Goal: Information Seeking & Learning: Learn about a topic

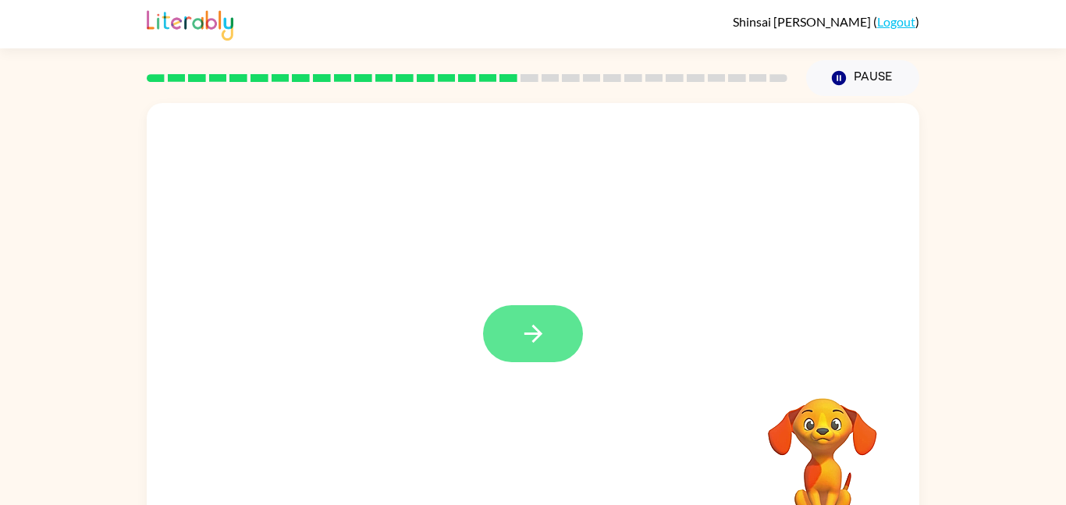
click at [525, 337] on icon "button" at bounding box center [533, 333] width 27 height 27
click at [525, 337] on div at bounding box center [533, 326] width 773 height 446
click at [525, 340] on div at bounding box center [533, 326] width 773 height 446
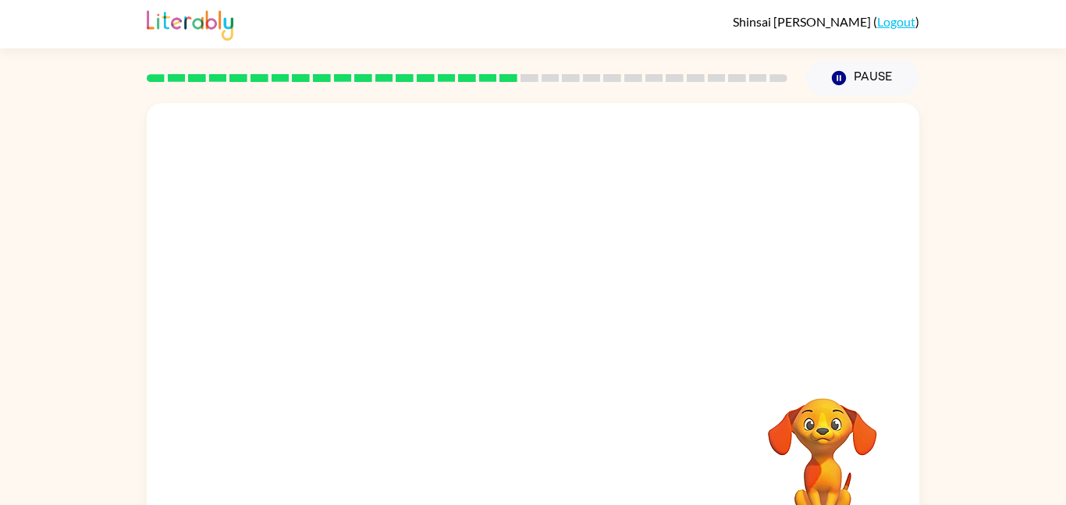
click at [525, 340] on div at bounding box center [533, 326] width 773 height 446
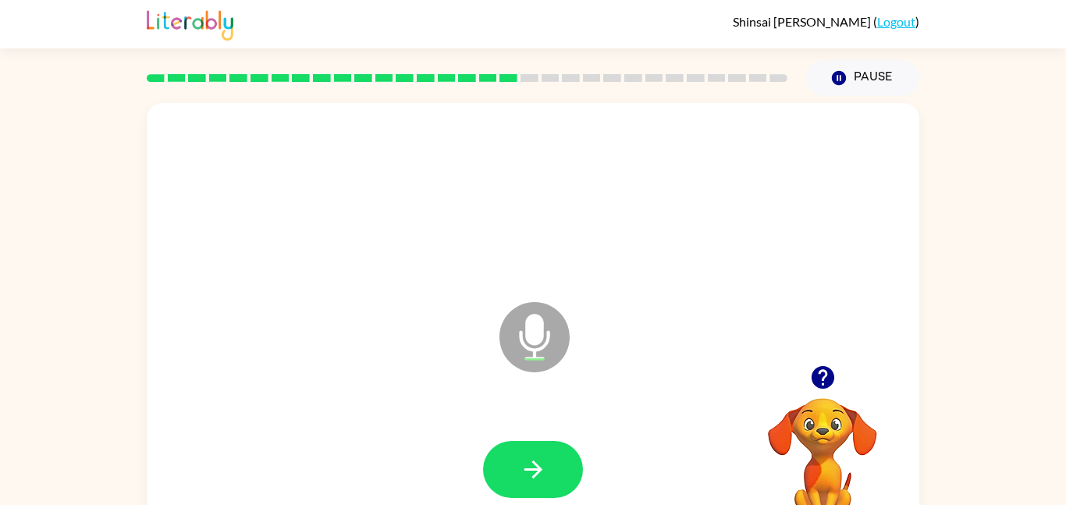
click at [525, 340] on icon at bounding box center [534, 337] width 70 height 70
click at [548, 453] on button "button" at bounding box center [533, 469] width 100 height 57
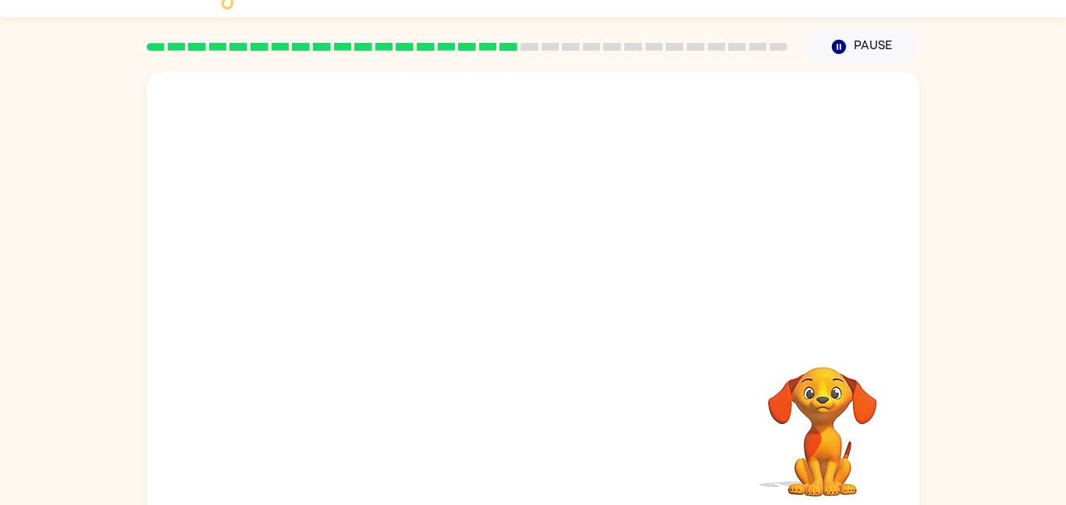
scroll to position [44, 0]
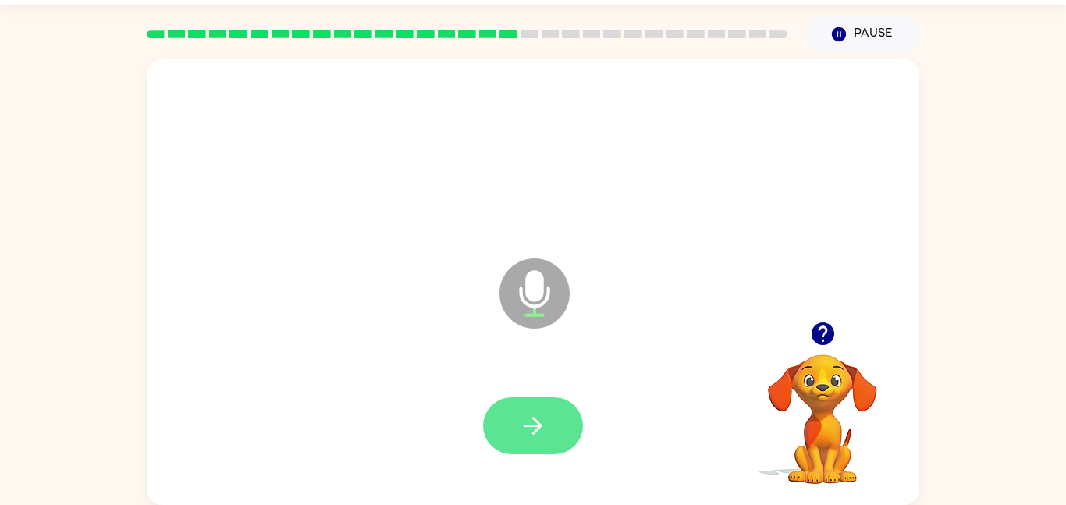
click at [556, 397] on button "button" at bounding box center [533, 425] width 100 height 57
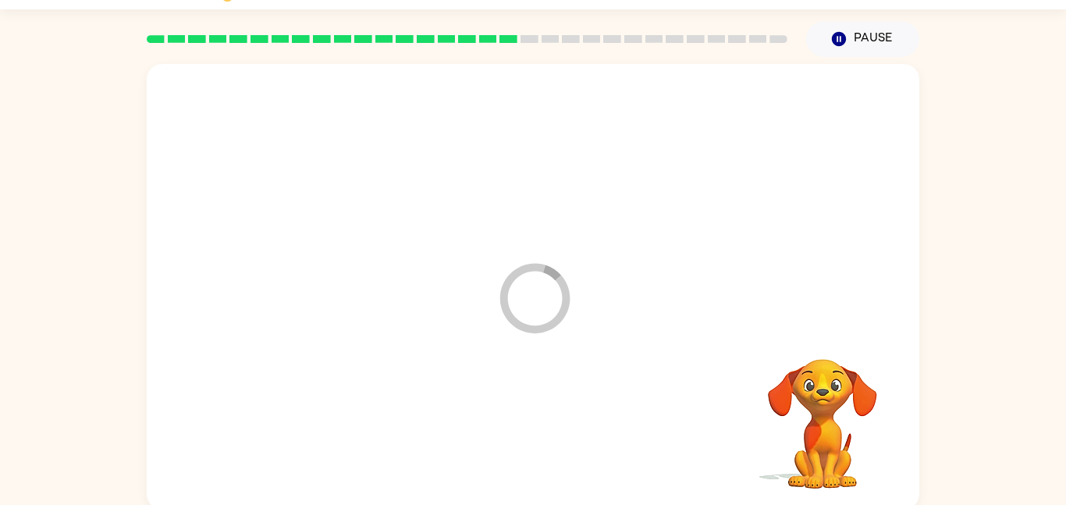
scroll to position [37, 0]
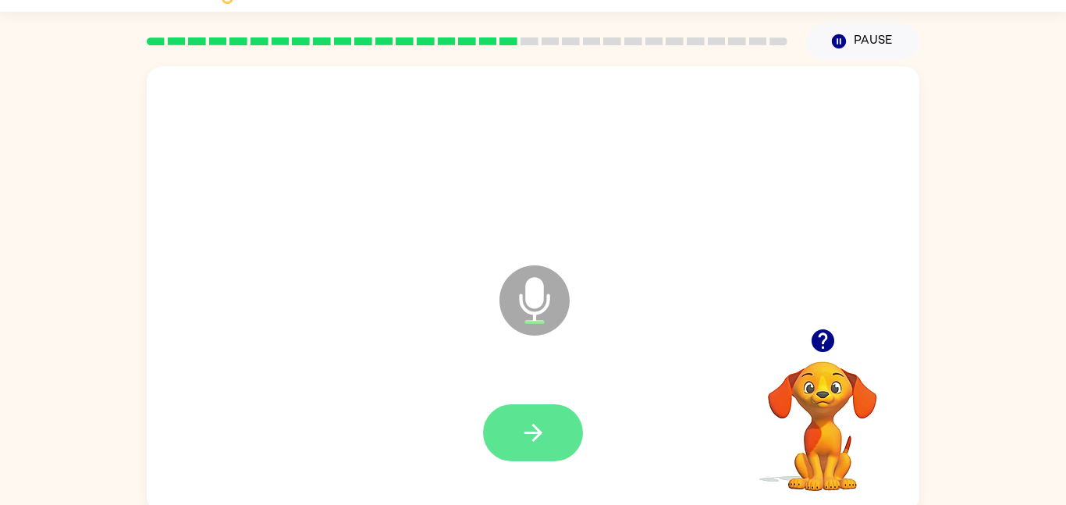
click at [535, 442] on icon "button" at bounding box center [533, 432] width 27 height 27
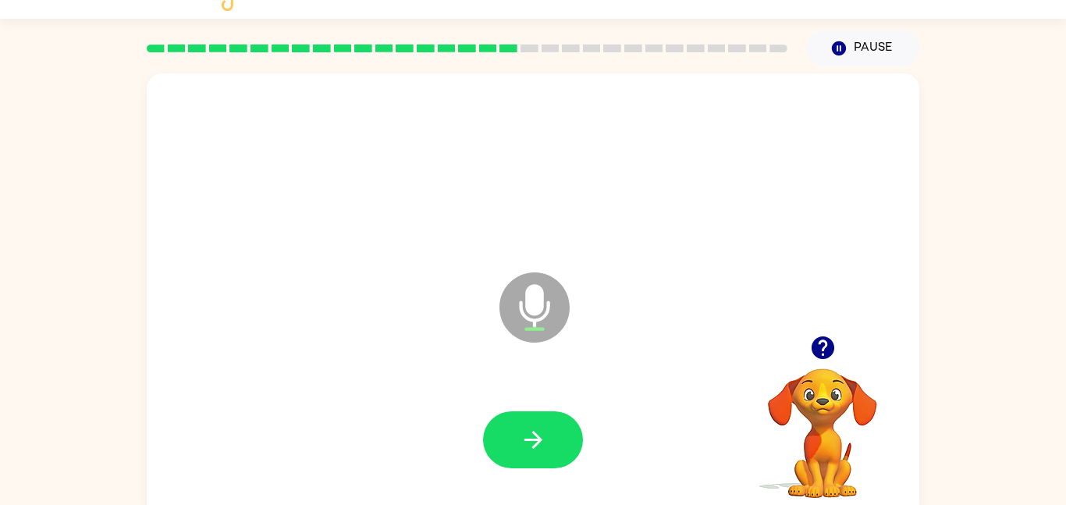
scroll to position [23, 0]
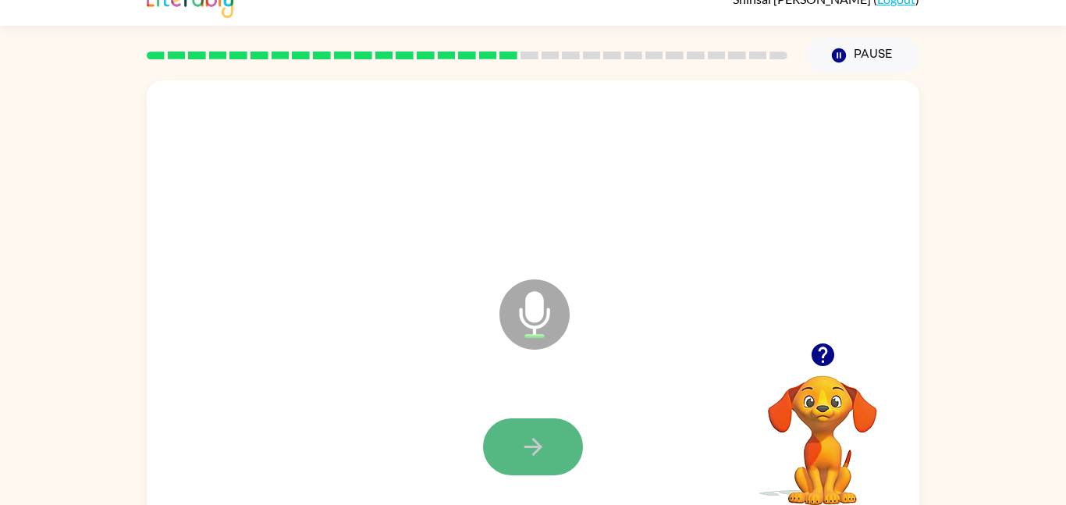
click at [518, 425] on button "button" at bounding box center [533, 446] width 100 height 57
click at [531, 432] on div at bounding box center [533, 446] width 100 height 57
click at [526, 421] on button "button" at bounding box center [533, 446] width 100 height 57
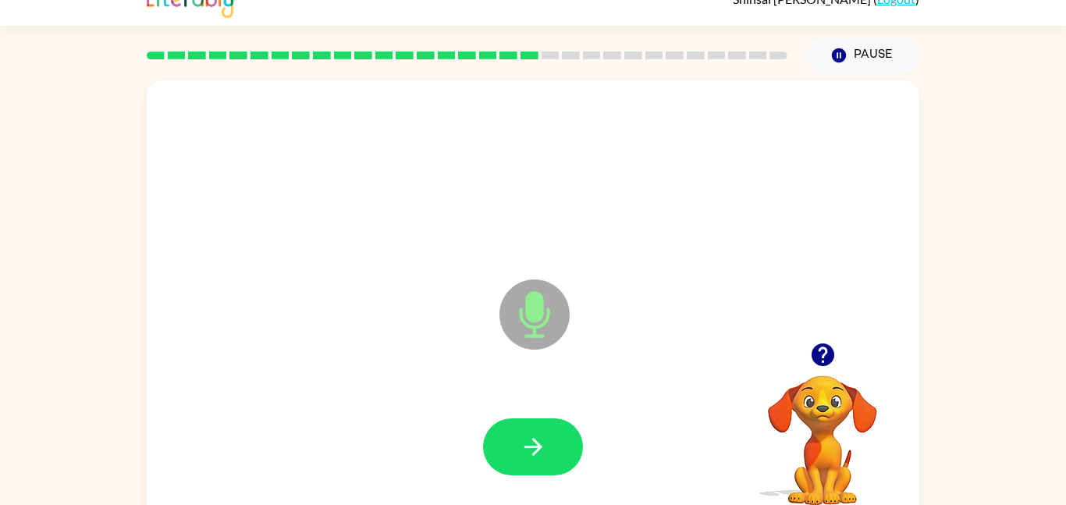
click at [531, 437] on icon "button" at bounding box center [533, 446] width 27 height 27
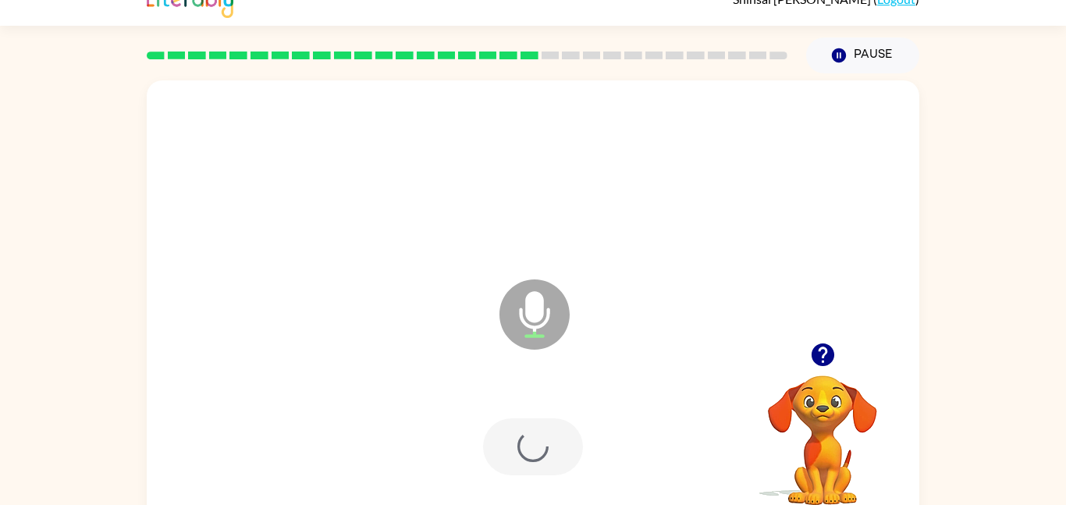
click at [531, 437] on div at bounding box center [533, 446] width 100 height 57
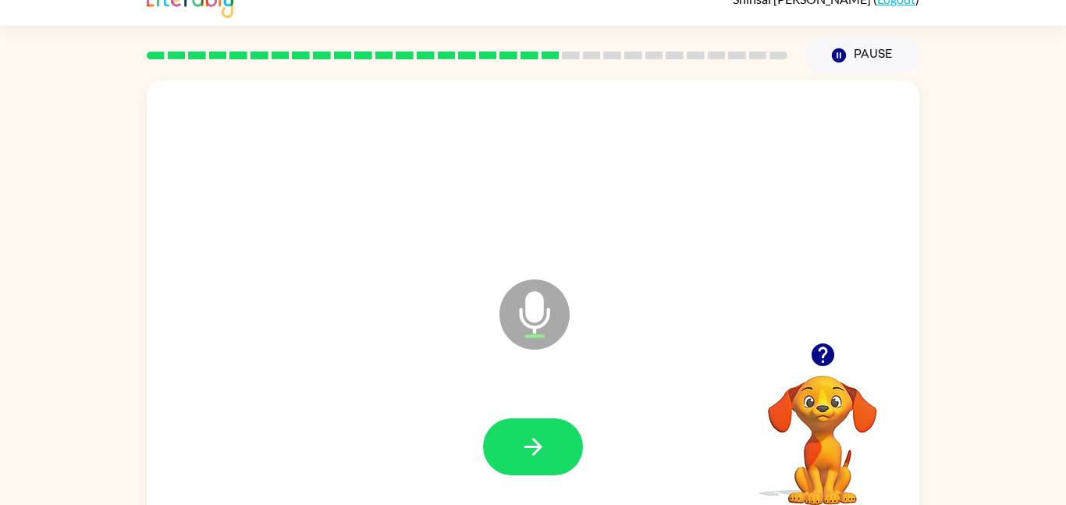
click at [531, 437] on icon "button" at bounding box center [533, 446] width 27 height 27
click at [531, 437] on div at bounding box center [532, 447] width 741 height 128
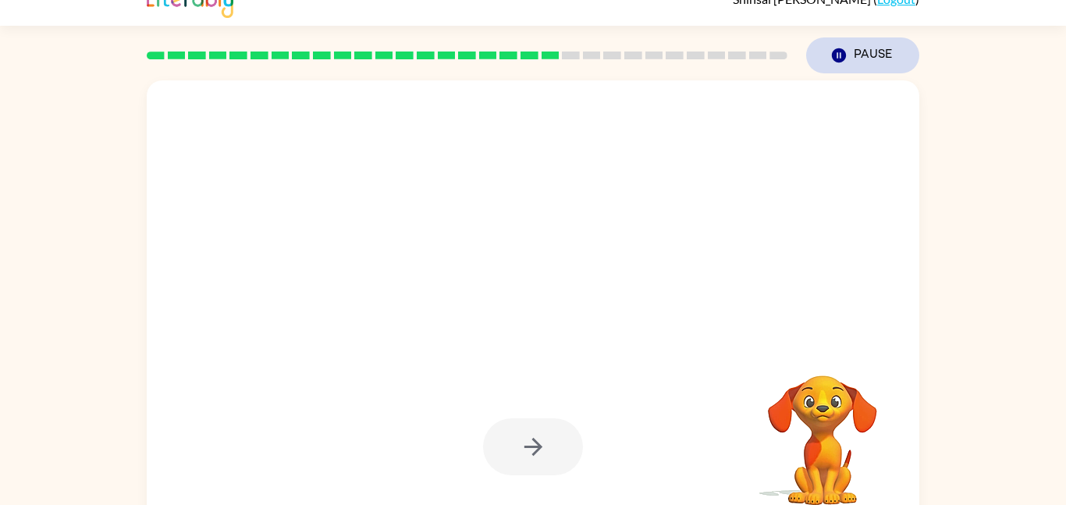
click at [875, 46] on button "Pause Pause" at bounding box center [862, 55] width 113 height 36
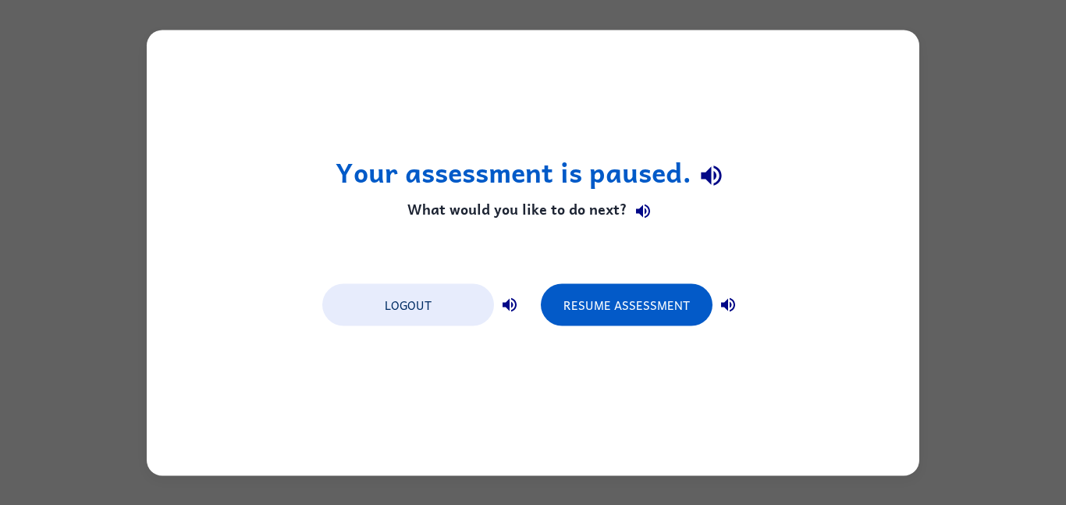
scroll to position [0, 0]
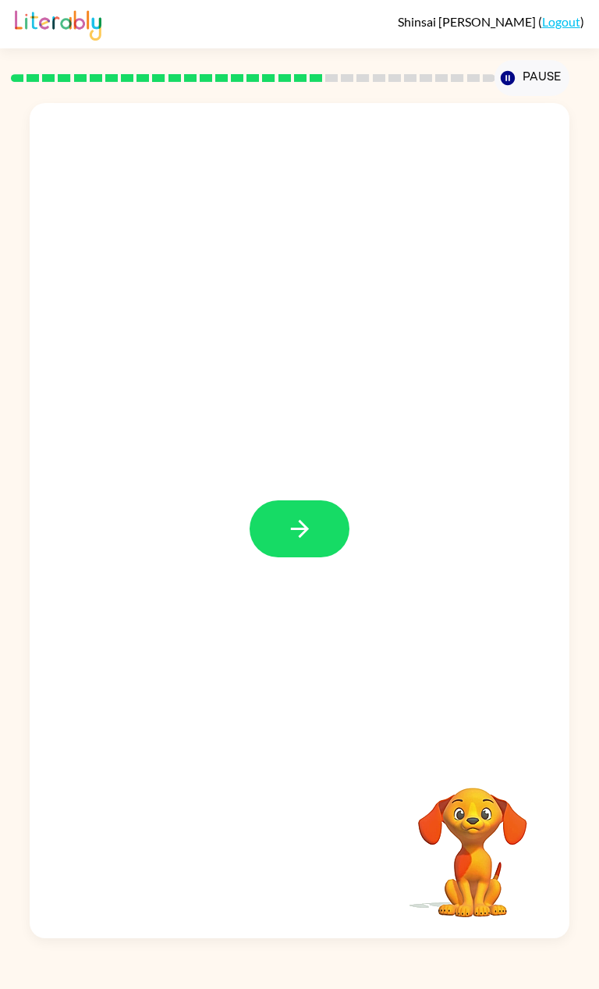
click at [571, 379] on div "Your browser must support playing .mp4 files to use Literably. Please try using…" at bounding box center [299, 517] width 599 height 842
click at [588, 436] on div "Your browser must support playing .mp4 files to use Literably. Please try using…" at bounding box center [299, 517] width 599 height 842
click at [574, 437] on div "Your browser must support playing .mp4 files to use Literably. Please try using…" at bounding box center [299, 517] width 599 height 842
click at [554, 399] on div at bounding box center [299, 520] width 539 height 835
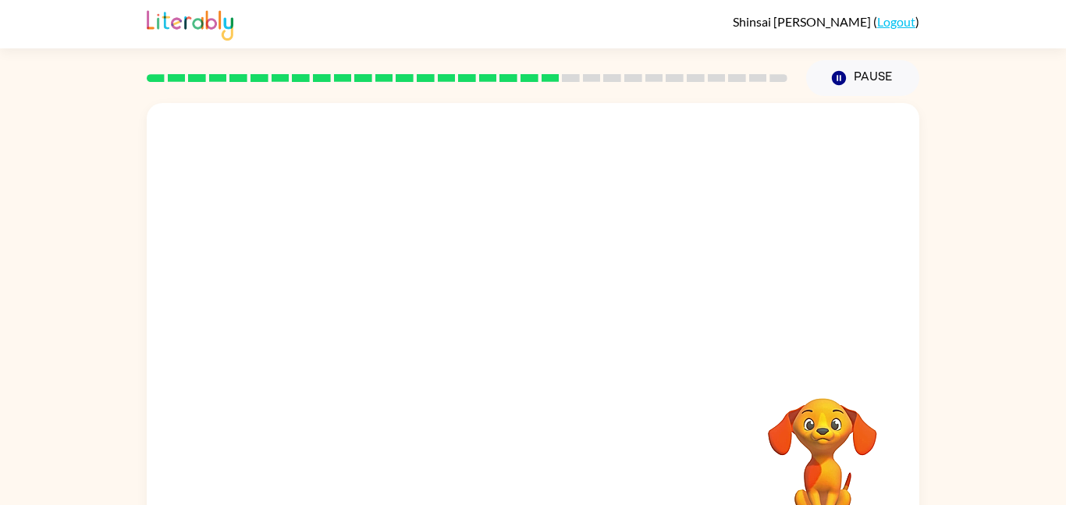
click at [442, 311] on div "Your browser must support playing .mp4 files to use Literably. Please try using…" at bounding box center [533, 326] width 773 height 446
click at [585, 364] on div "Your browser must support playing .mp4 files to use Literably. Please try using…" at bounding box center [533, 326] width 773 height 446
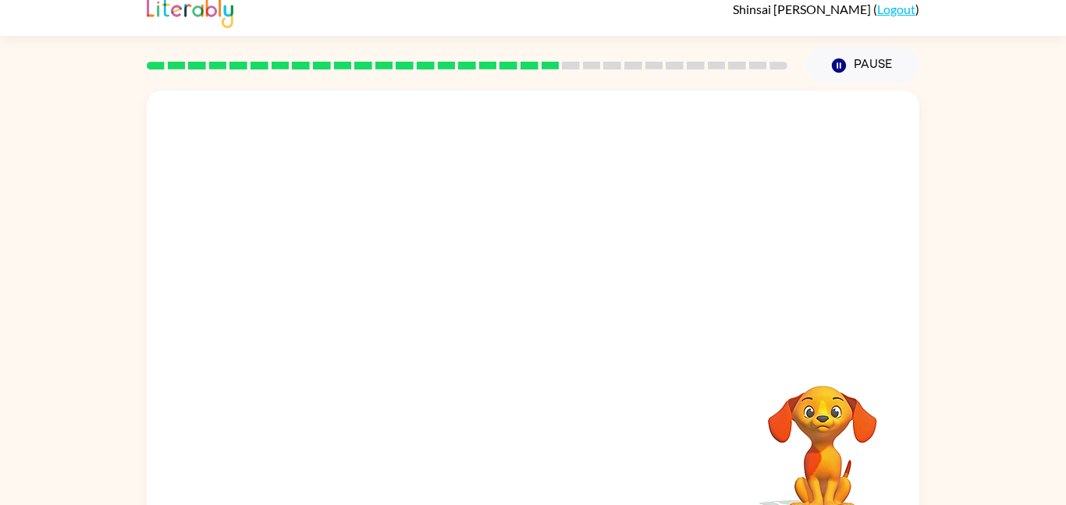
click at [820, 482] on video "Your browser must support playing .mp4 files to use Literably. Please try using…" at bounding box center [823, 439] width 156 height 156
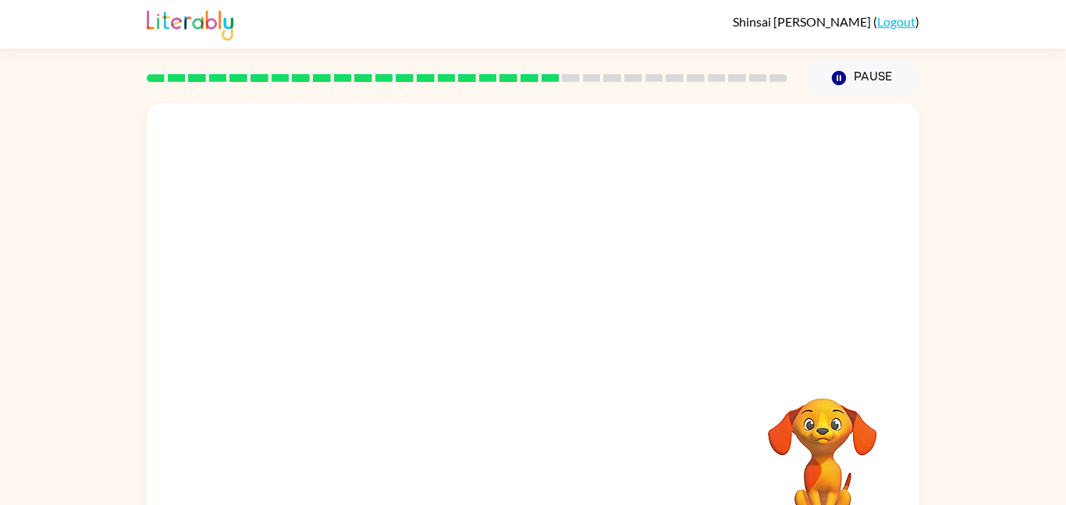
click at [499, 274] on div "Your browser must support playing .mp4 files to use Literably. Please try using…" at bounding box center [533, 326] width 773 height 446
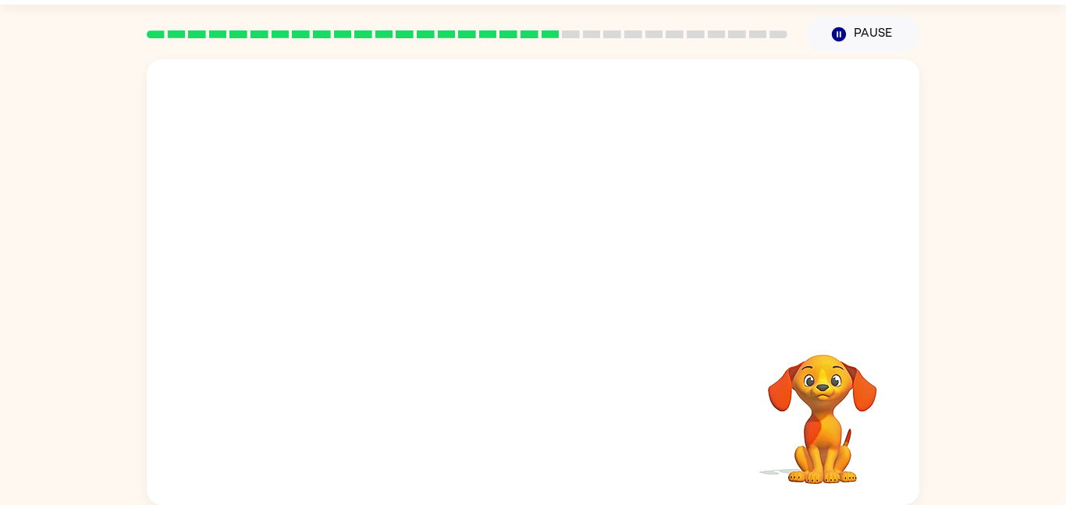
click at [0, 305] on div "Your browser must support playing .mp4 files to use Literably. Please try using…" at bounding box center [533, 278] width 1066 height 453
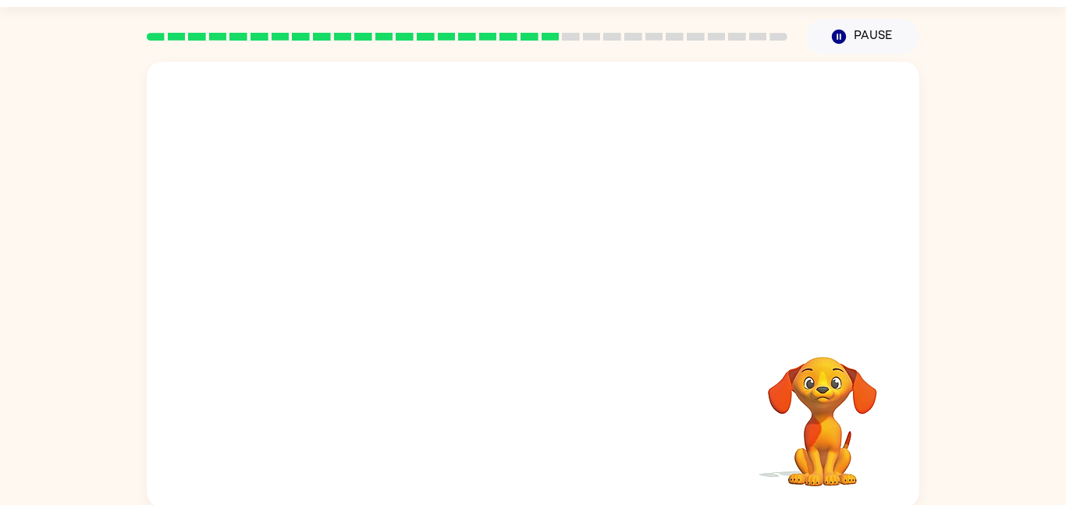
scroll to position [41, 0]
click at [885, 40] on button "Pause Pause" at bounding box center [862, 38] width 113 height 36
click at [886, 33] on button "Pause Pause" at bounding box center [862, 38] width 113 height 36
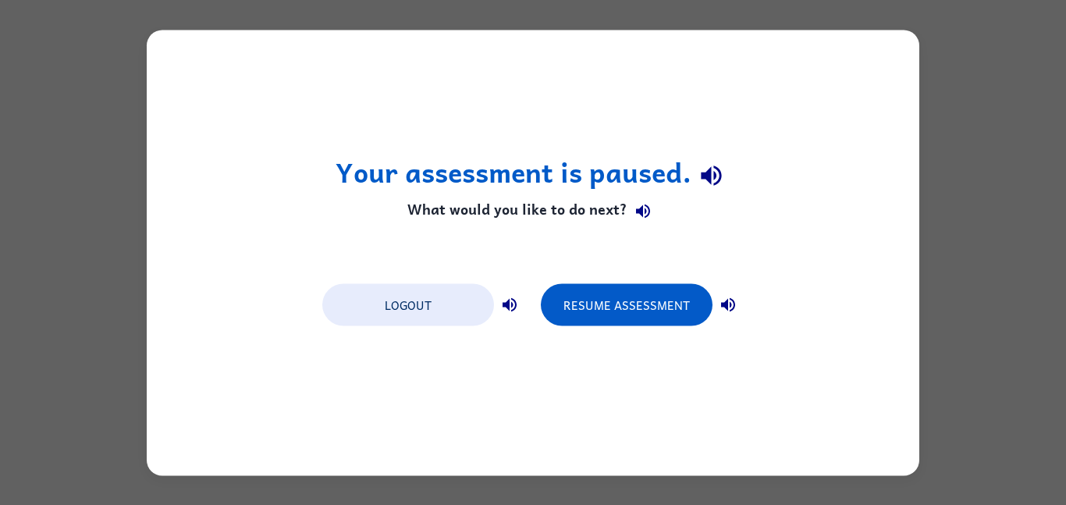
click at [890, 36] on div "Your assessment is paused. What would you like to do next? Logout Resume Assess…" at bounding box center [533, 253] width 773 height 446
click at [663, 291] on button "Resume Assessment" at bounding box center [627, 304] width 172 height 42
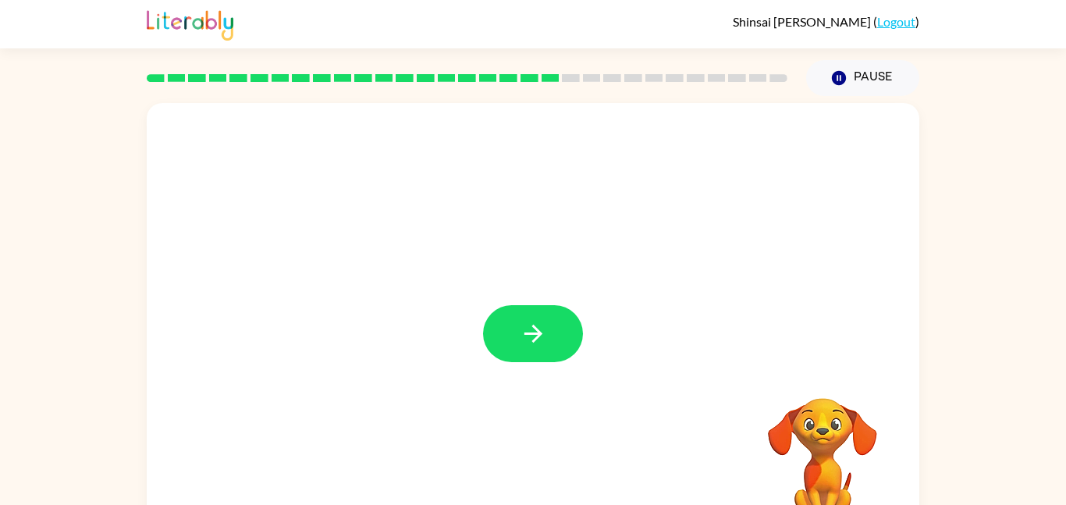
click at [558, 377] on div at bounding box center [533, 326] width 773 height 446
click at [842, 431] on video "Your browser must support playing .mp4 files to use Literably. Please try using…" at bounding box center [823, 452] width 156 height 156
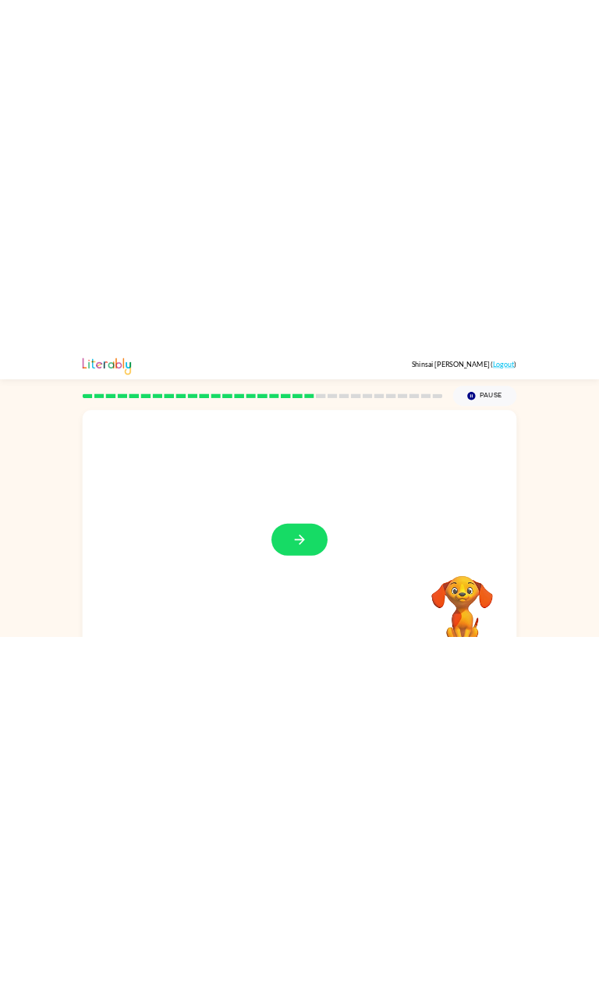
scroll to position [3, 0]
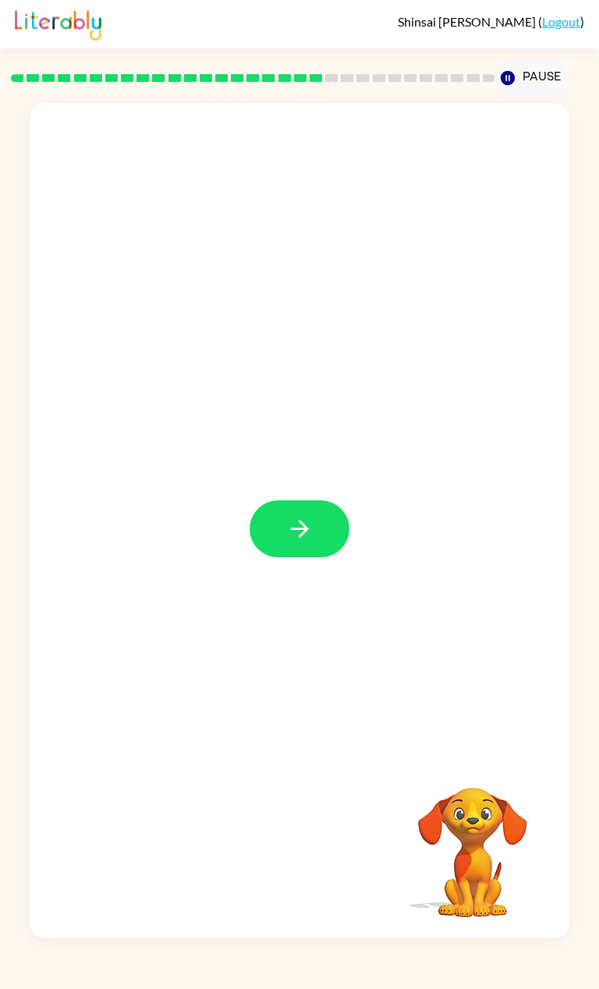
click at [322, 504] on button "button" at bounding box center [300, 528] width 100 height 57
click at [325, 504] on div at bounding box center [261, 493] width 433 height 186
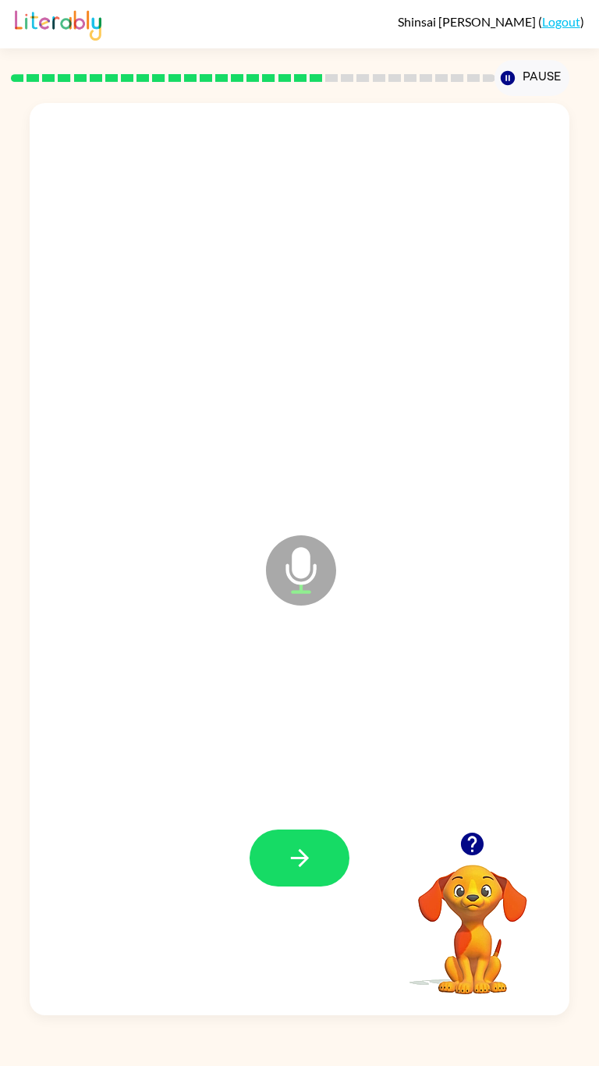
scroll to position [0, 0]
click at [328, 504] on button "button" at bounding box center [300, 858] width 100 height 57
click at [311, 504] on button "button" at bounding box center [300, 858] width 100 height 57
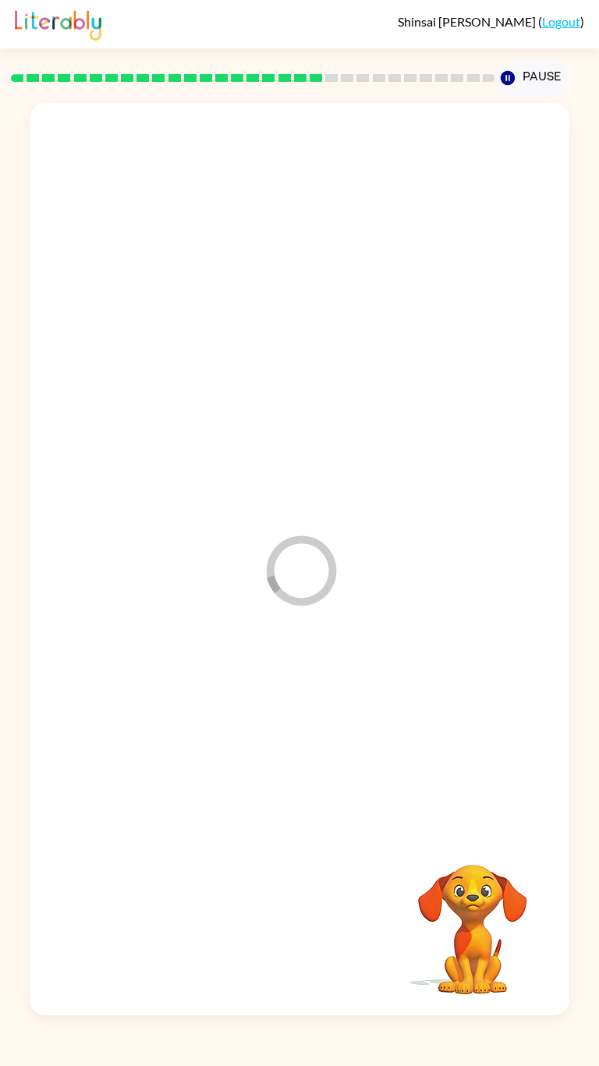
click at [325, 504] on div at bounding box center [299, 857] width 508 height 283
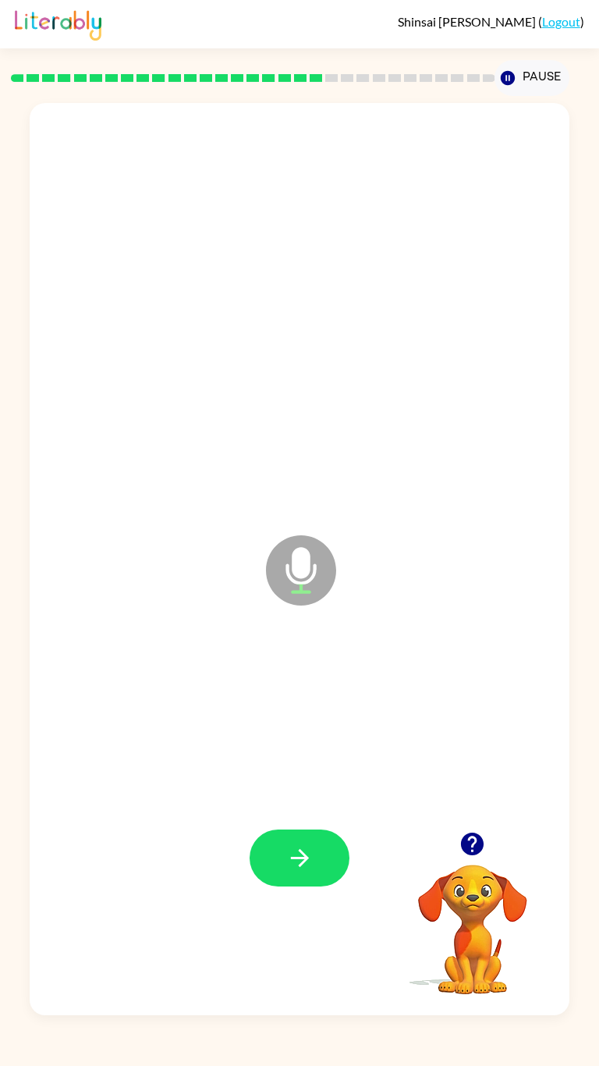
click at [491, 504] on div at bounding box center [473, 844] width 156 height 40
click at [486, 504] on div at bounding box center [473, 844] width 156 height 40
click at [477, 504] on icon "button" at bounding box center [472, 843] width 27 height 27
click at [467, 504] on icon "button" at bounding box center [472, 844] width 23 height 23
click at [480, 504] on video "Your browser must support playing .mp4 files to use Literably. Please try using…" at bounding box center [473, 919] width 156 height 156
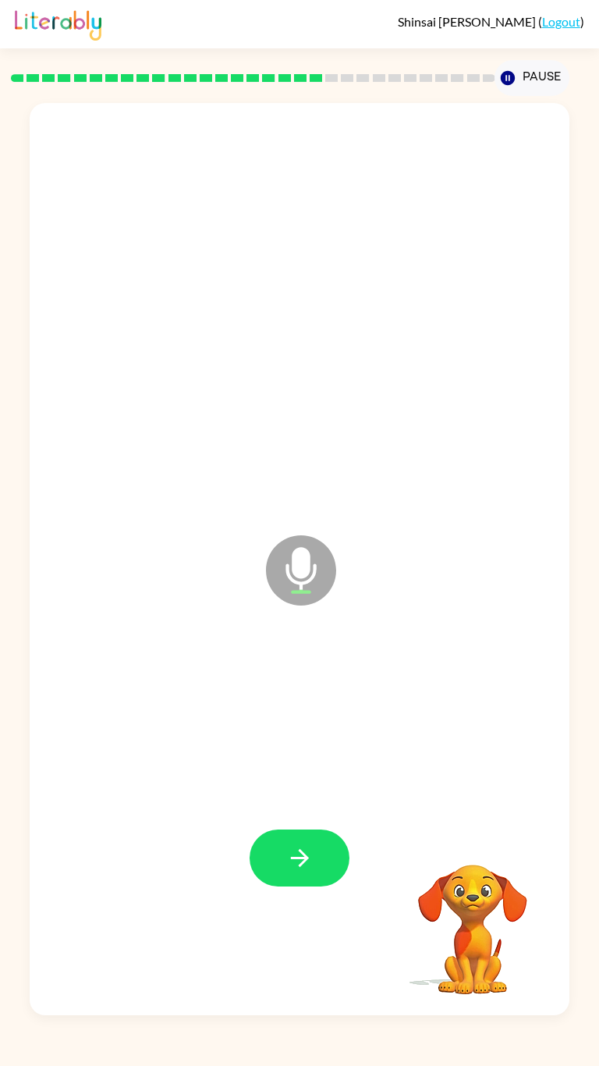
click at [599, 504] on div "Microphone The Microphone is here when it is your turn to talk Your browser mus…" at bounding box center [299, 555] width 599 height 919
click at [326, 504] on button "button" at bounding box center [300, 858] width 100 height 57
click at [336, 504] on div at bounding box center [300, 858] width 100 height 57
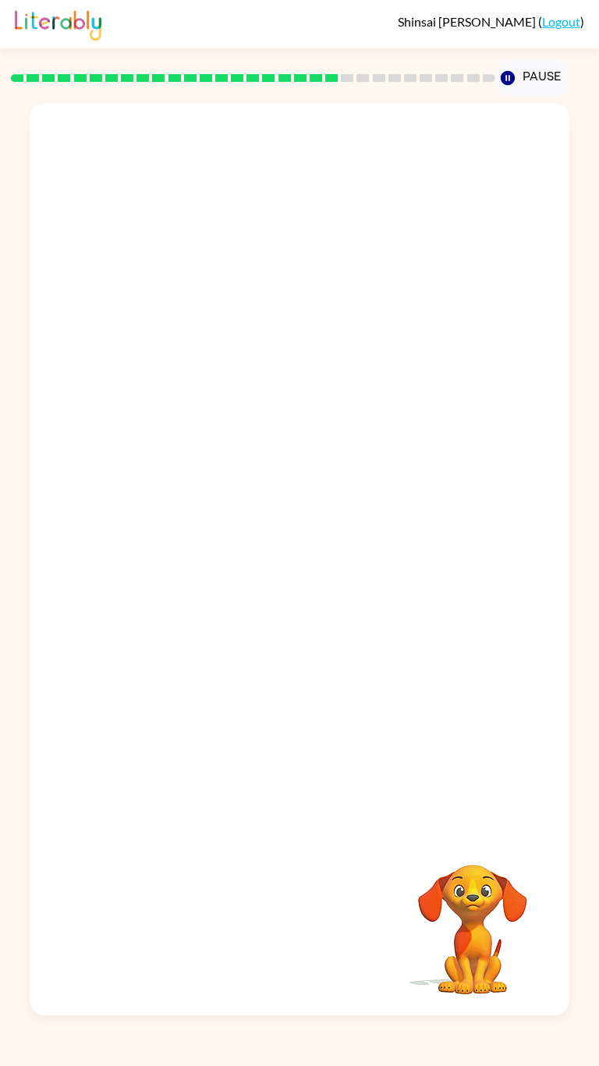
click at [244, 134] on div at bounding box center [299, 275] width 508 height 283
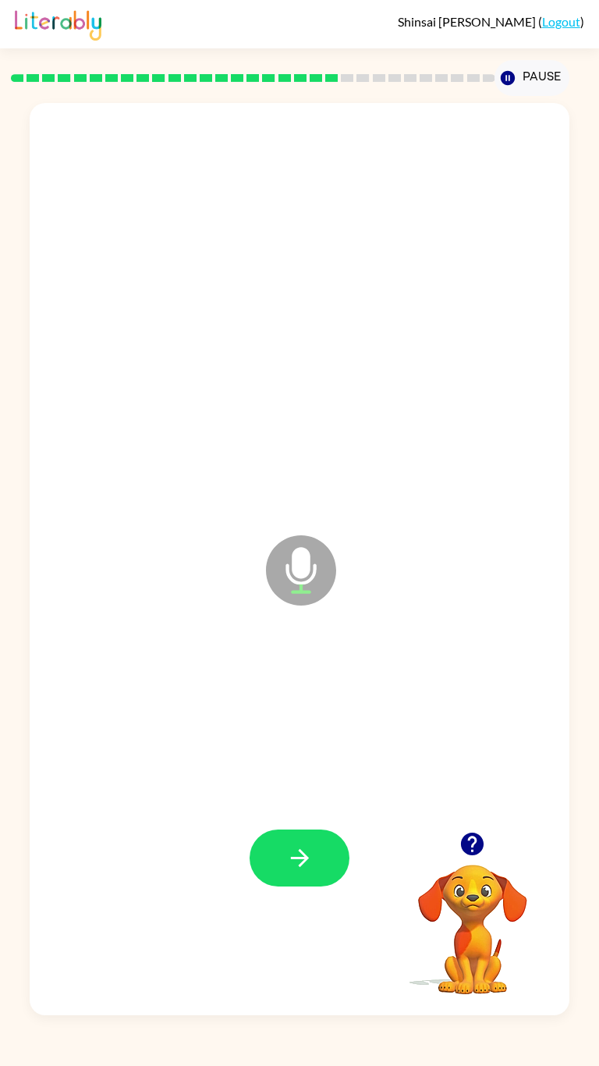
click at [298, 504] on icon "button" at bounding box center [299, 857] width 27 height 27
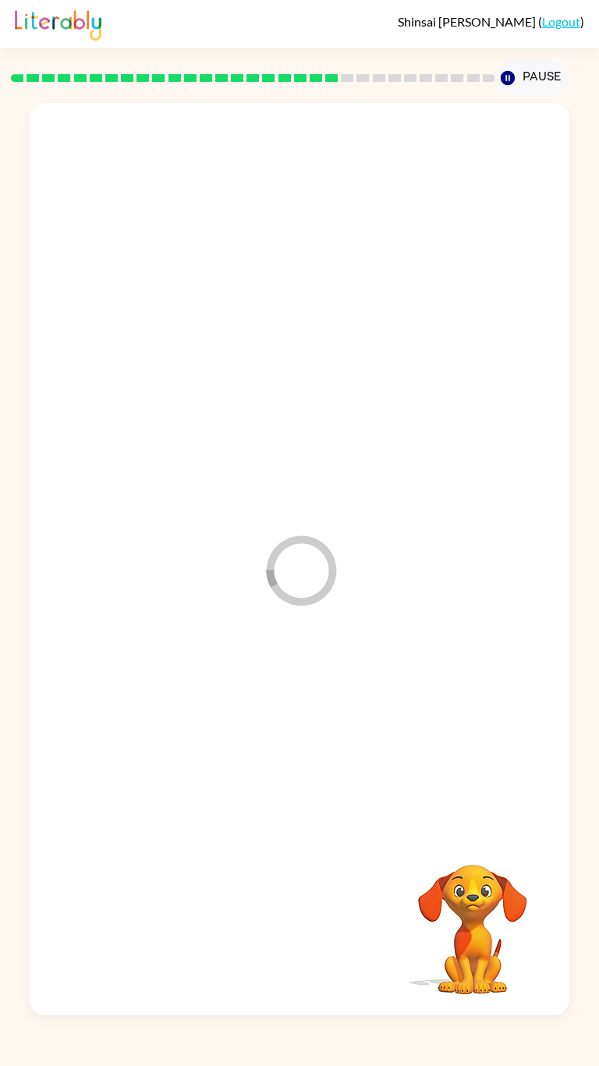
click at [300, 504] on div at bounding box center [299, 857] width 508 height 283
click at [324, 504] on div at bounding box center [299, 857] width 508 height 283
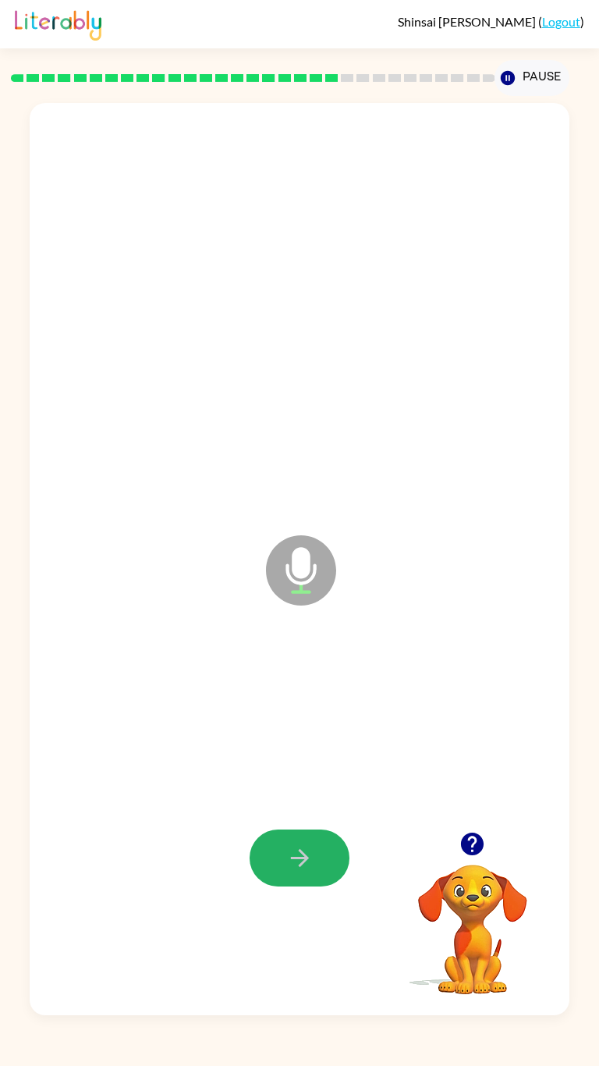
click at [330, 504] on button "button" at bounding box center [300, 858] width 100 height 57
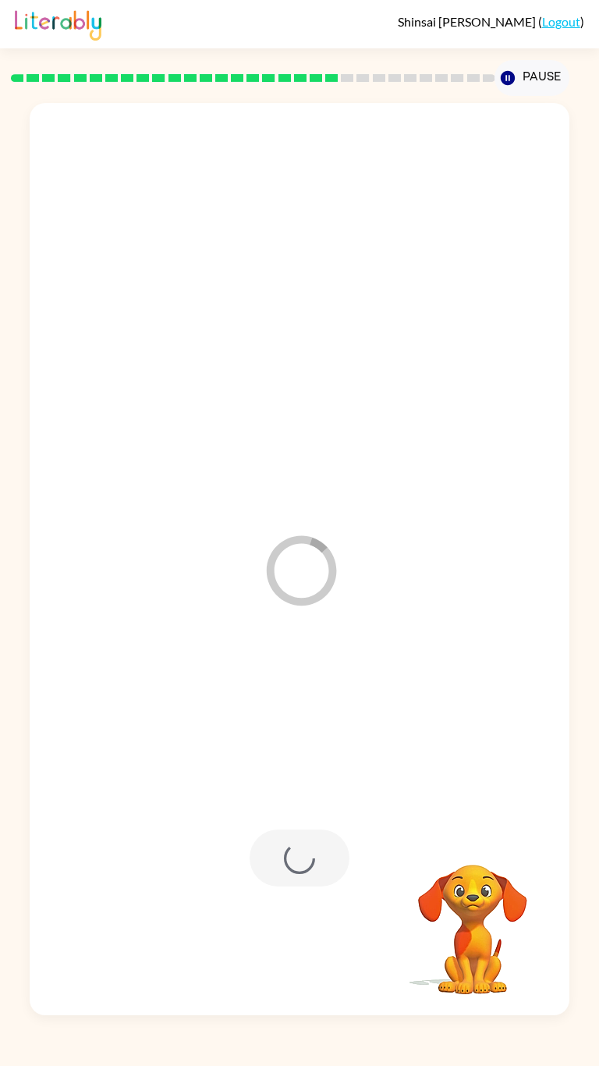
scroll to position [52, 0]
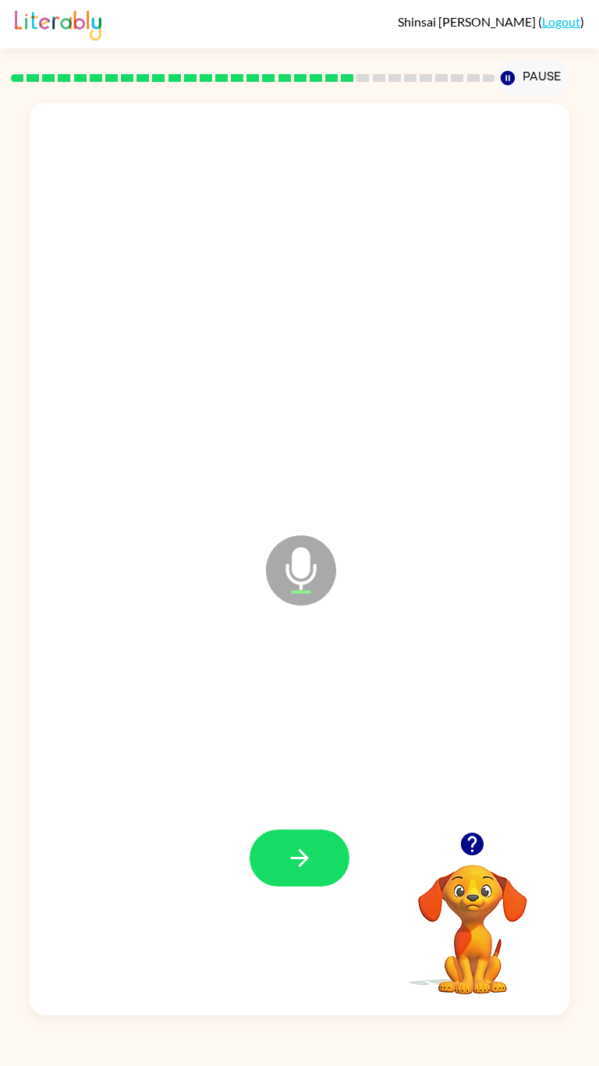
click at [300, 504] on icon "button" at bounding box center [299, 857] width 27 height 27
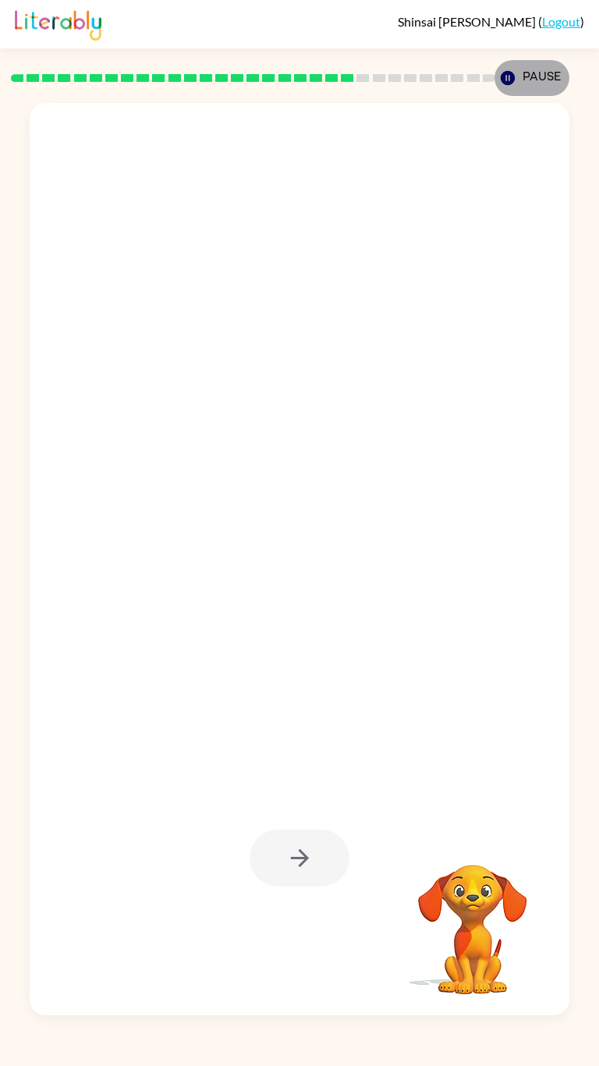
click at [515, 60] on button "Pause Pause" at bounding box center [532, 78] width 74 height 36
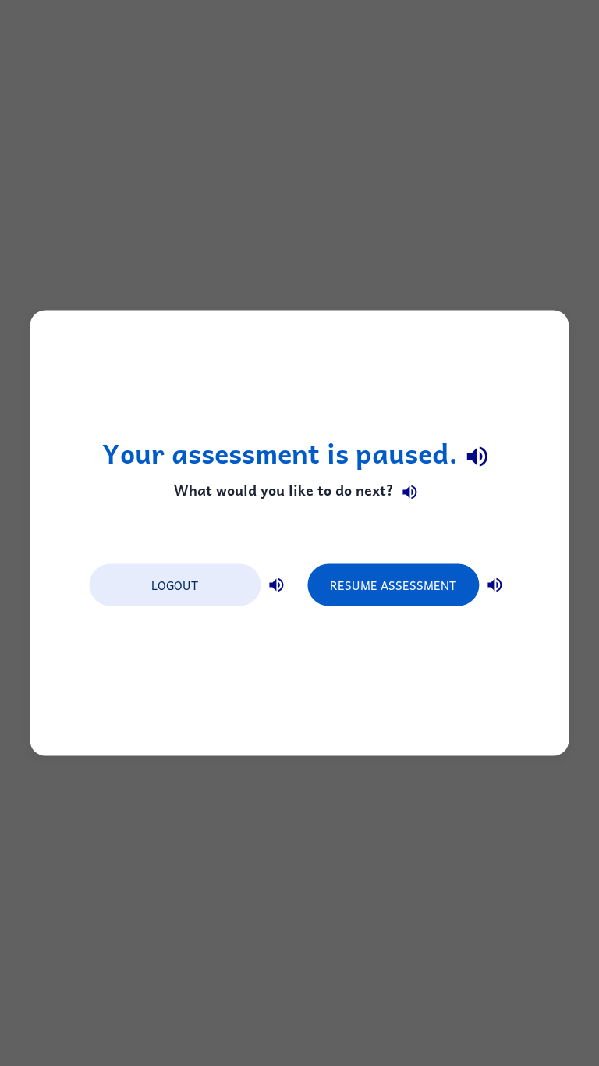
scroll to position [0, 0]
click at [59, 0] on div "Your assessment is paused. What would you like to do next? Logout Resume Assess…" at bounding box center [299, 533] width 599 height 1066
click at [181, 504] on button "Logout" at bounding box center [175, 585] width 172 height 42
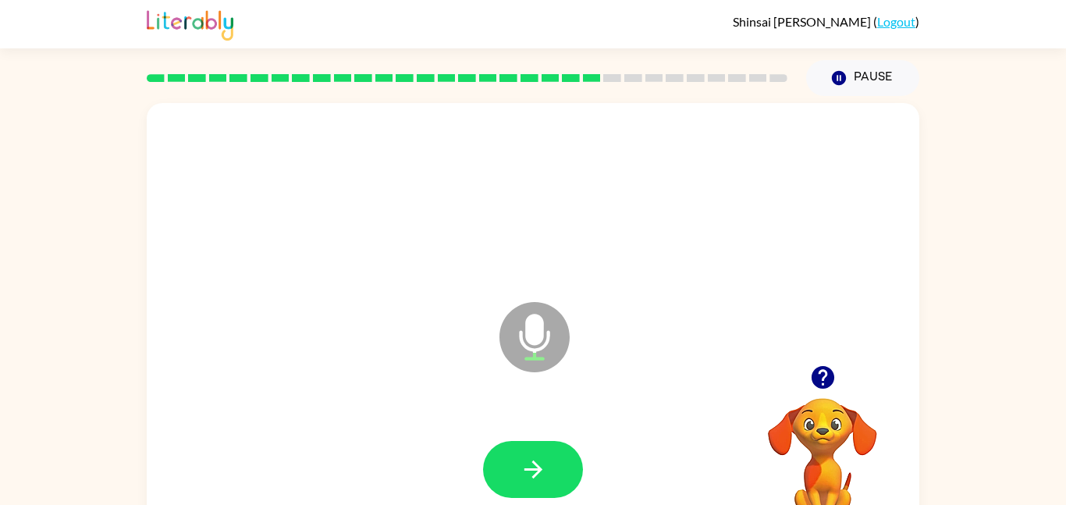
click at [837, 394] on div at bounding box center [823, 377] width 156 height 40
click at [840, 401] on video "Your browser must support playing .mp4 files to use Literably. Please try using…" at bounding box center [823, 452] width 156 height 156
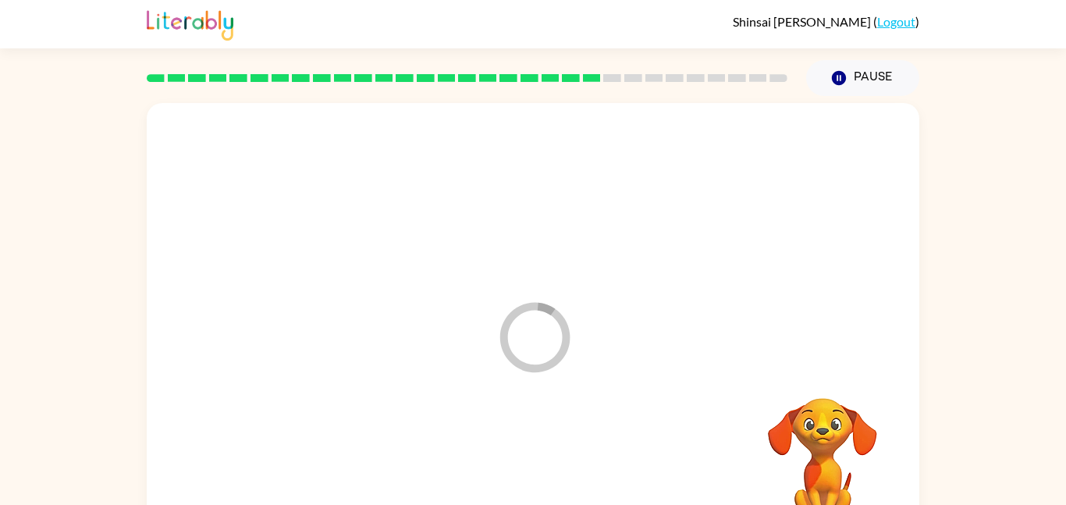
click at [846, 390] on video "Your browser must support playing .mp4 files to use Literably. Please try using…" at bounding box center [823, 452] width 156 height 156
click at [541, 473] on icon "button" at bounding box center [533, 469] width 27 height 27
click at [558, 472] on div at bounding box center [533, 469] width 100 height 57
click at [555, 470] on div at bounding box center [533, 469] width 100 height 57
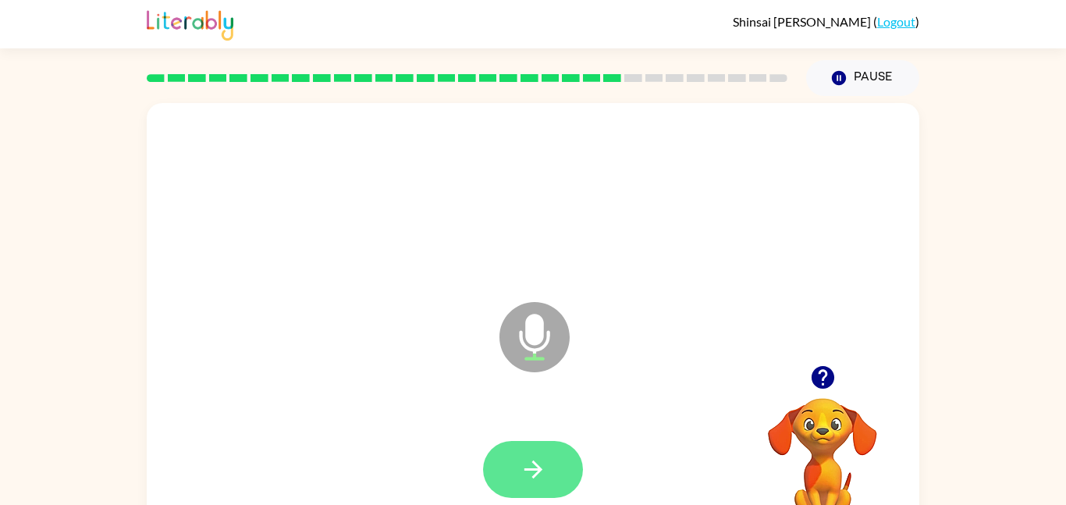
click at [560, 484] on button "button" at bounding box center [533, 469] width 100 height 57
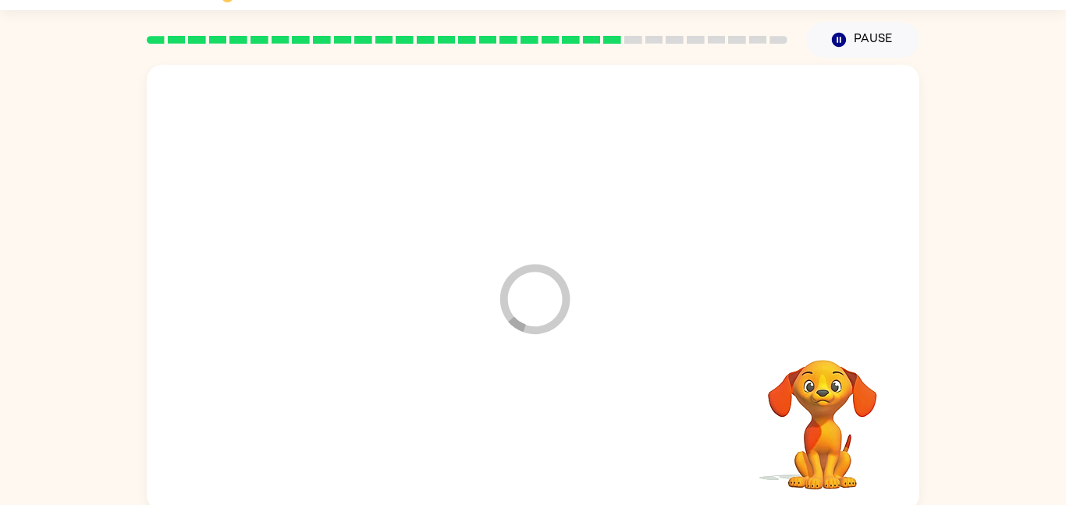
scroll to position [44, 0]
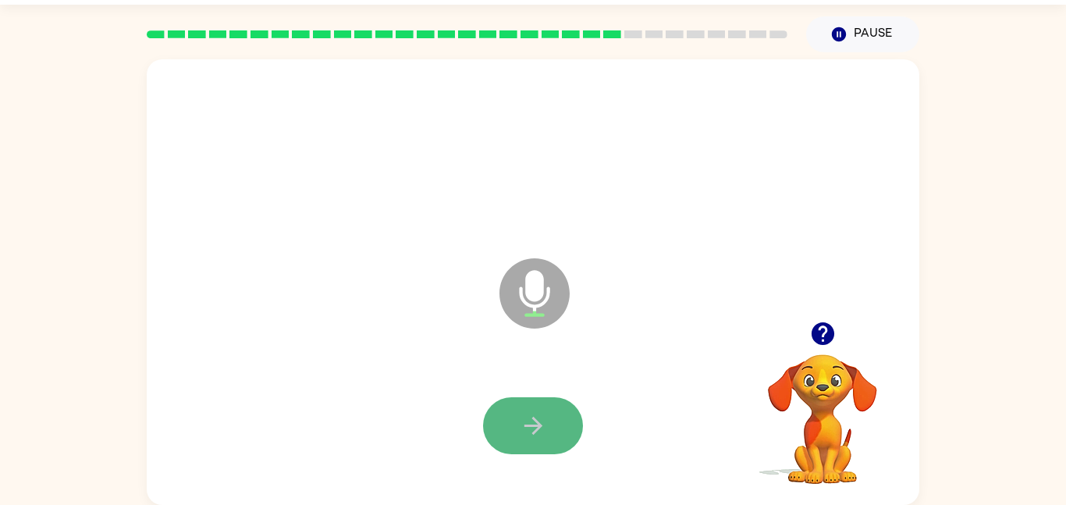
click at [530, 425] on icon "button" at bounding box center [533, 426] width 18 height 18
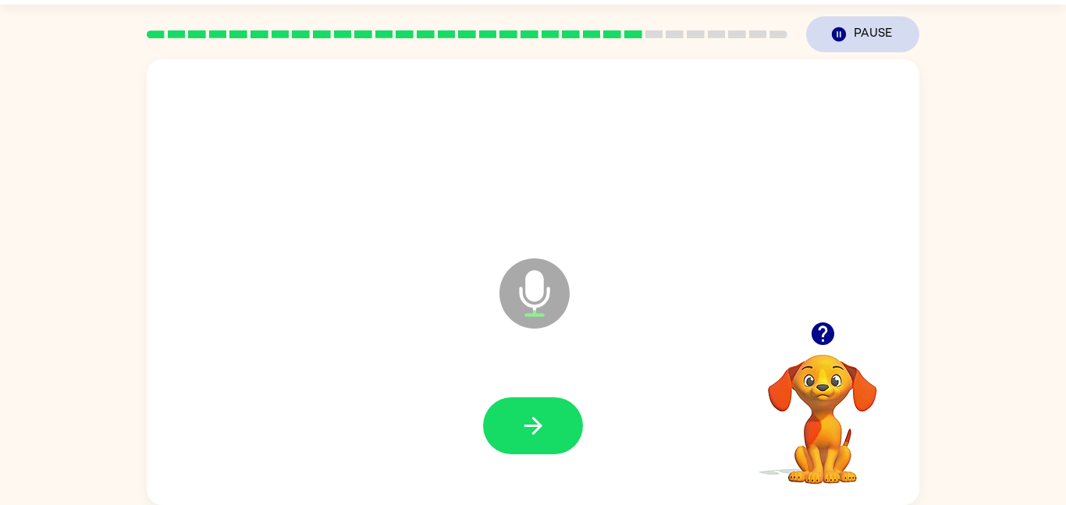
click at [859, 37] on button "Pause Pause" at bounding box center [862, 34] width 113 height 36
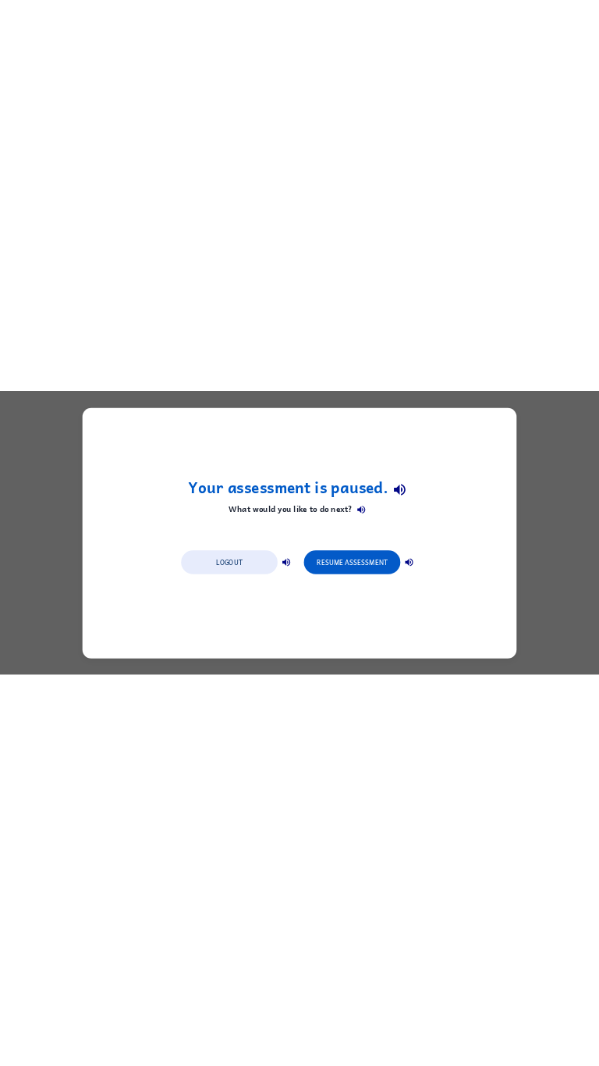
scroll to position [0, 0]
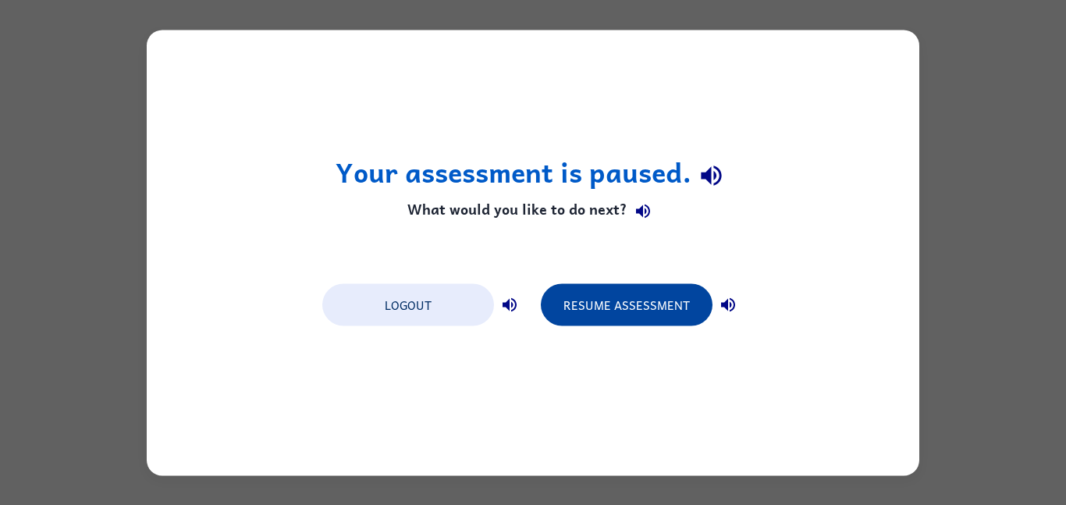
click at [676, 308] on button "Resume Assessment" at bounding box center [627, 304] width 172 height 42
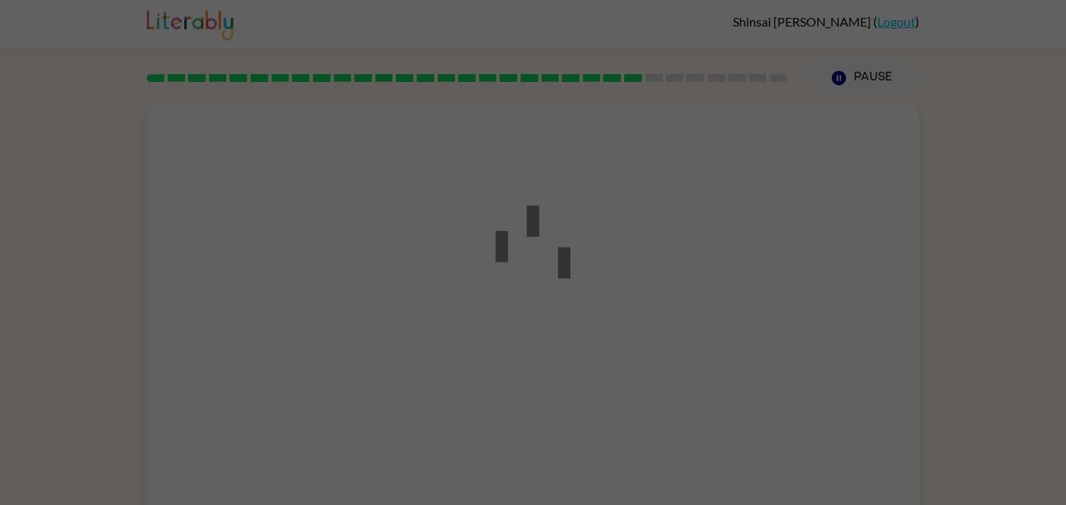
click at [617, 302] on div at bounding box center [533, 252] width 1066 height 505
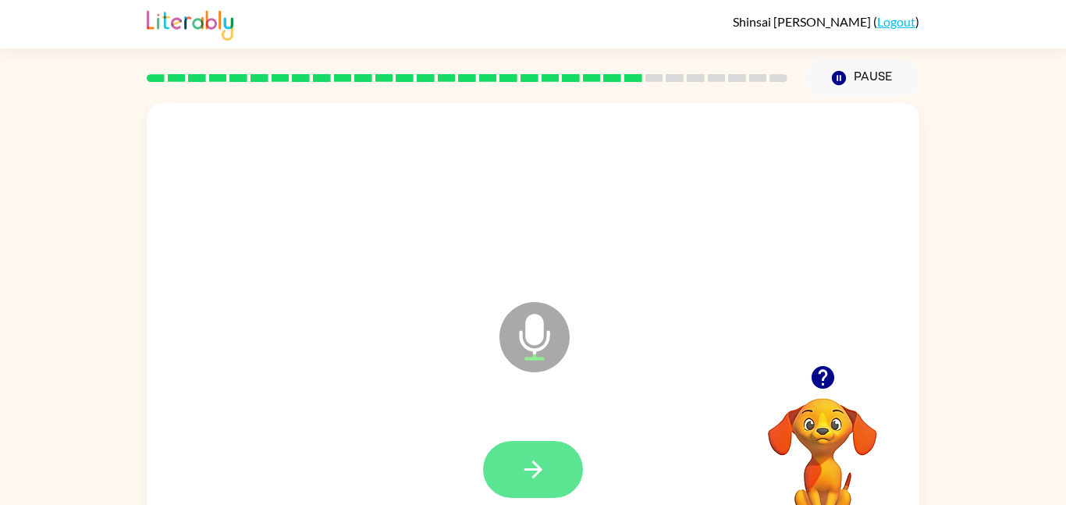
click at [529, 443] on button "button" at bounding box center [533, 469] width 100 height 57
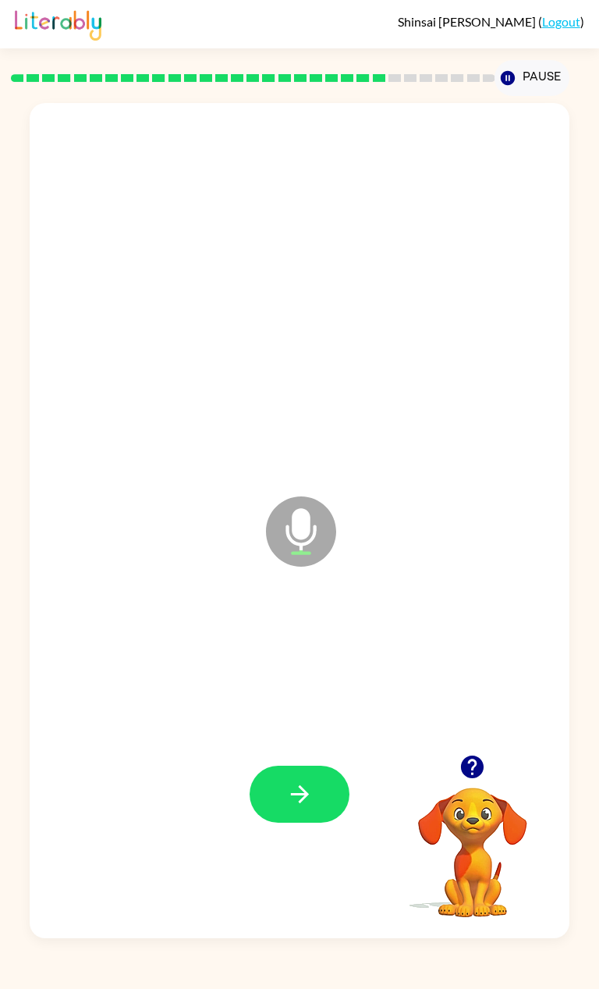
click at [318, 504] on button "button" at bounding box center [300, 794] width 100 height 57
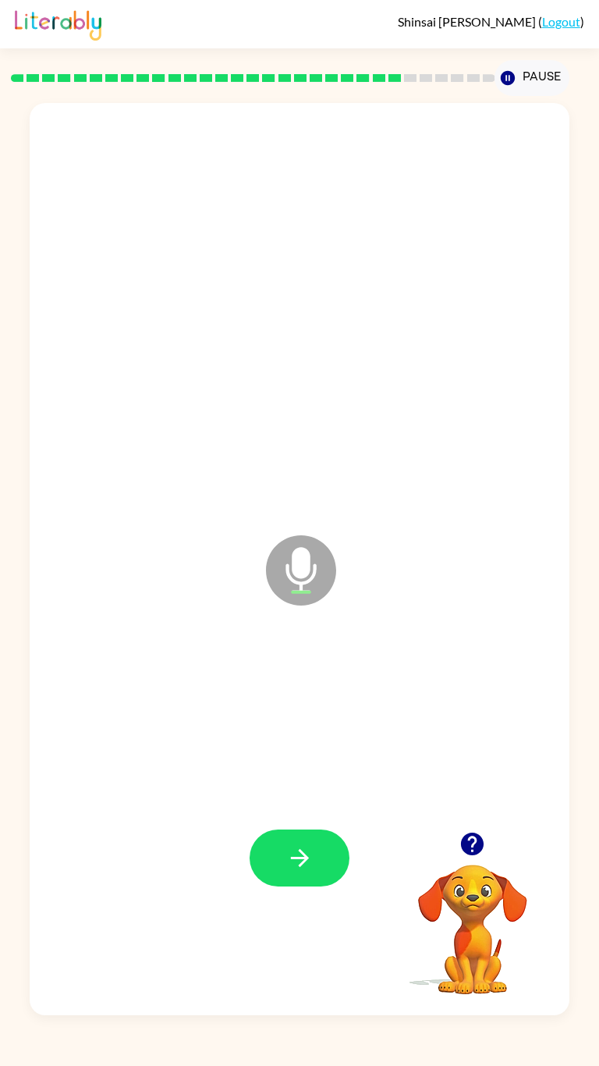
scroll to position [69, 0]
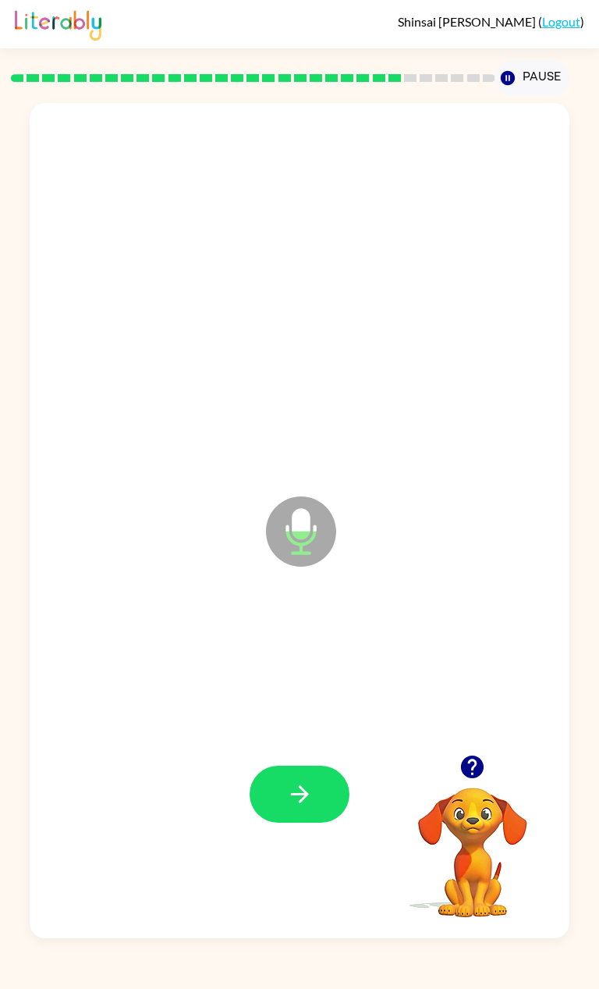
click at [306, 504] on icon "button" at bounding box center [299, 793] width 27 height 27
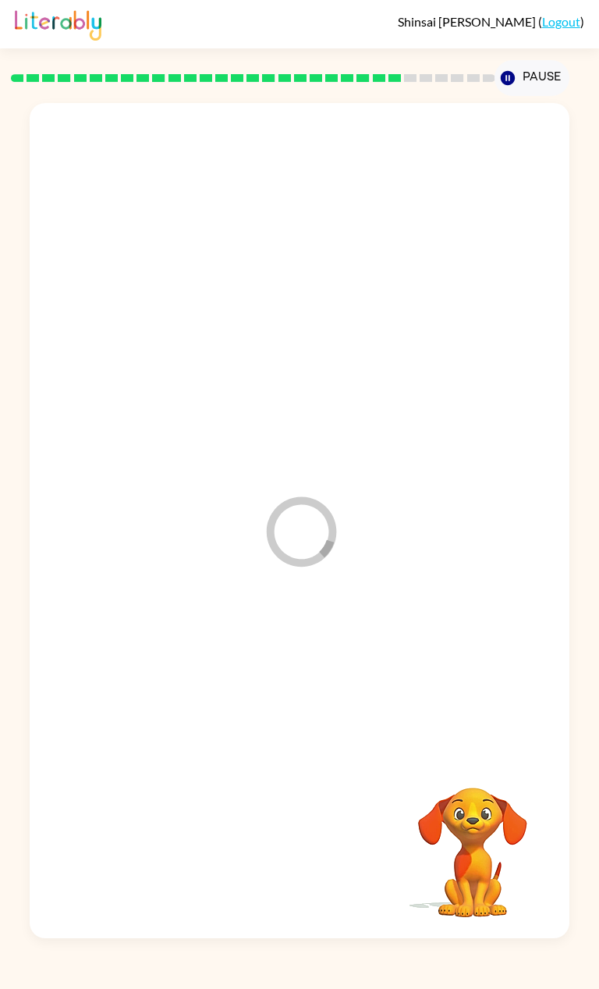
click at [339, 504] on div at bounding box center [299, 794] width 508 height 258
click at [291, 504] on div at bounding box center [299, 794] width 508 height 258
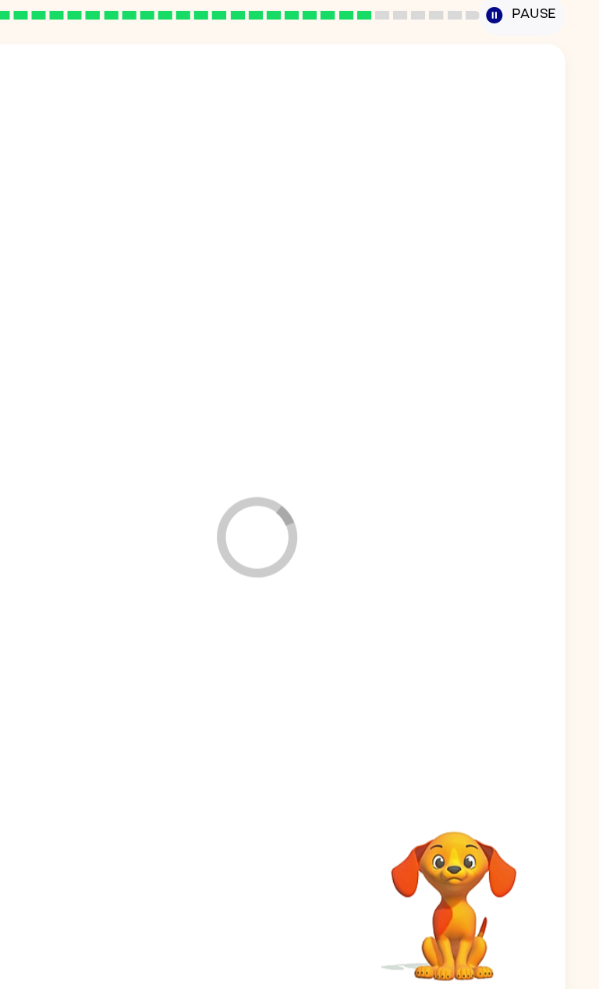
click at [111, 504] on div at bounding box center [299, 794] width 508 height 258
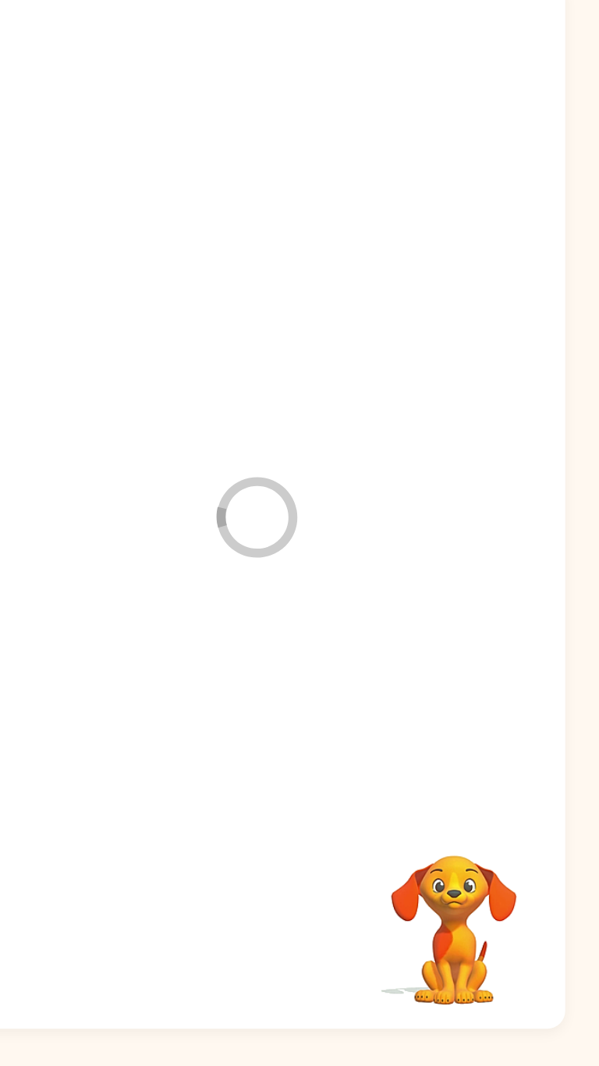
scroll to position [76, 0]
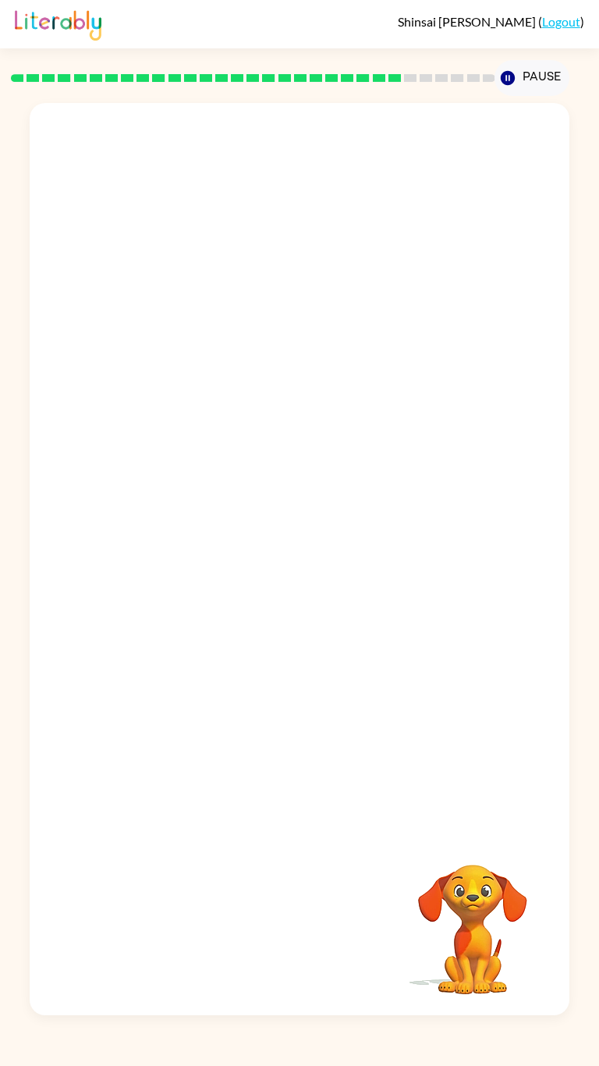
scroll to position [44, 0]
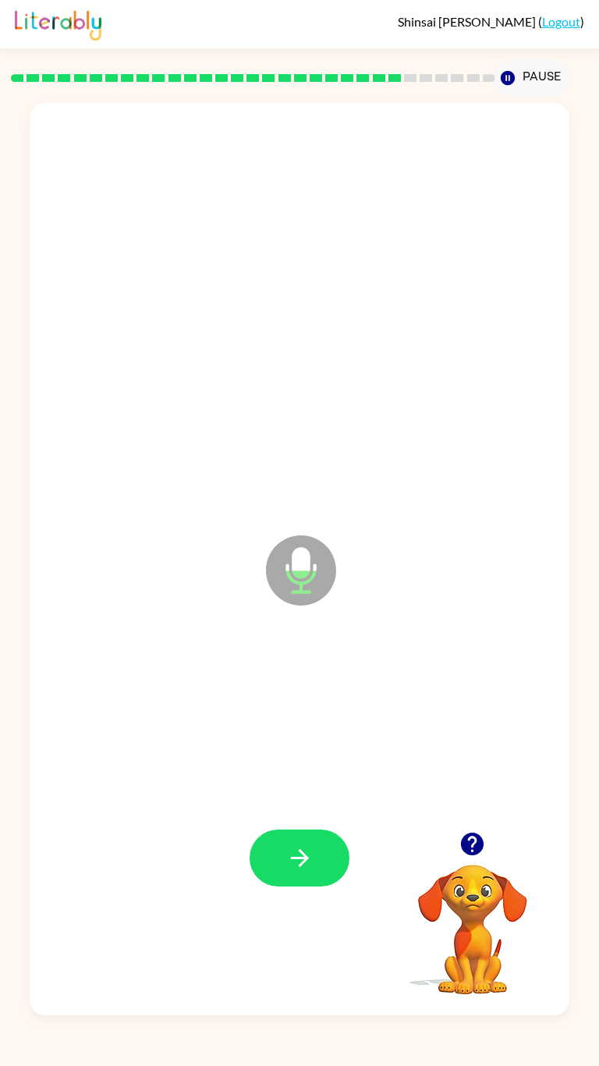
click at [324, 887] on button "button" at bounding box center [300, 858] width 100 height 57
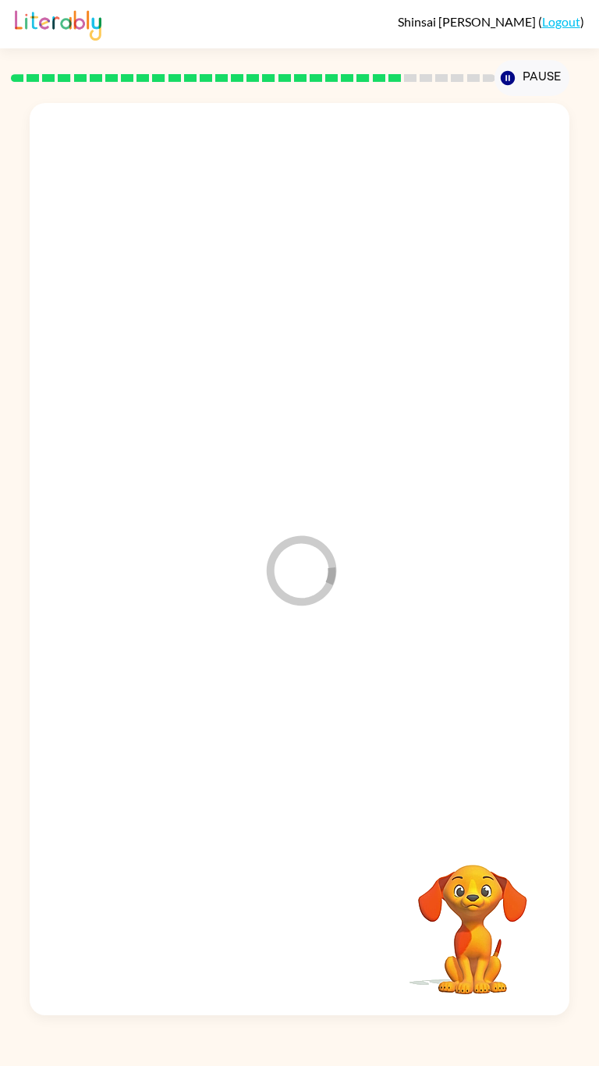
click at [323, 888] on div at bounding box center [299, 857] width 508 height 283
click at [567, 455] on div at bounding box center [299, 559] width 539 height 912
click at [556, 462] on div at bounding box center [299, 559] width 539 height 912
click at [533, 495] on div at bounding box center [299, 559] width 539 height 912
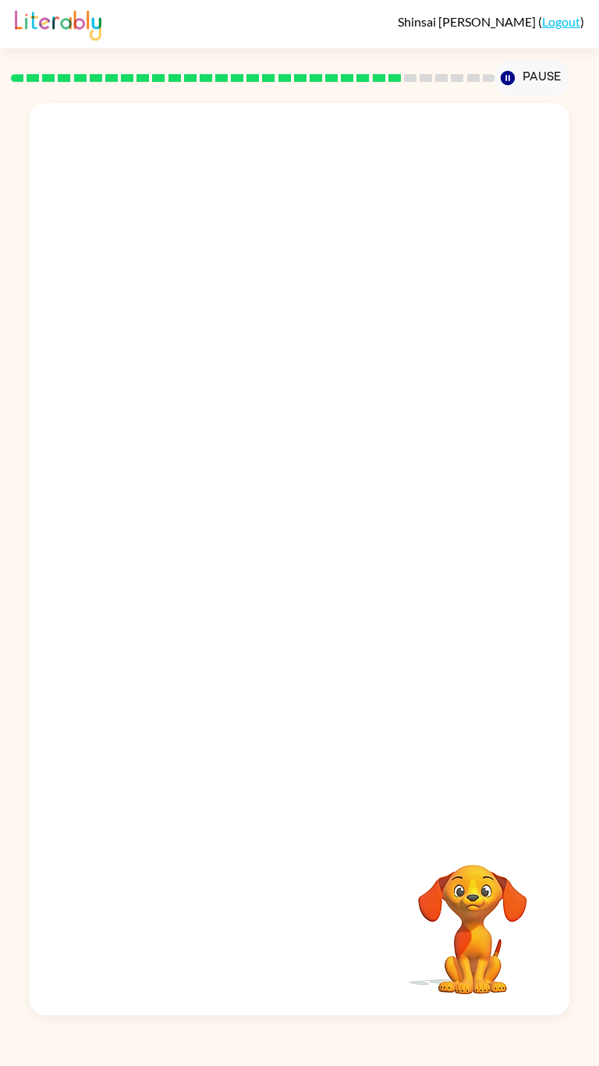
click at [526, 496] on div at bounding box center [299, 559] width 539 height 912
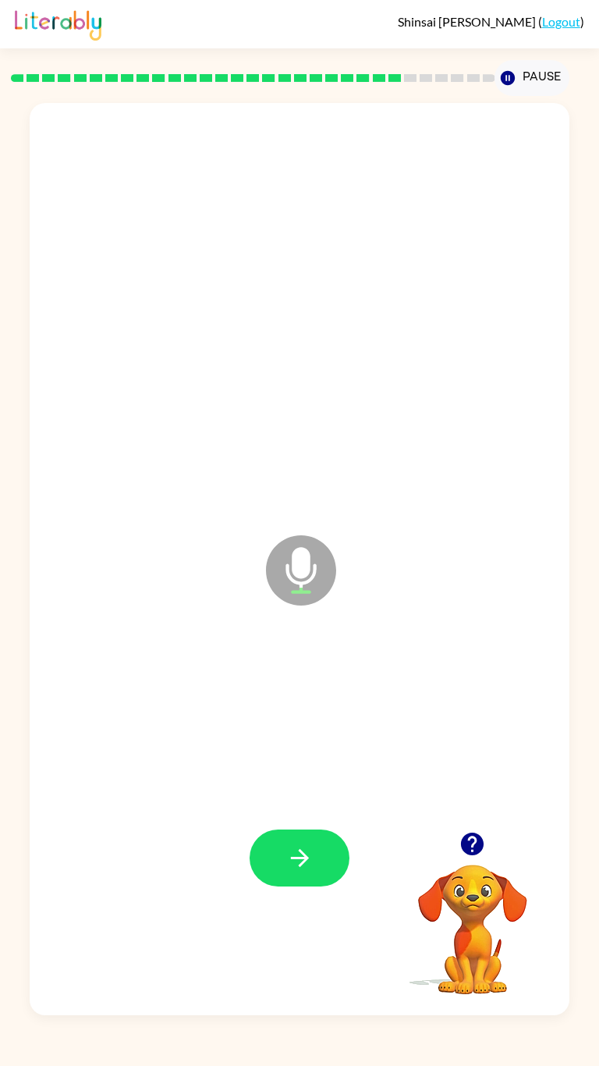
click at [304, 872] on icon "button" at bounding box center [299, 857] width 27 height 27
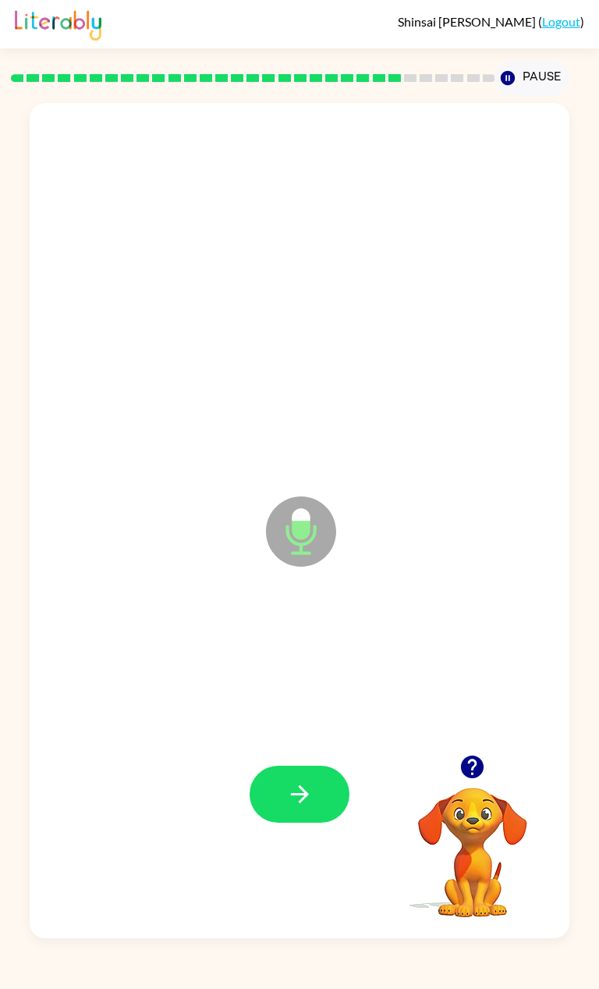
click at [327, 802] on div at bounding box center [299, 794] width 508 height 258
click at [319, 823] on button "button" at bounding box center [300, 794] width 100 height 57
click at [335, 823] on div at bounding box center [300, 794] width 100 height 57
click at [332, 823] on div at bounding box center [300, 794] width 100 height 57
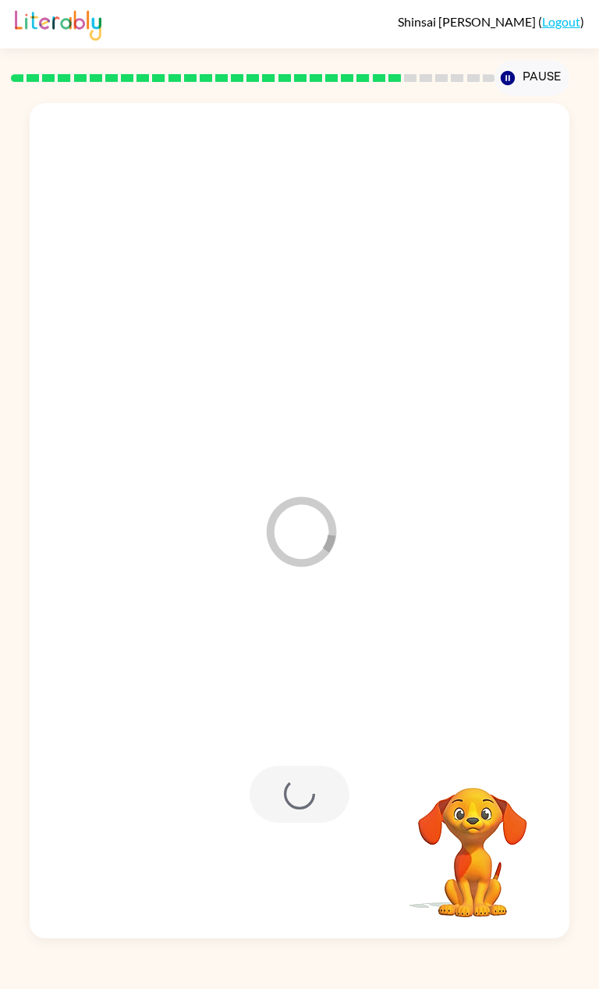
click at [322, 823] on div at bounding box center [300, 794] width 100 height 57
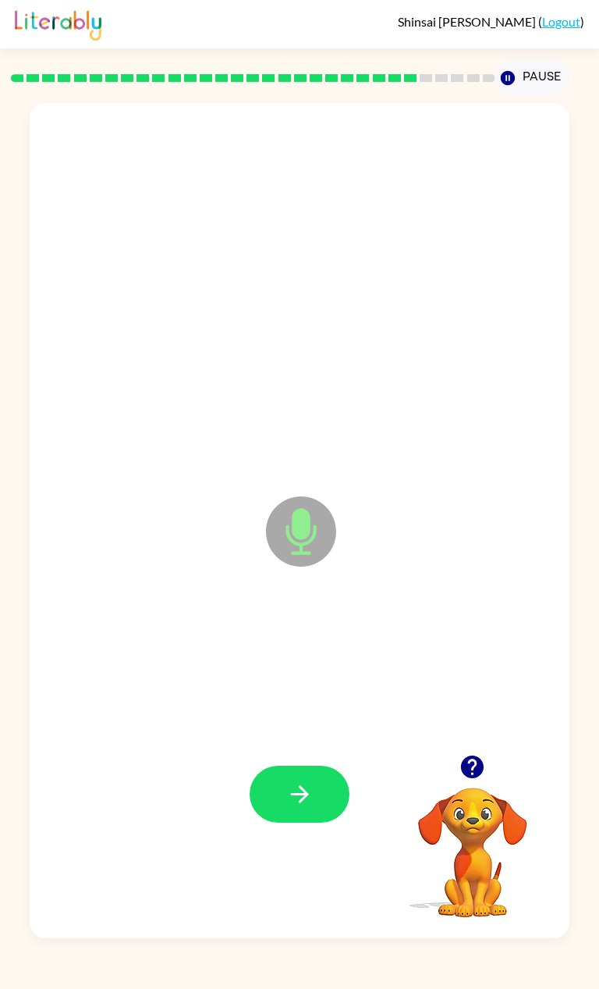
click at [334, 823] on button "button" at bounding box center [300, 794] width 100 height 57
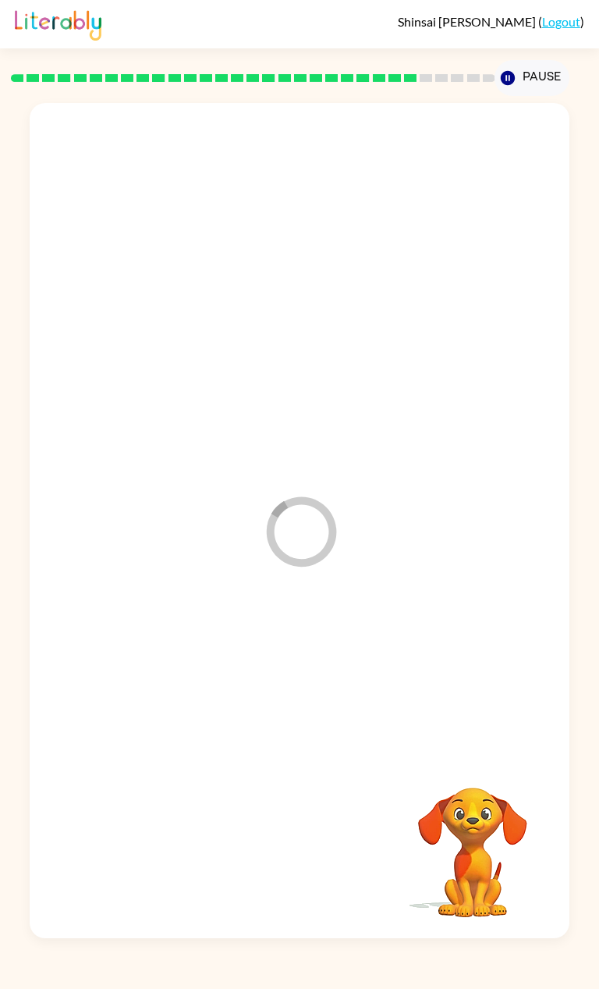
click at [295, 883] on div at bounding box center [299, 794] width 508 height 258
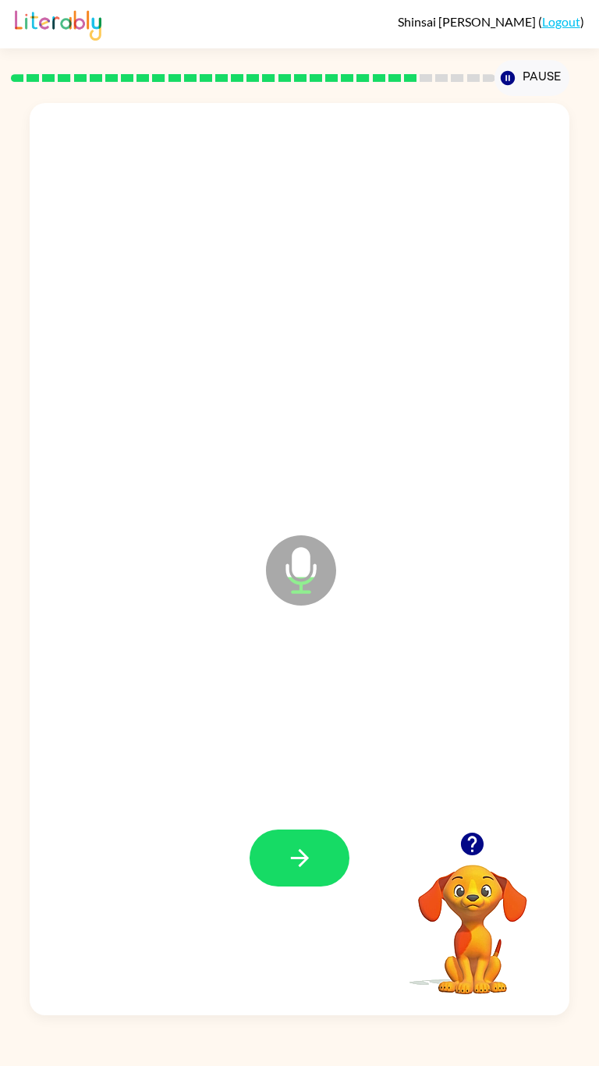
click at [227, 953] on div at bounding box center [299, 857] width 508 height 283
click at [251, 887] on div at bounding box center [300, 858] width 100 height 57
click at [265, 887] on div at bounding box center [300, 858] width 100 height 57
click at [268, 887] on button "button" at bounding box center [300, 858] width 100 height 57
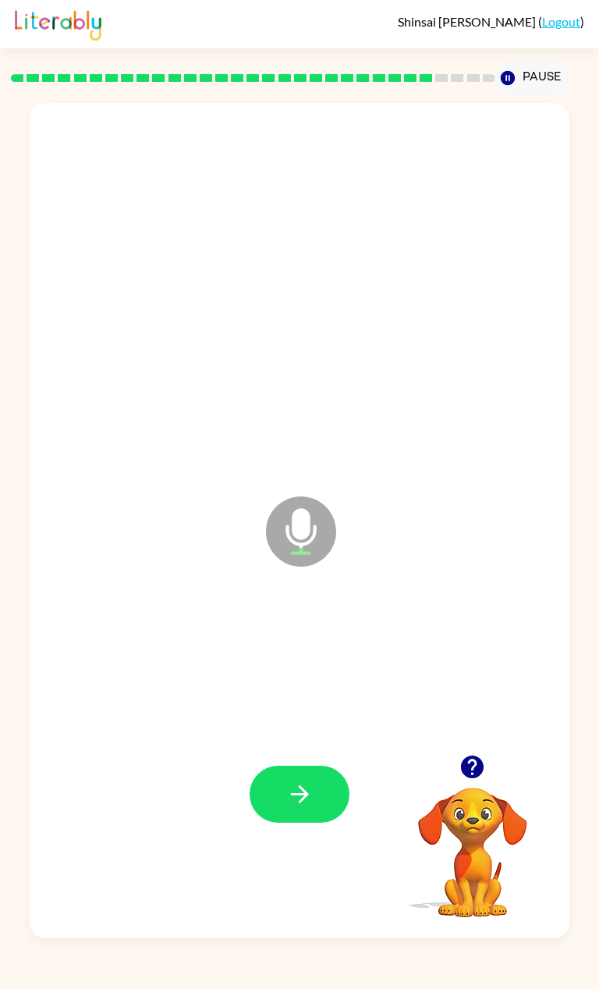
click at [484, 780] on icon "button" at bounding box center [472, 766] width 27 height 27
click at [485, 858] on video "Your browser must support playing .mp4 files to use Literably. Please try using…" at bounding box center [473, 841] width 156 height 156
click at [323, 823] on button "button" at bounding box center [300, 794] width 100 height 57
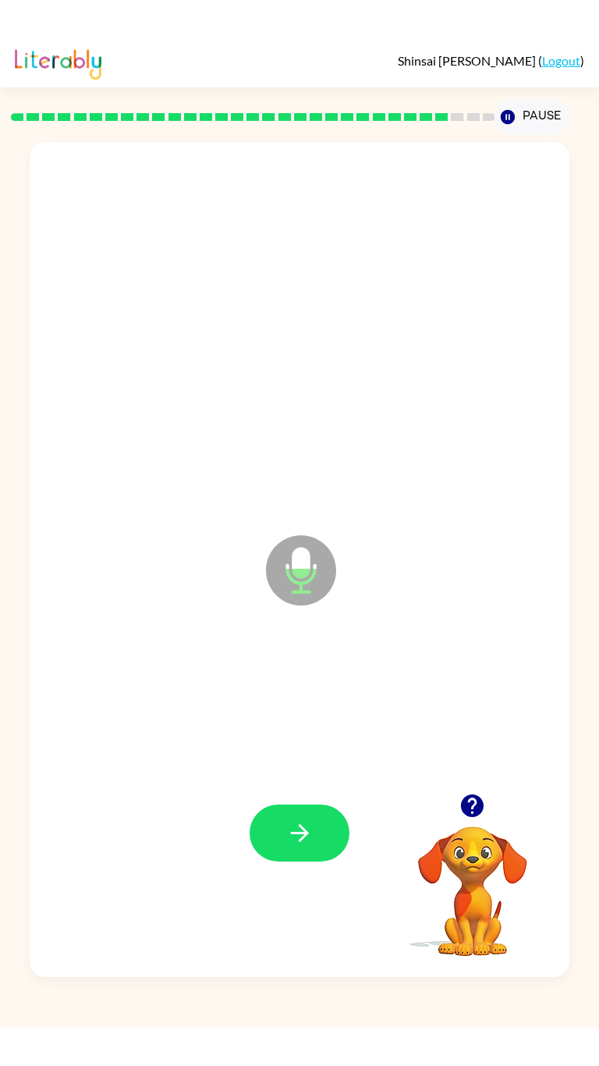
scroll to position [8, 0]
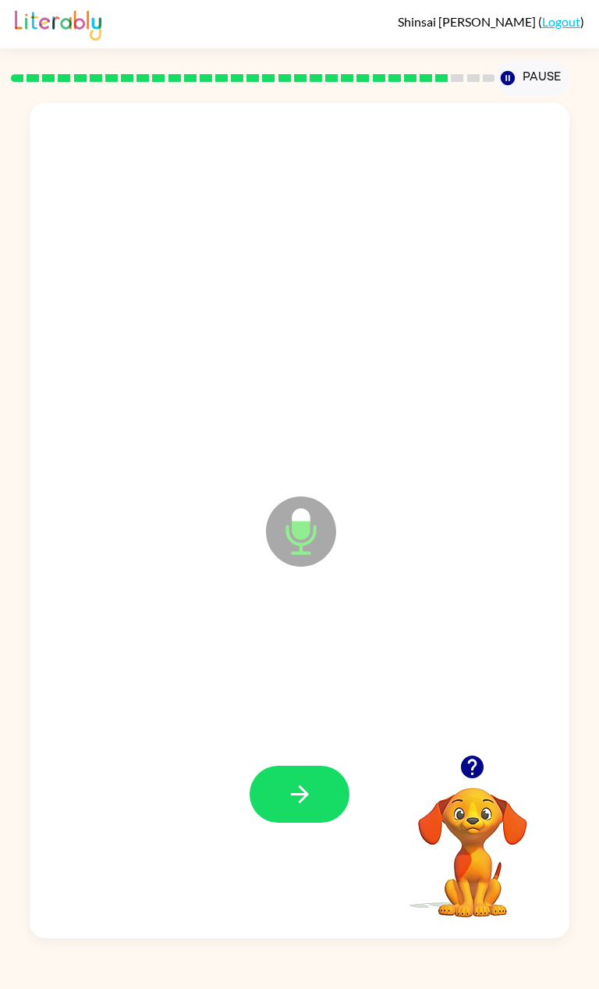
click at [290, 808] on icon "button" at bounding box center [299, 793] width 27 height 27
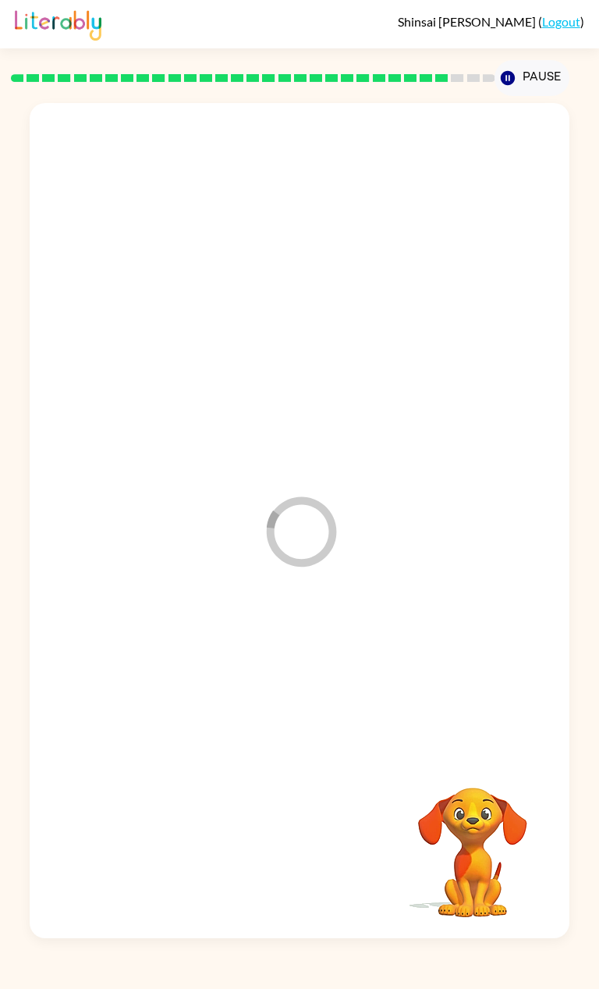
click at [308, 848] on div at bounding box center [299, 794] width 508 height 258
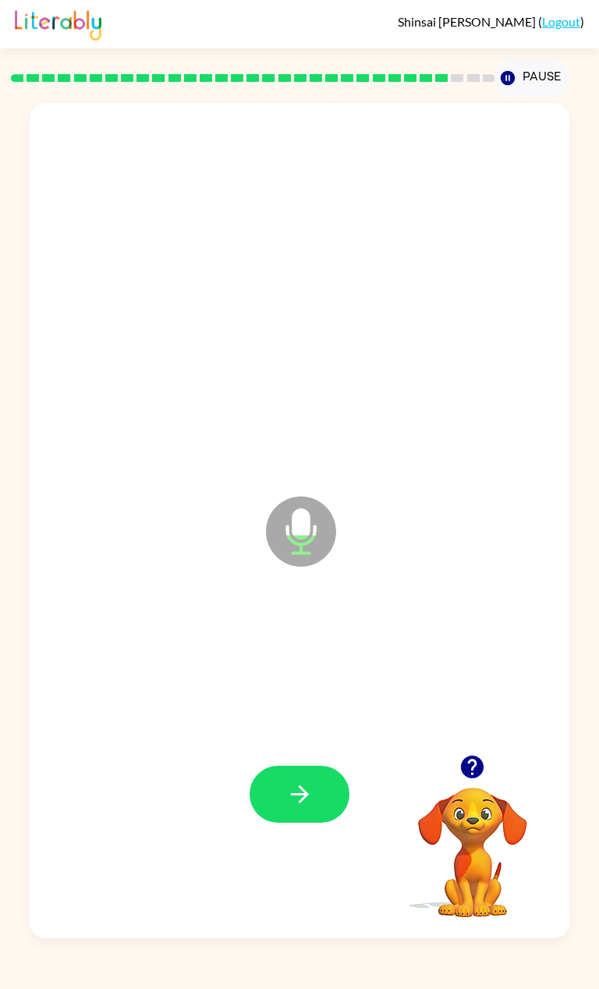
click at [315, 823] on button "button" at bounding box center [300, 794] width 100 height 57
click at [283, 823] on button "button" at bounding box center [300, 794] width 100 height 57
click at [485, 787] on div at bounding box center [473, 767] width 156 height 40
click at [489, 787] on button "button" at bounding box center [473, 767] width 40 height 40
click at [478, 851] on video "Your browser must support playing .mp4 files to use Literably. Please try using…" at bounding box center [473, 841] width 156 height 156
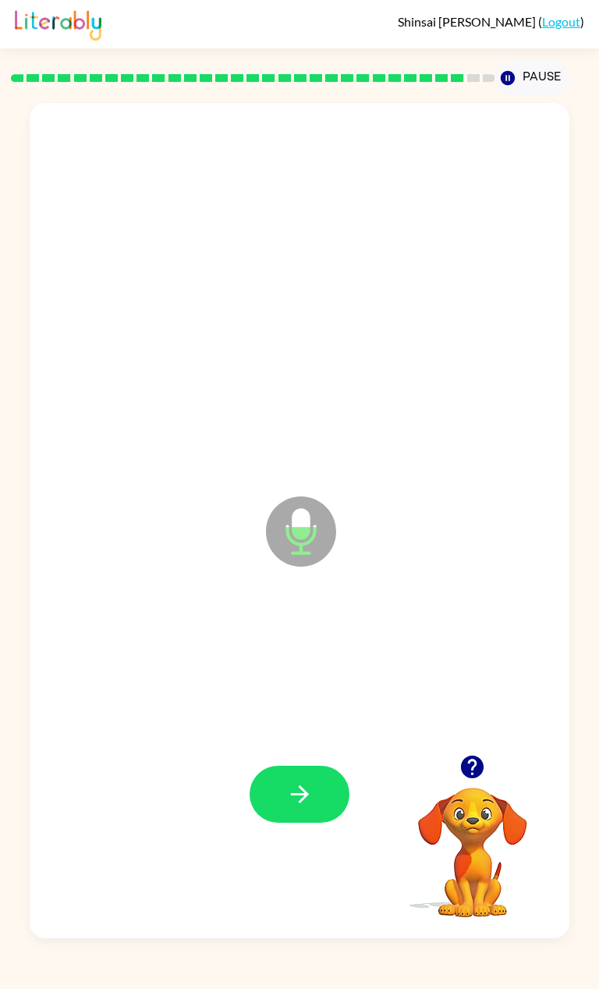
click at [304, 808] on icon "button" at bounding box center [299, 793] width 27 height 27
click at [303, 823] on div at bounding box center [300, 794] width 100 height 57
click at [302, 823] on div at bounding box center [300, 794] width 100 height 57
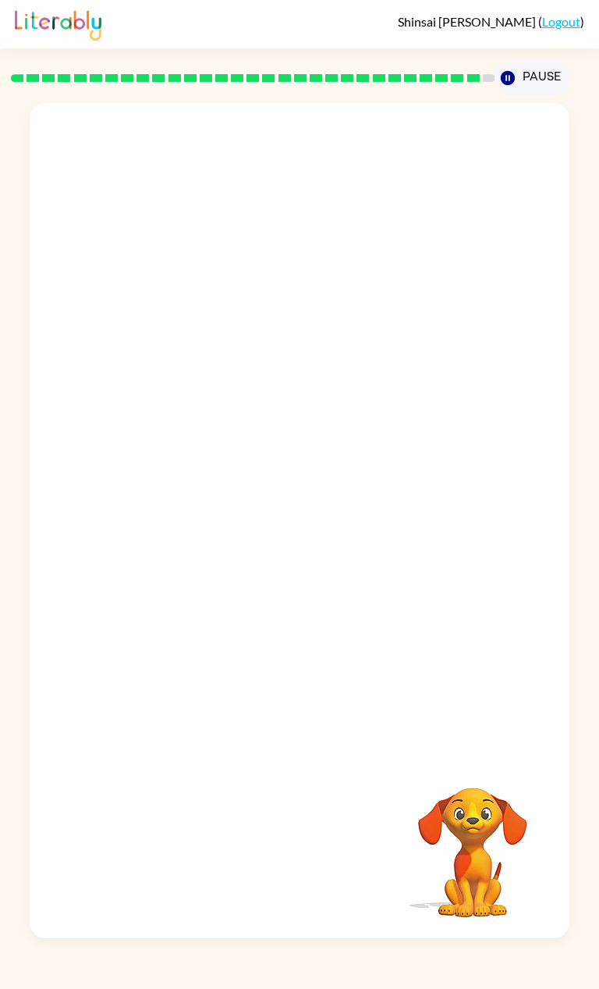
click at [370, 556] on div at bounding box center [261, 493] width 433 height 186
click at [385, 273] on div at bounding box center [299, 263] width 508 height 258
click at [382, 272] on div at bounding box center [299, 263] width 508 height 258
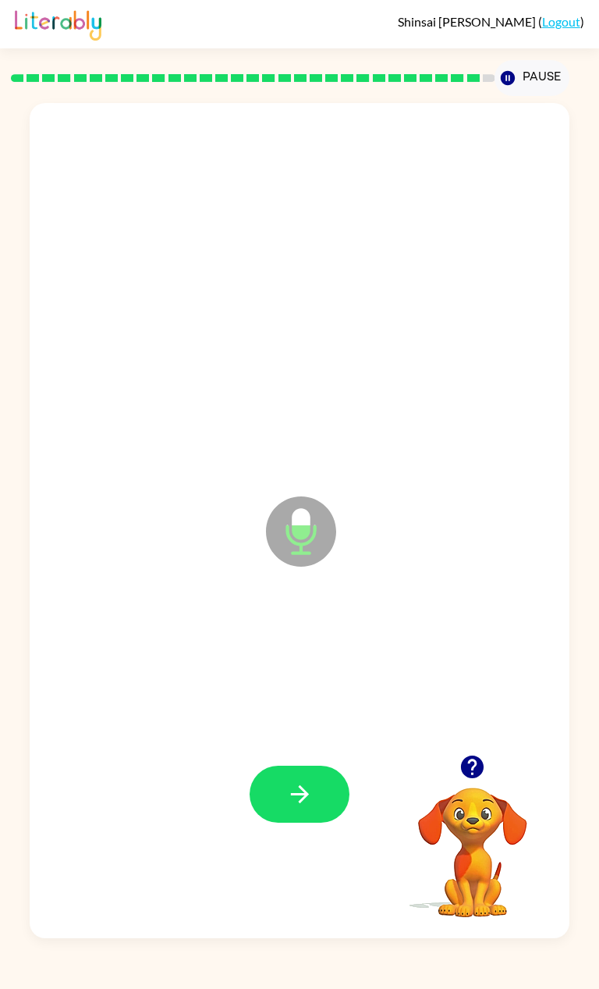
click at [314, 823] on button "button" at bounding box center [300, 794] width 100 height 57
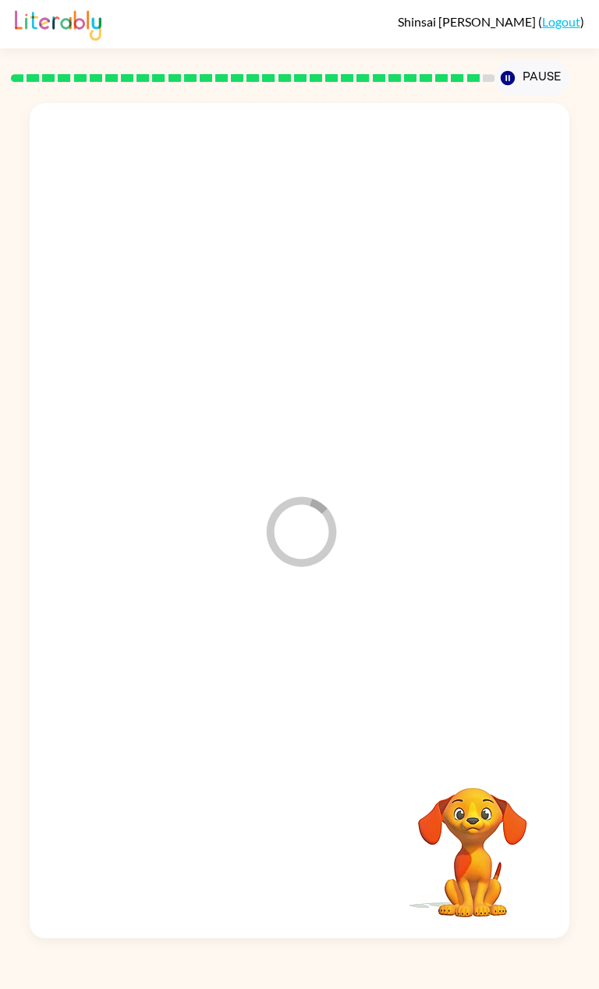
click at [321, 854] on div at bounding box center [299, 794] width 508 height 258
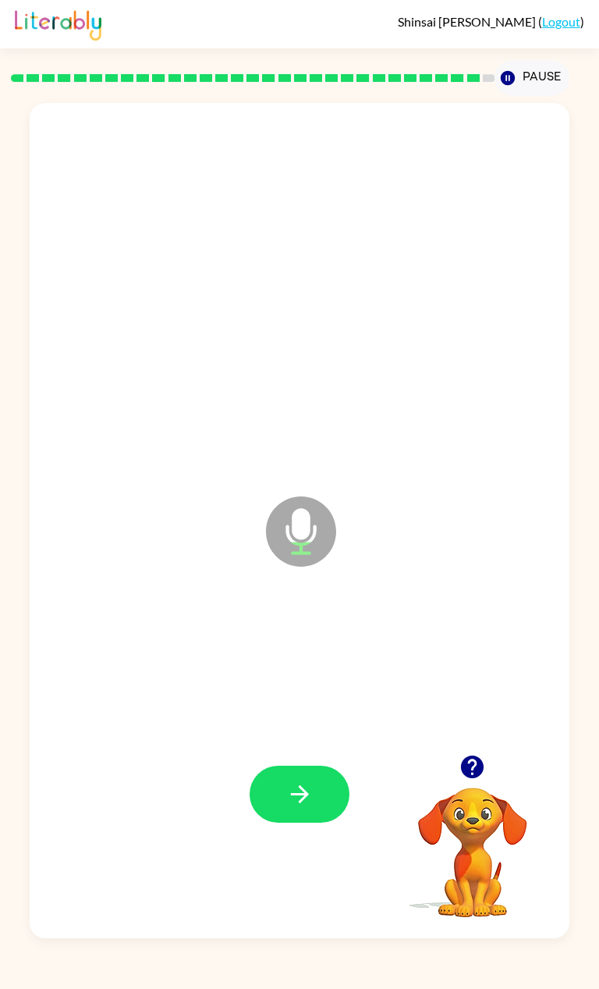
click at [295, 823] on button "button" at bounding box center [300, 794] width 100 height 57
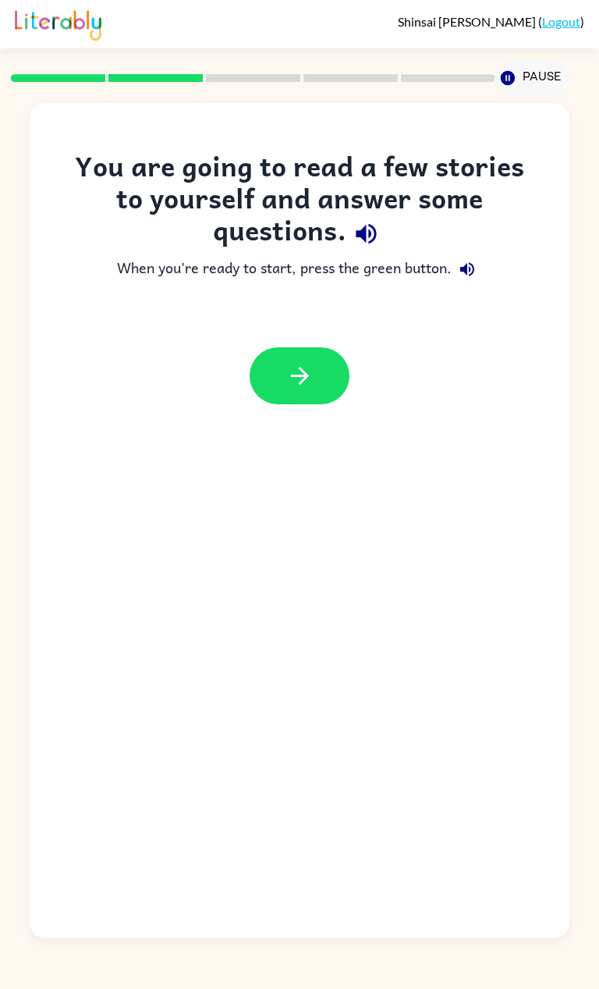
click at [324, 418] on div at bounding box center [299, 376] width 539 height 88
click at [332, 389] on button "button" at bounding box center [300, 375] width 100 height 57
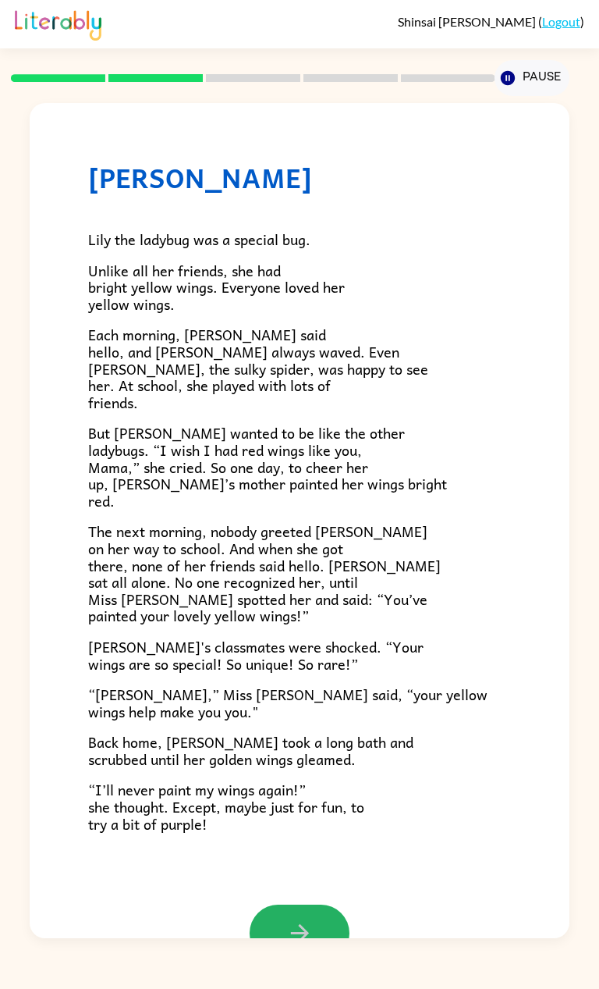
click at [261, 953] on button "button" at bounding box center [300, 933] width 100 height 57
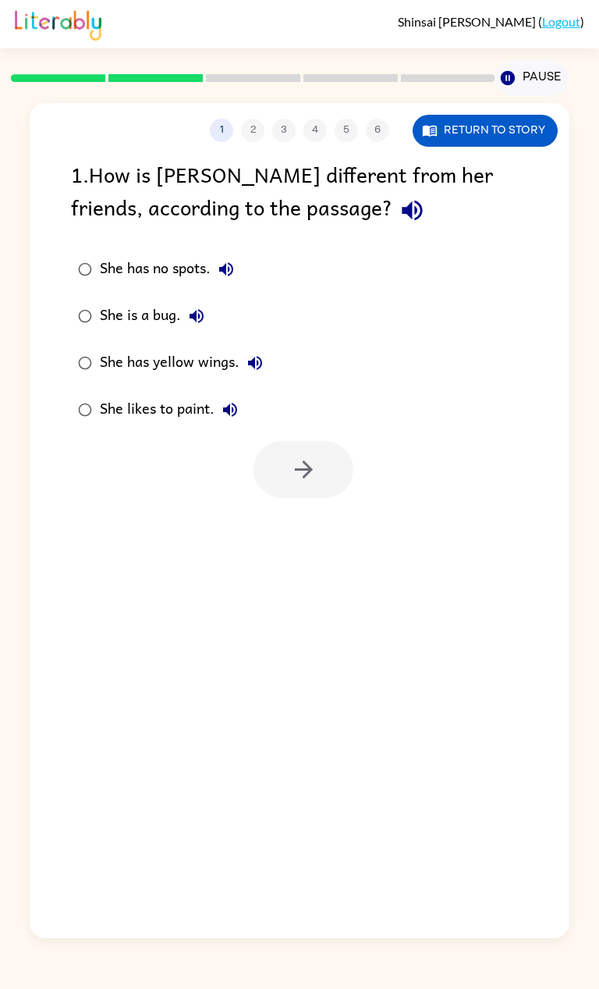
click at [252, 933] on div "1 2 3 4 5 6 Return to story 1 . How is Lily different from her friends, accordi…" at bounding box center [299, 520] width 539 height 835
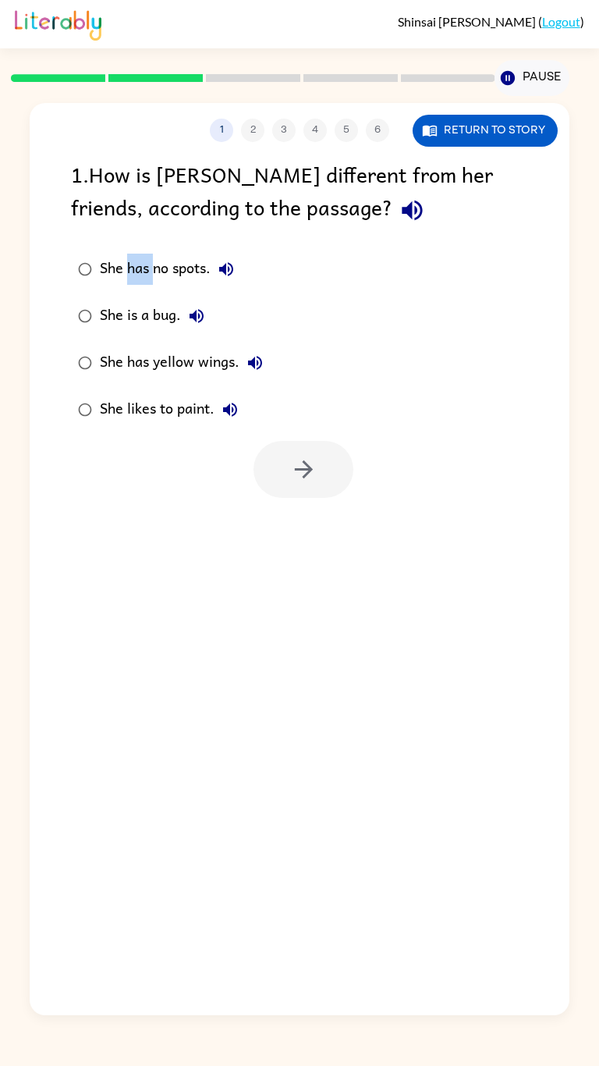
click at [159, 254] on div "She has no spots." at bounding box center [171, 269] width 142 height 31
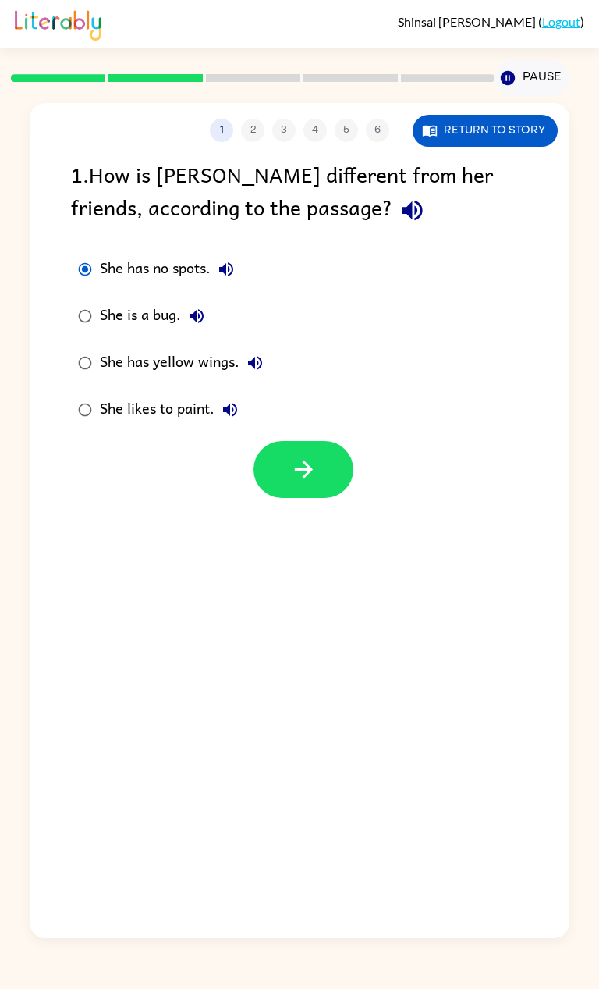
click at [192, 329] on button "She is a bug." at bounding box center [196, 315] width 31 height 31
click at [115, 399] on div "She likes to paint." at bounding box center [173, 409] width 146 height 31
click at [64, 304] on label "She is a bug." at bounding box center [170, 316] width 216 height 47
click at [399, 201] on icon "button" at bounding box center [412, 210] width 27 height 27
click at [393, 214] on button "button" at bounding box center [413, 210] width 40 height 40
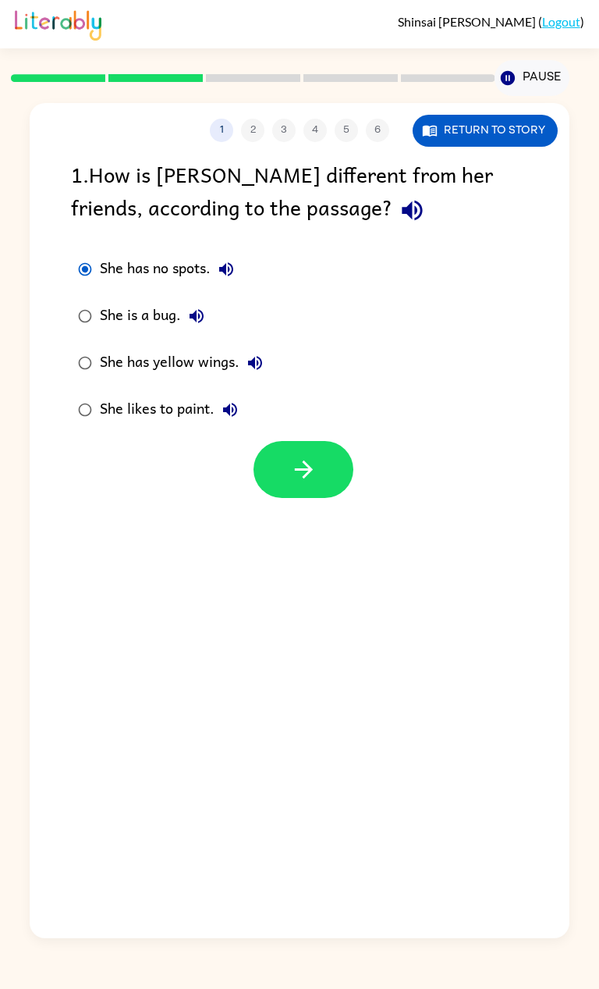
click at [399, 220] on icon "button" at bounding box center [412, 210] width 27 height 27
click at [393, 226] on button "button" at bounding box center [413, 210] width 40 height 40
click at [399, 224] on icon "button" at bounding box center [412, 210] width 27 height 27
click at [393, 225] on button "button" at bounding box center [413, 210] width 40 height 40
click at [393, 227] on button "button" at bounding box center [413, 210] width 40 height 40
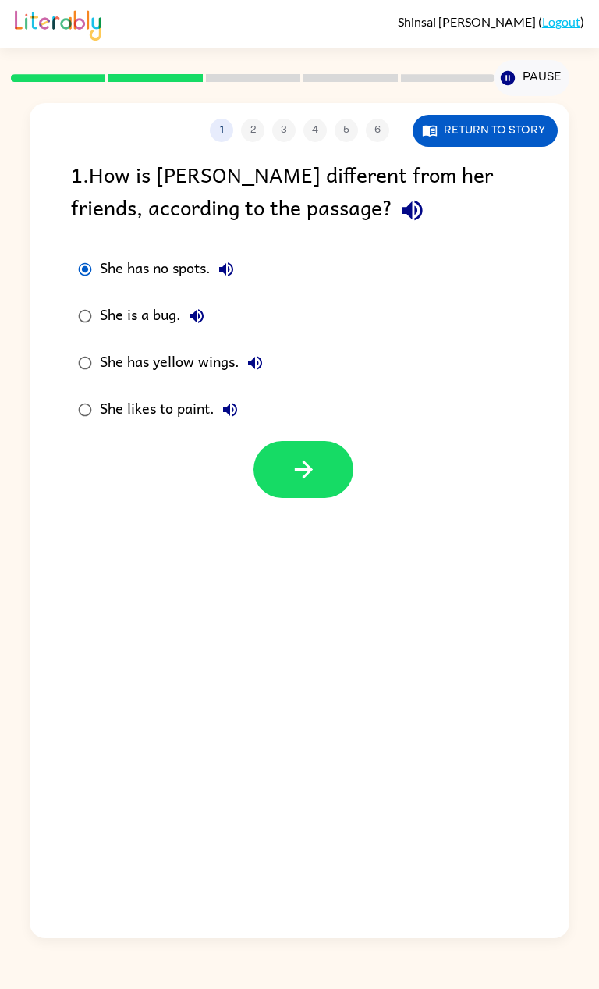
click at [393, 225] on button "button" at bounding box center [413, 210] width 40 height 40
click at [399, 223] on icon "button" at bounding box center [412, 210] width 27 height 27
click at [399, 219] on icon "button" at bounding box center [412, 210] width 27 height 27
click at [370, 229] on div "1 . How is Lily different from her friends, according to the passage?" at bounding box center [299, 194] width 457 height 73
click at [399, 215] on icon "button" at bounding box center [412, 210] width 27 height 27
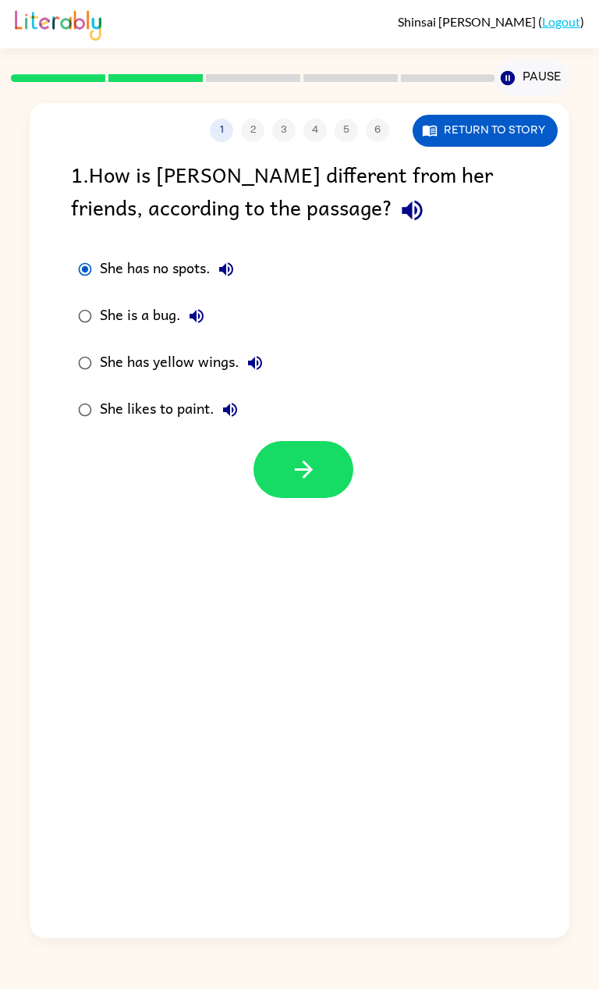
click at [403, 219] on icon "button" at bounding box center [413, 211] width 20 height 20
click at [399, 222] on icon "button" at bounding box center [412, 210] width 27 height 27
click at [399, 221] on icon "button" at bounding box center [412, 210] width 27 height 27
click at [399, 220] on icon "button" at bounding box center [412, 210] width 27 height 27
click at [399, 219] on icon "button" at bounding box center [412, 210] width 27 height 27
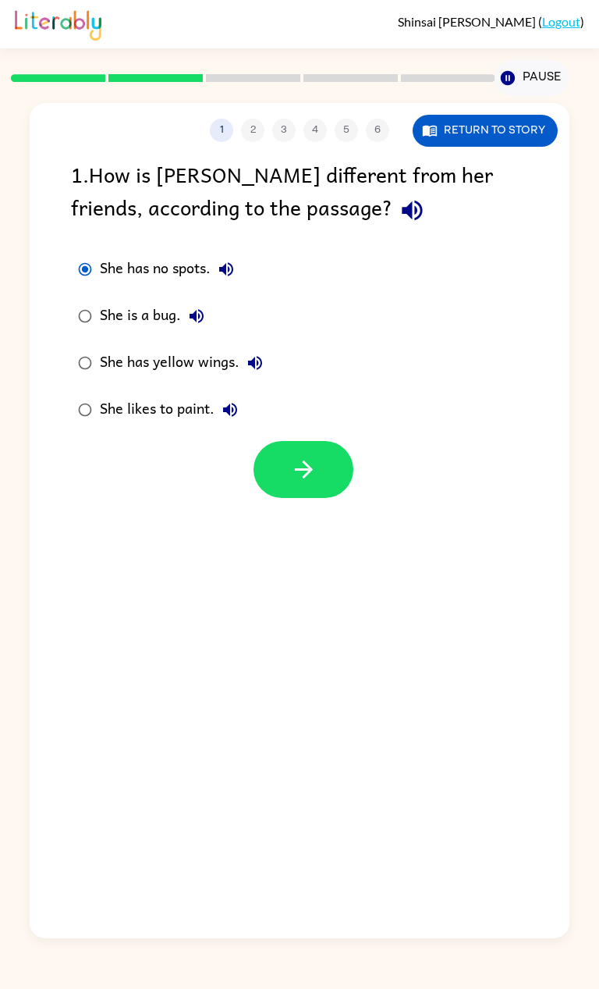
click at [403, 218] on icon "button" at bounding box center [413, 211] width 20 height 20
click at [399, 217] on icon "button" at bounding box center [412, 210] width 27 height 27
click at [399, 218] on icon "button" at bounding box center [412, 210] width 27 height 27
click at [403, 213] on icon "button" at bounding box center [413, 211] width 20 height 20
click at [399, 211] on icon "button" at bounding box center [412, 210] width 27 height 27
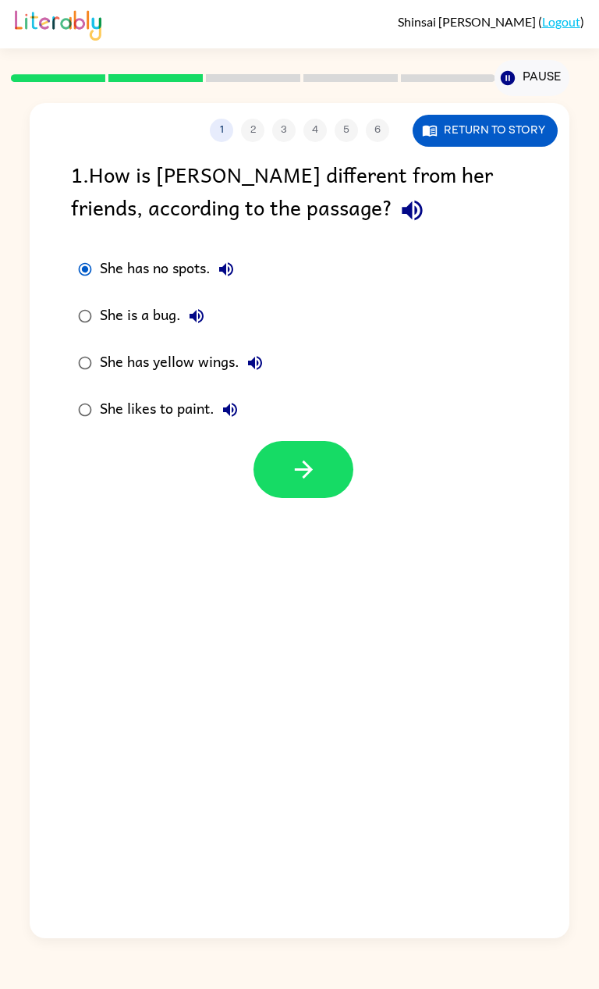
click at [403, 212] on icon "button" at bounding box center [413, 211] width 20 height 20
click at [399, 212] on icon "button" at bounding box center [412, 210] width 27 height 27
click at [403, 210] on icon "button" at bounding box center [413, 211] width 20 height 20
click at [399, 215] on icon "button" at bounding box center [412, 210] width 27 height 27
click at [399, 213] on icon "button" at bounding box center [412, 210] width 27 height 27
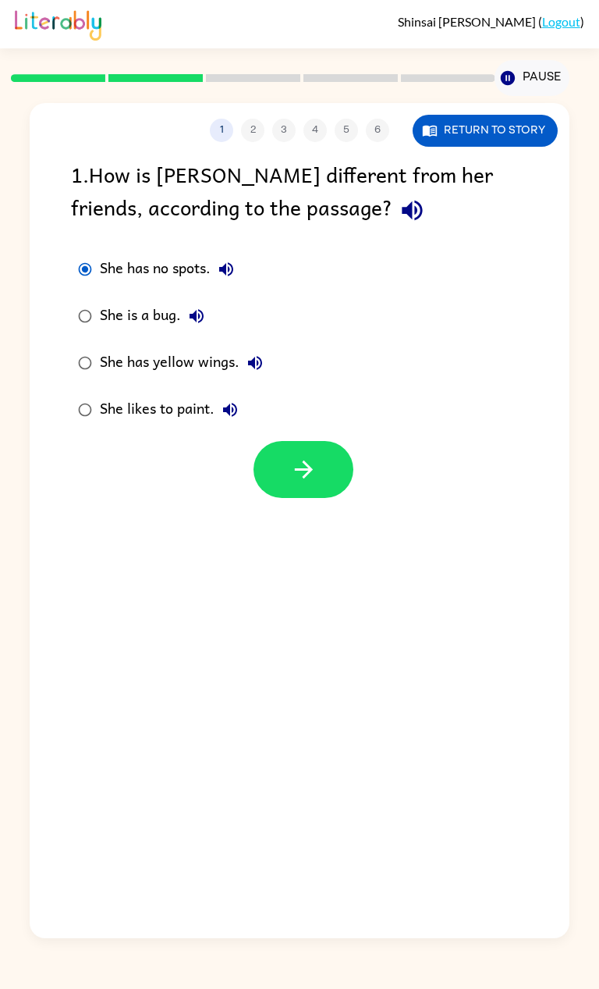
click at [399, 215] on icon "button" at bounding box center [412, 210] width 27 height 27
click at [340, 230] on div "1 . How is Lily different from her friends, according to the passage?" at bounding box center [299, 194] width 457 height 73
click at [403, 216] on icon "button" at bounding box center [413, 211] width 20 height 20
click at [393, 225] on button "button" at bounding box center [413, 210] width 40 height 40
click at [399, 212] on icon "button" at bounding box center [412, 210] width 27 height 27
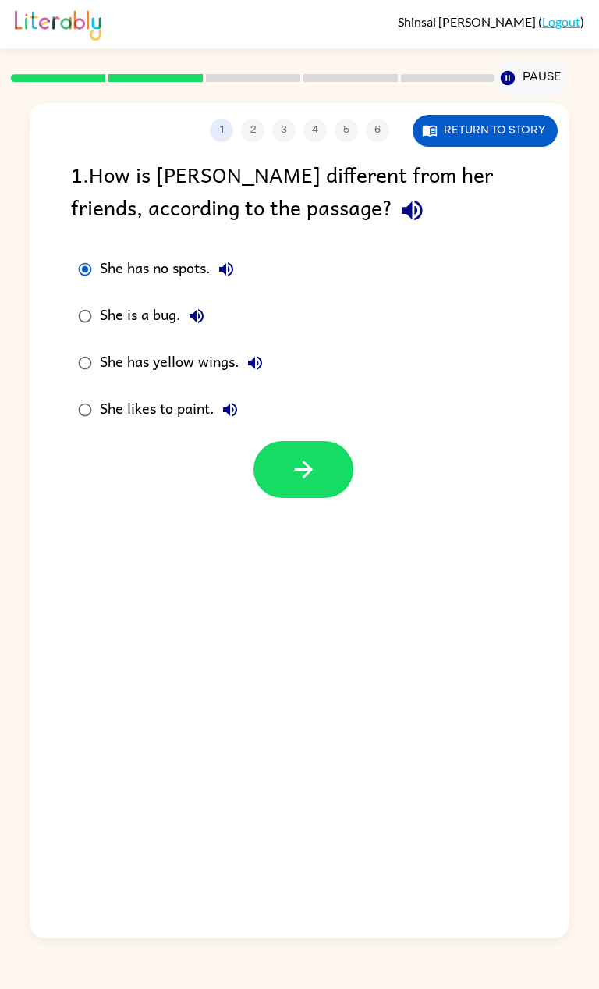
click at [318, 460] on button "button" at bounding box center [304, 469] width 100 height 57
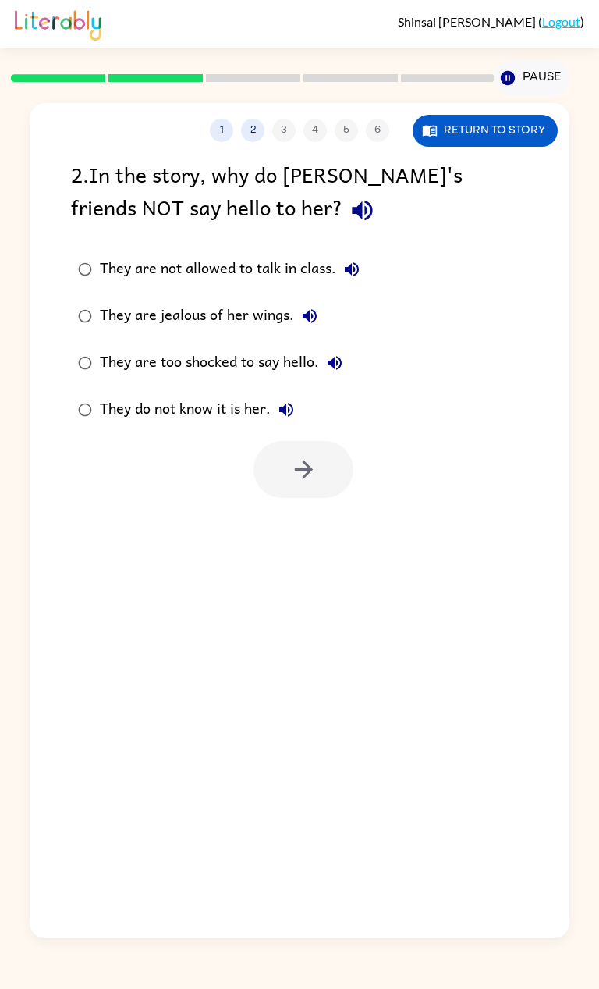
click at [310, 471] on div at bounding box center [304, 469] width 100 height 57
click at [133, 372] on div "They are too shocked to say hello." at bounding box center [225, 362] width 251 height 31
click at [328, 483] on button "button" at bounding box center [304, 469] width 100 height 57
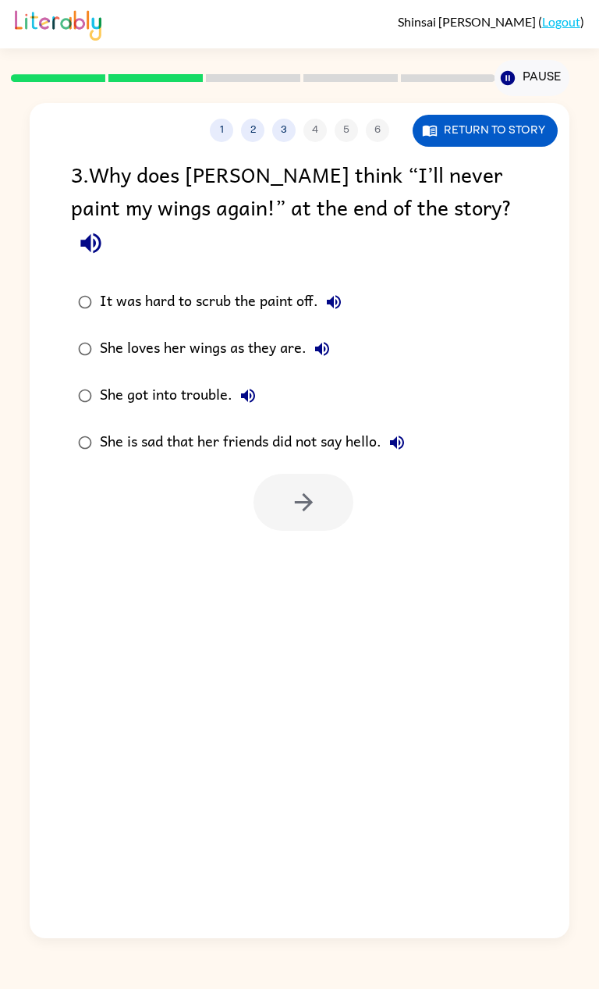
click at [115, 419] on label "She is sad that her friends did not say hello." at bounding box center [241, 442] width 358 height 47
click at [300, 489] on icon "button" at bounding box center [303, 502] width 27 height 27
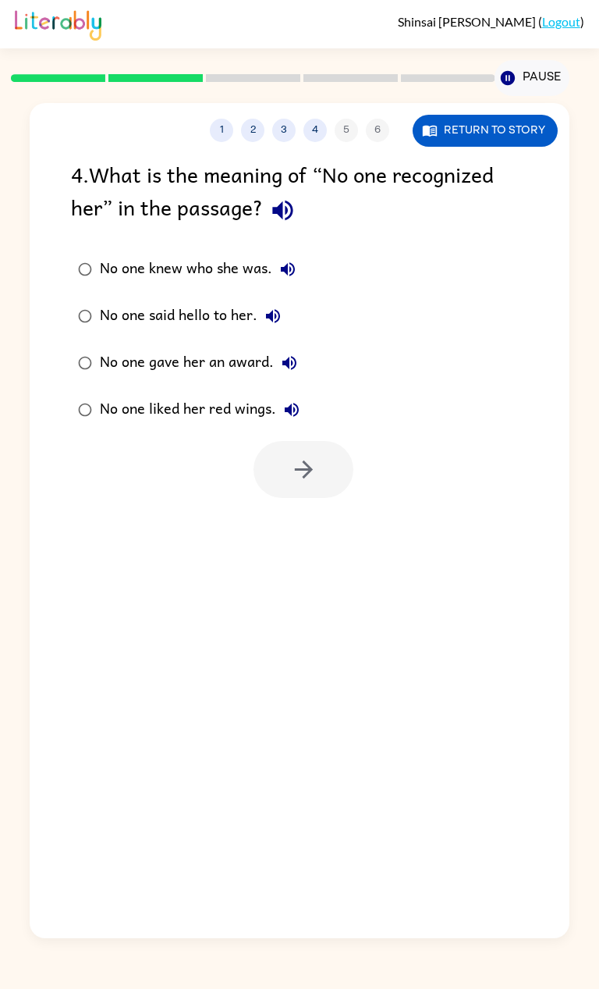
click at [300, 172] on div "4 . What is the meaning of “No one recognized her” in the passage?" at bounding box center [299, 194] width 457 height 73
click at [263, 195] on div "4 . What is the meaning of “No one recognized her” in the passage?" at bounding box center [299, 194] width 457 height 73
click at [279, 224] on icon "button" at bounding box center [282, 210] width 27 height 27
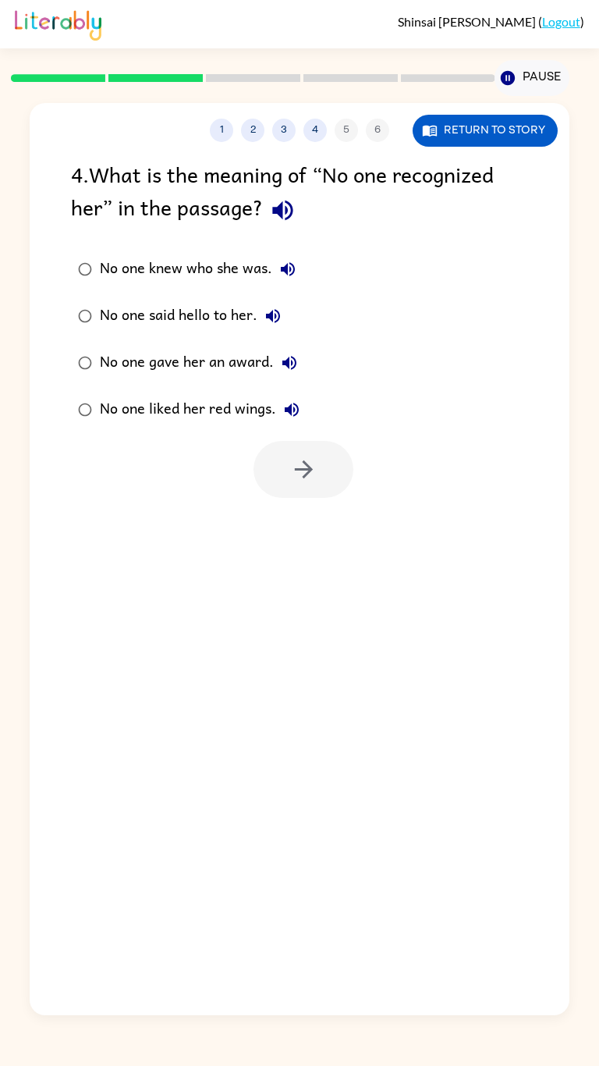
scroll to position [57, 0]
click at [187, 340] on label "No one gave her an award." at bounding box center [188, 363] width 253 height 47
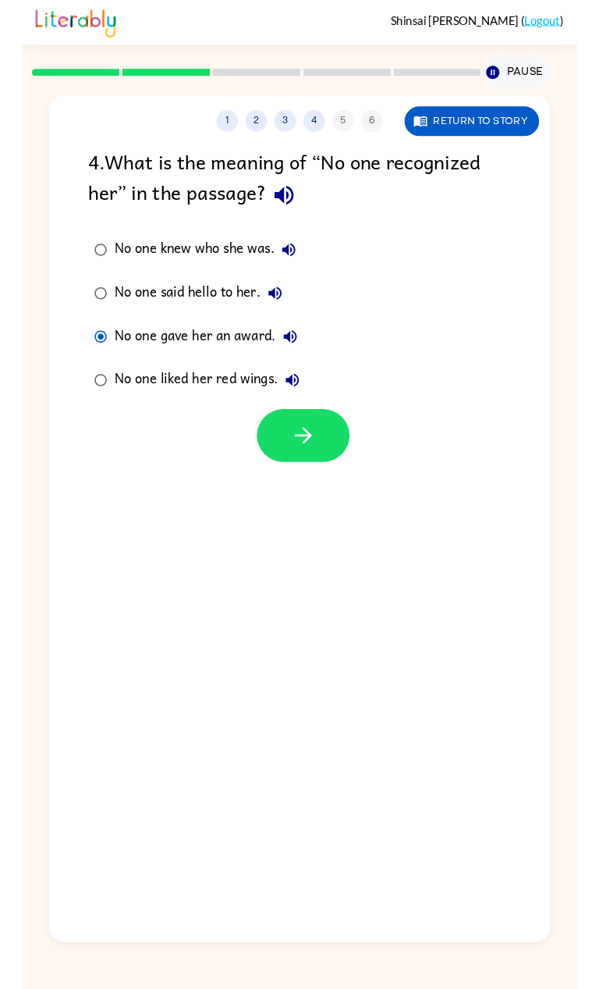
scroll to position [77, 0]
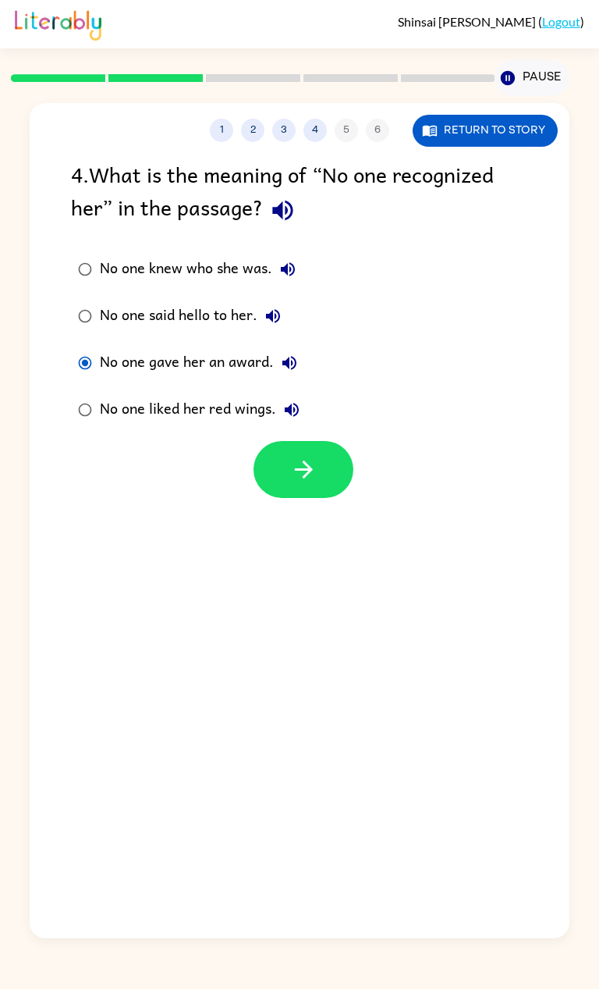
click at [240, 347] on div "No one gave her an award." at bounding box center [202, 362] width 205 height 31
click at [243, 347] on div "No one gave her an award." at bounding box center [202, 362] width 205 height 31
click at [247, 347] on div "No one gave her an award." at bounding box center [202, 362] width 205 height 31
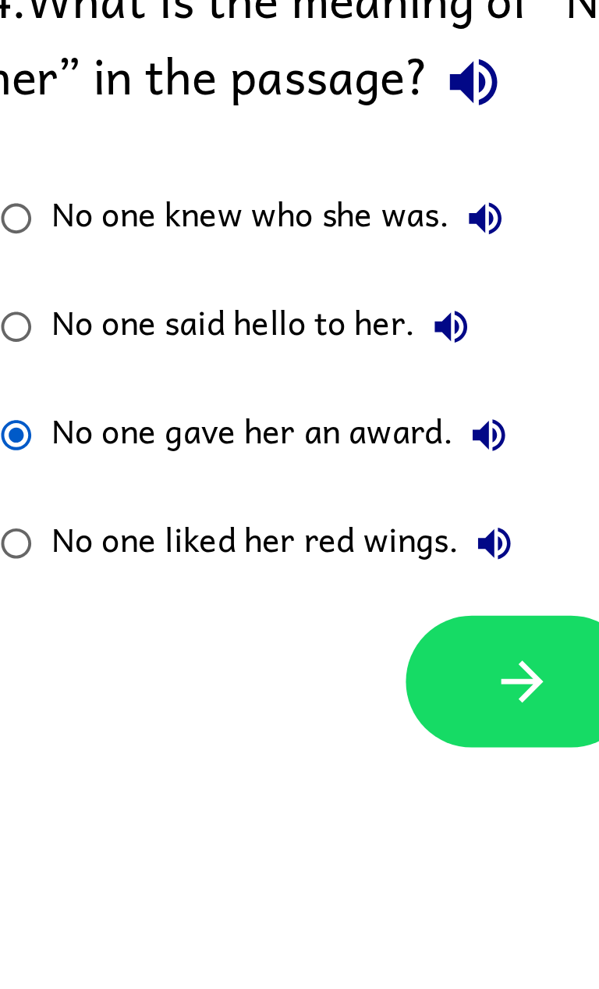
scroll to position [59, 0]
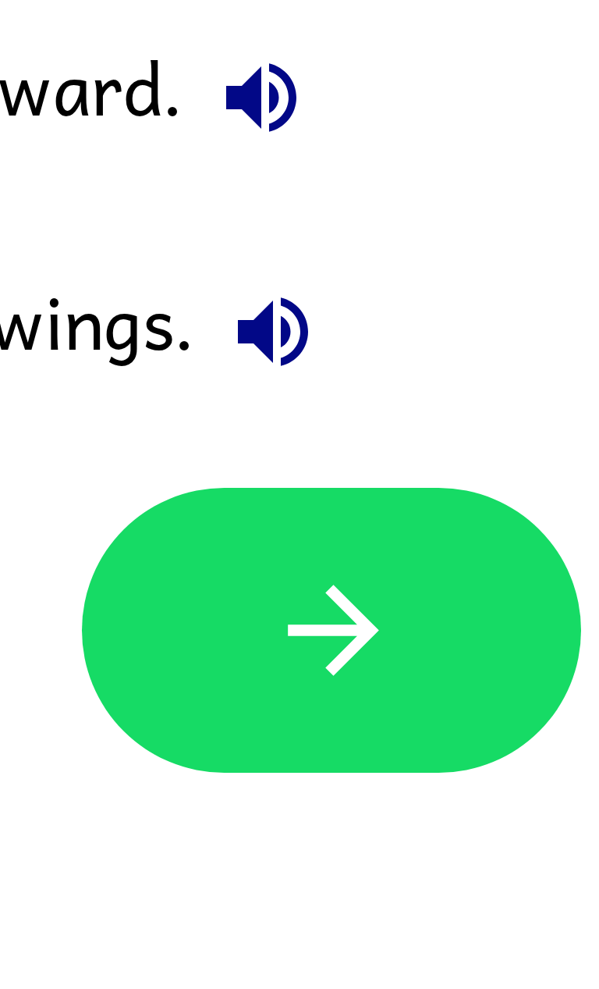
click at [321, 441] on button "button" at bounding box center [304, 469] width 100 height 57
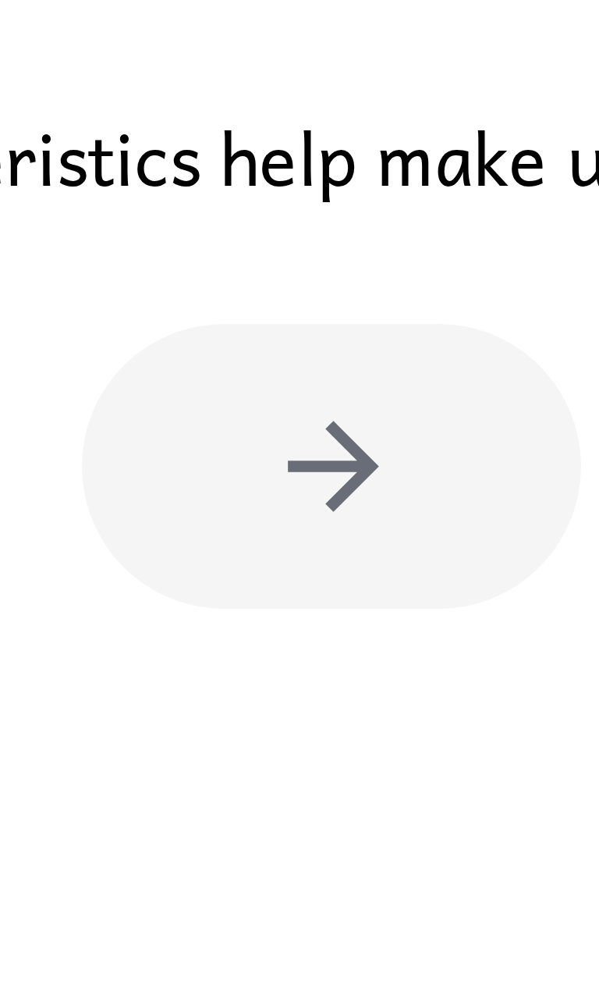
click at [319, 411] on div "1 2 3 4 5 6 Return to story 5 . What is the main message of this story? It is n…" at bounding box center [299, 520] width 539 height 835
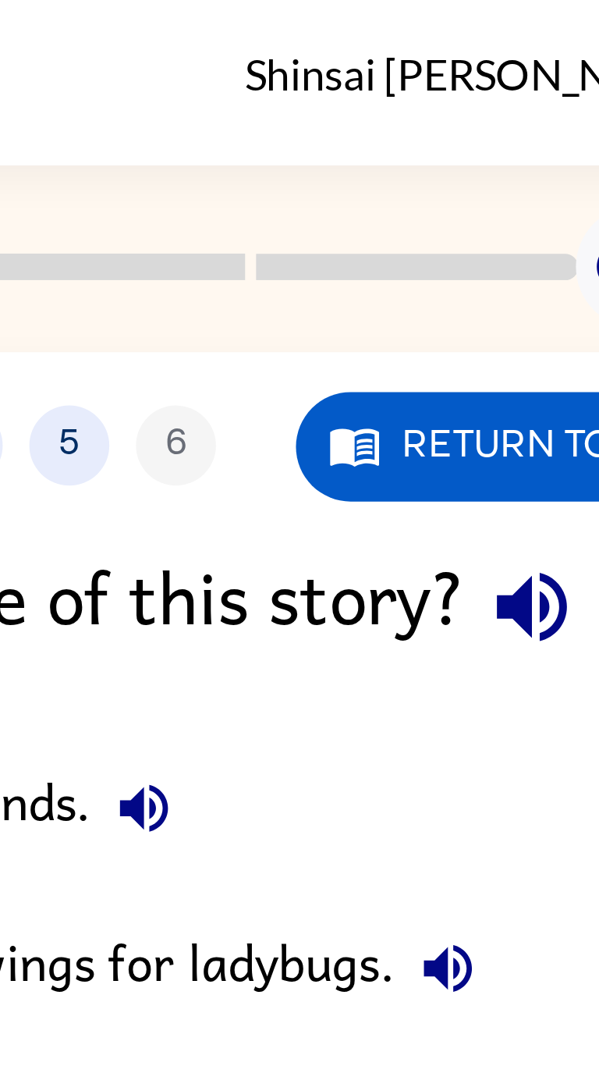
scroll to position [0, 0]
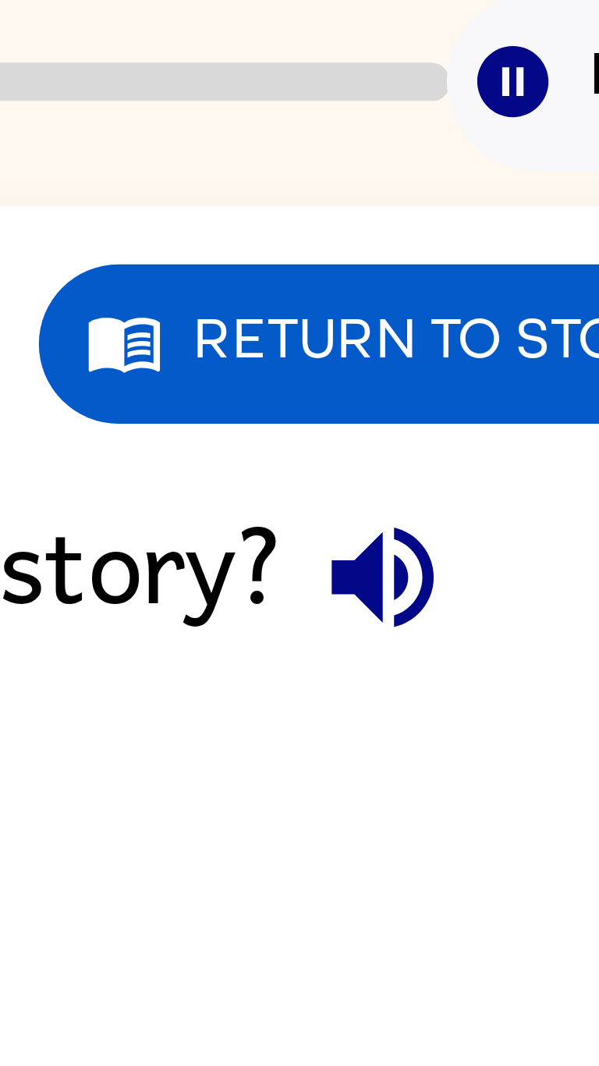
click at [491, 132] on button "Return to story" at bounding box center [485, 131] width 145 height 32
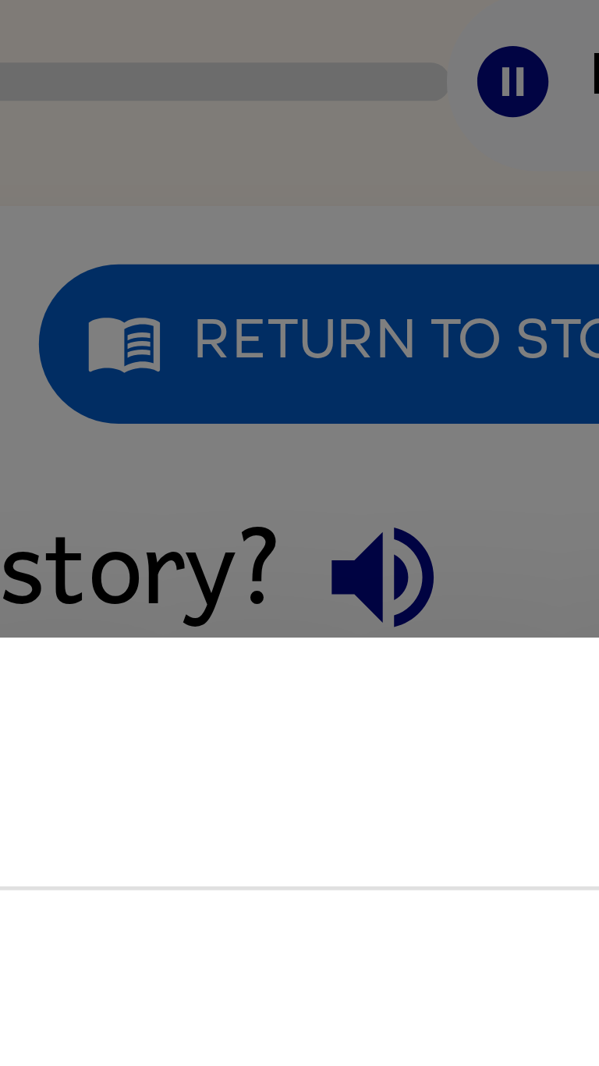
click at [496, 133] on div "Lily Ladybug Lily the ladybug was a special bug. Unlike all her friends, she ha…" at bounding box center [299, 533] width 599 height 1066
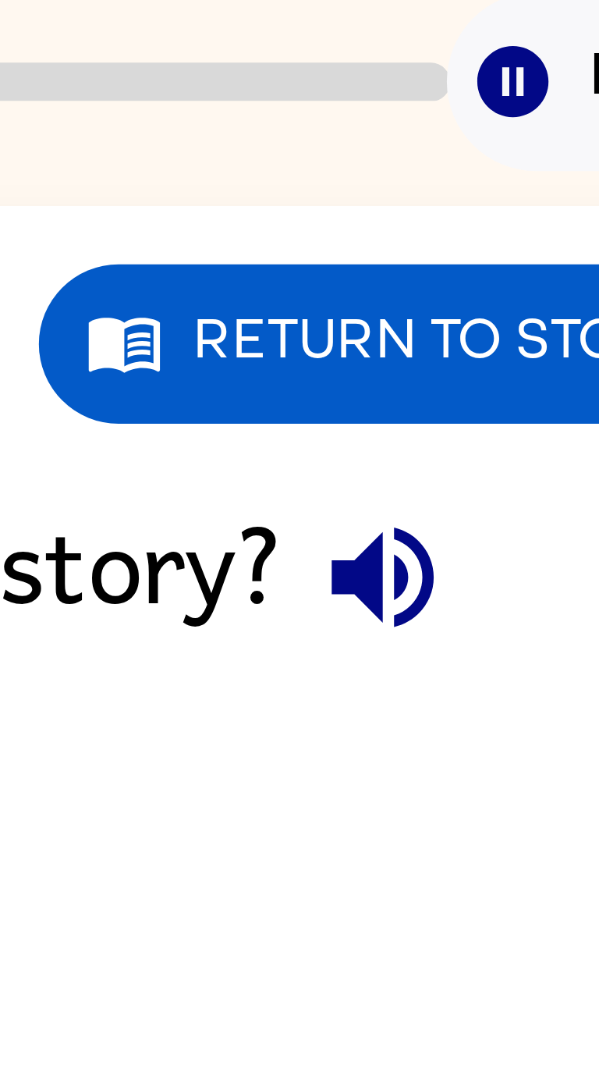
click at [495, 127] on button "Return to story" at bounding box center [485, 131] width 145 height 32
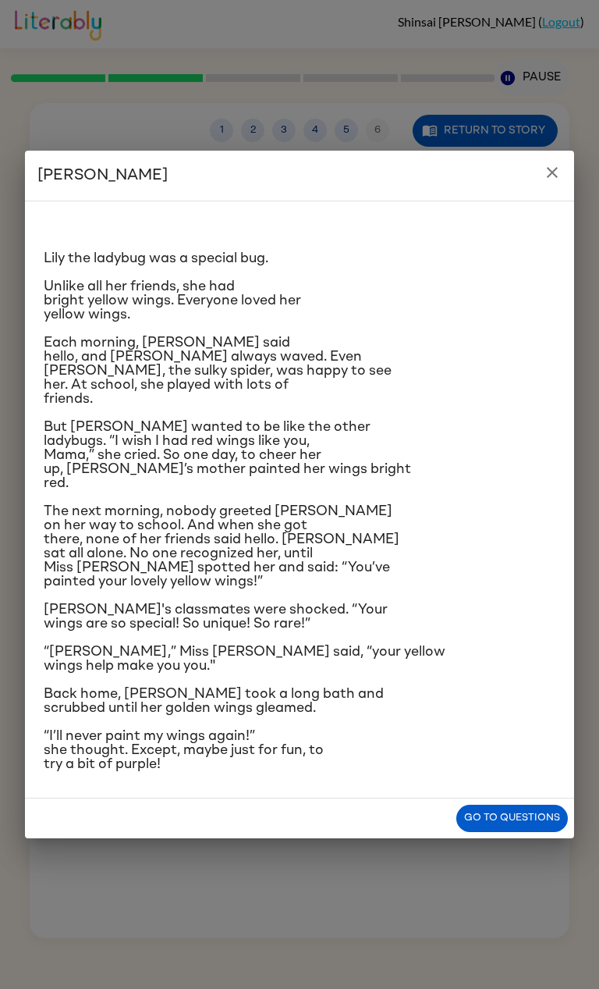
click at [560, 182] on icon "close" at bounding box center [552, 172] width 19 height 19
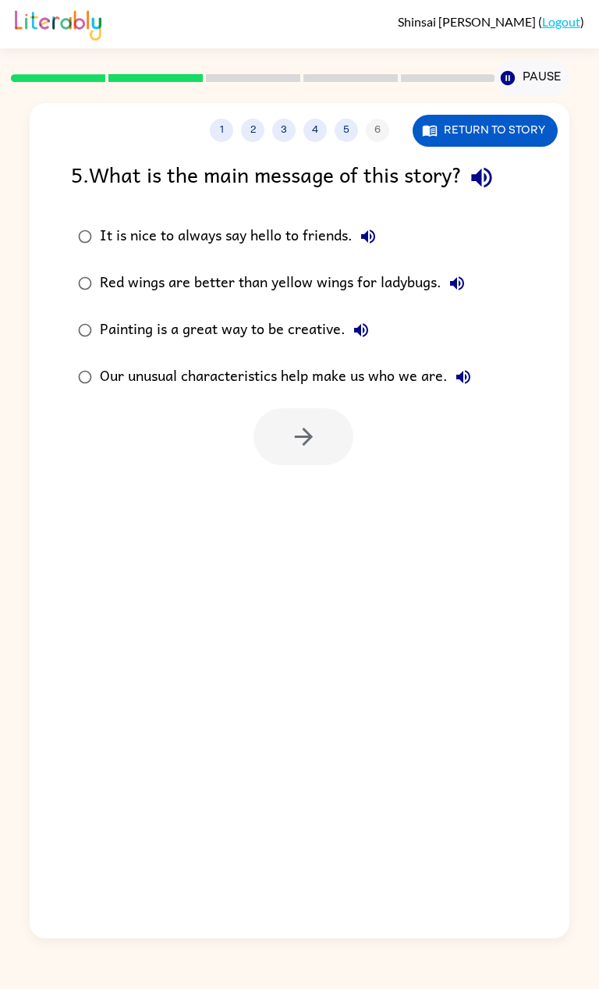
click at [560, 178] on div "5 . What is the main message of this story? It is nice to always say hello to f…" at bounding box center [299, 312] width 539 height 308
click at [335, 450] on button "button" at bounding box center [304, 436] width 100 height 57
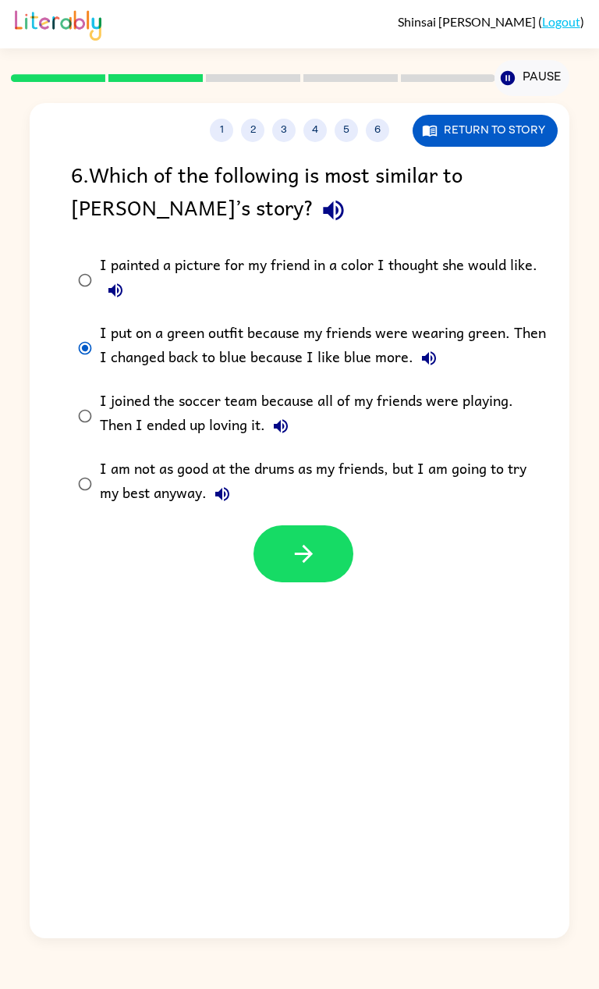
click at [320, 542] on button "button" at bounding box center [304, 553] width 100 height 57
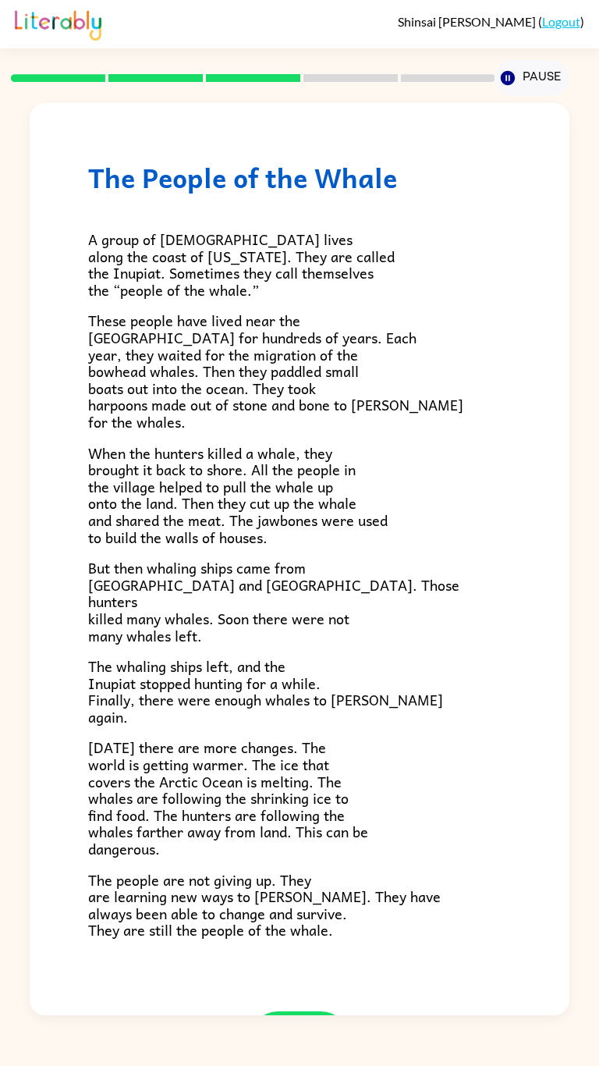
click at [301, 988] on button "button" at bounding box center [300, 1039] width 100 height 57
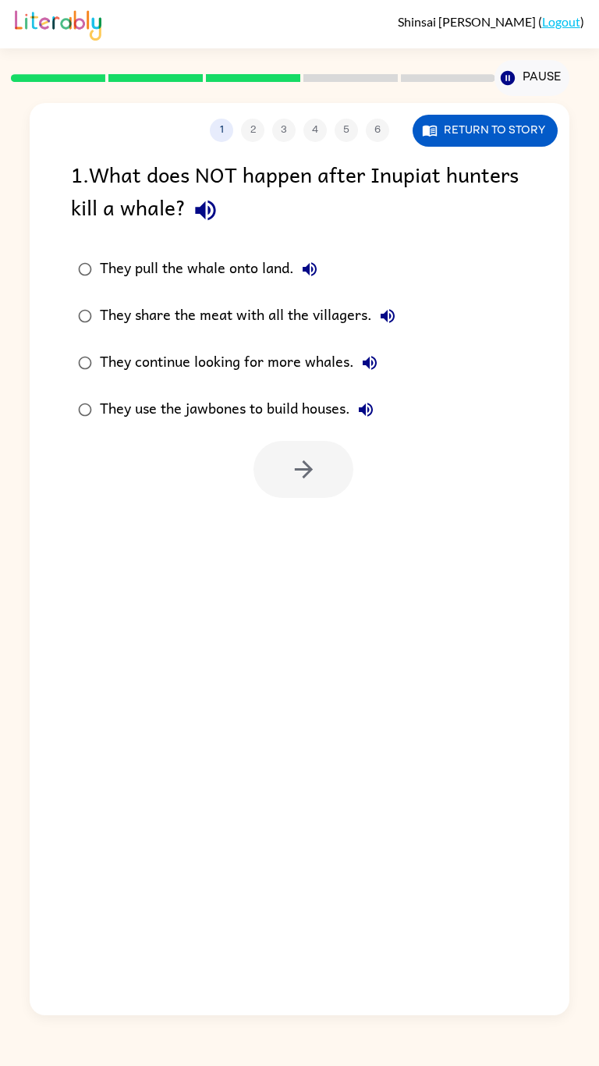
click at [308, 970] on div "1 2 3 4 5 6 Return to story 1 . What does NOT happen after Inupiat hunters kill…" at bounding box center [299, 559] width 539 height 912
click at [311, 977] on div "1 2 3 4 5 6 Return to story 1 . What does NOT happen after Inupiat hunters kill…" at bounding box center [299, 559] width 539 height 912
click at [417, 680] on div "1 2 3 4 5 6 Return to story 1 . What does NOT happen after Inupiat hunters kill…" at bounding box center [299, 559] width 539 height 912
click at [373, 630] on div "1 2 3 4 5 6 Return to story 1 . What does NOT happen after Inupiat hunters kill…" at bounding box center [299, 559] width 539 height 912
click at [69, 707] on div "1 2 3 4 5 6 Return to story 1 . What does NOT happen after Inupiat hunters kill…" at bounding box center [299, 559] width 539 height 912
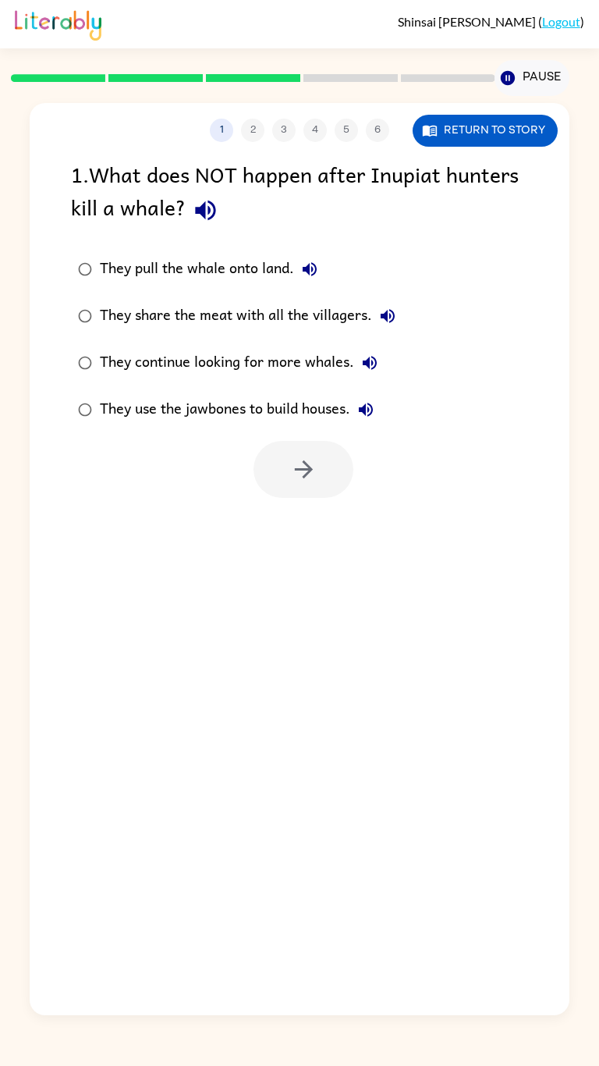
scroll to position [74, 0]
click at [71, 710] on div "1 2 3 4 5 6 Return to story 1 . What does NOT happen after Inupiat hunters kill…" at bounding box center [299, 559] width 539 height 912
click at [388, 644] on div "1 2 3 4 5 6 Return to story 1 . What does NOT happen after Inupiat hunters kill…" at bounding box center [299, 559] width 539 height 912
click at [394, 661] on div "1 2 3 4 5 6 Return to story 1 . What does NOT happen after Inupiat hunters kill…" at bounding box center [299, 559] width 539 height 912
click at [83, 726] on div "1 2 3 4 5 6 Return to story 1 . What does NOT happen after Inupiat hunters kill…" at bounding box center [299, 559] width 539 height 912
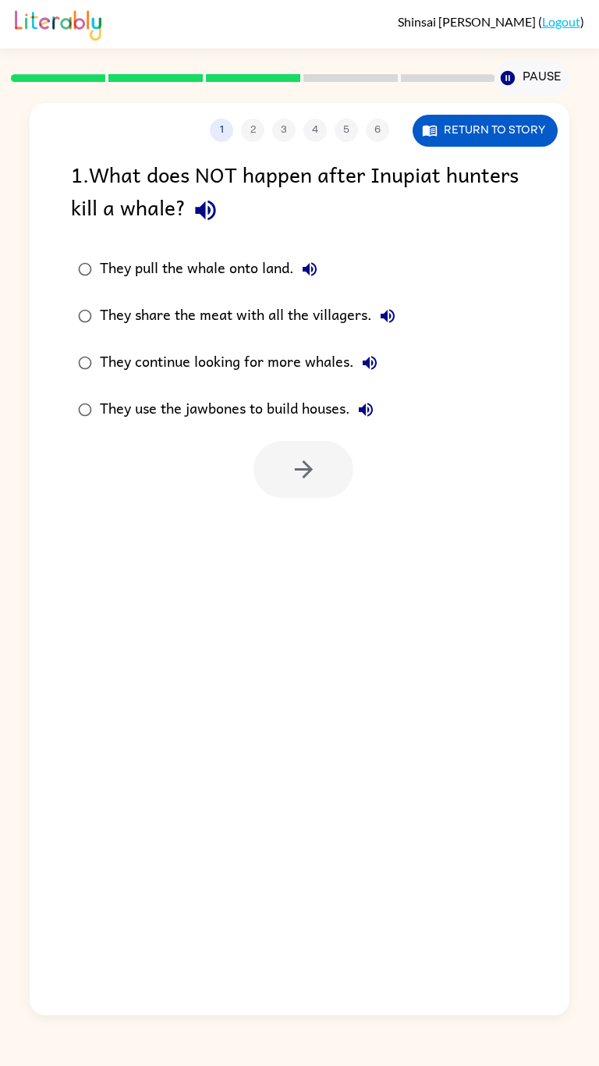
click at [390, 655] on div "1 2 3 4 5 6 Return to story 1 . What does NOT happen after Inupiat hunters kill…" at bounding box center [299, 559] width 539 height 912
click at [79, 725] on div "1 2 3 4 5 6 Return to story 1 . What does NOT happen after Inupiat hunters kill…" at bounding box center [299, 559] width 539 height 912
click at [389, 646] on div "1 2 3 4 5 6 Return to story 1 . What does NOT happen after Inupiat hunters kill…" at bounding box center [299, 559] width 539 height 912
click at [24, 716] on div "1 2 3 4 5 6 Return to story 1 . What does NOT happen after Inupiat hunters kill…" at bounding box center [299, 555] width 599 height 919
click at [74, 723] on div "1 2 3 4 5 6 Return to story 1 . What does NOT happen after Inupiat hunters kill…" at bounding box center [299, 559] width 539 height 912
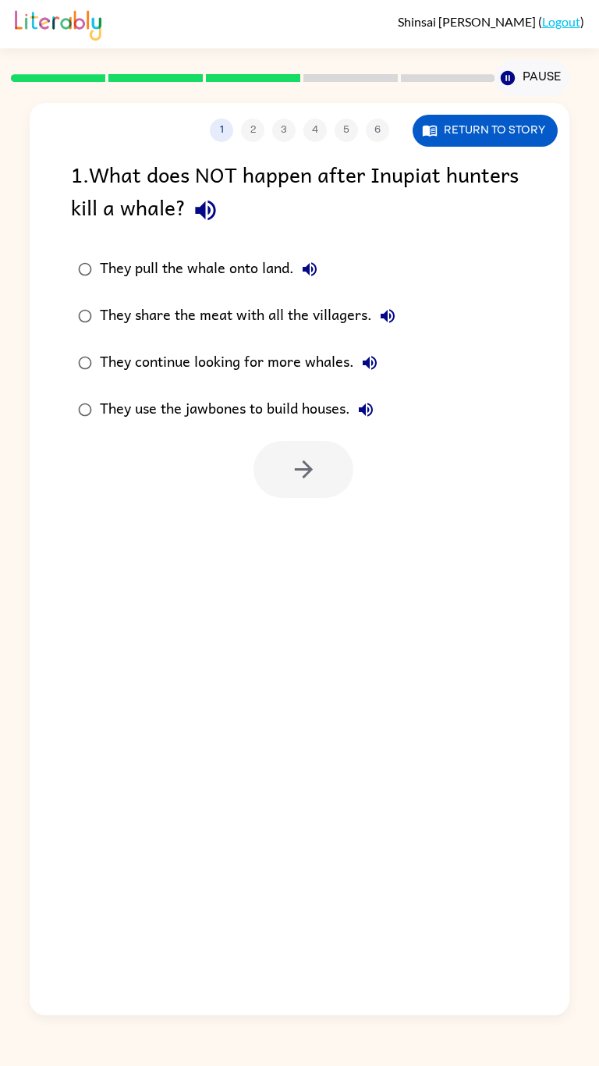
click at [75, 723] on div "1 2 3 4 5 6 Return to story 1 . What does NOT happen after Inupiat hunters kill…" at bounding box center [299, 559] width 539 height 912
click at [385, 651] on div "1 2 3 4 5 6 Return to story 1 . What does NOT happen after Inupiat hunters kill…" at bounding box center [299, 559] width 539 height 912
click at [77, 726] on div "1 2 3 4 5 6 Return to story 1 . What does NOT happen after Inupiat hunters kill…" at bounding box center [299, 559] width 539 height 912
click at [354, 627] on div "1 2 3 4 5 6 Return to story 1 . What does NOT happen after Inupiat hunters kill…" at bounding box center [299, 559] width 539 height 912
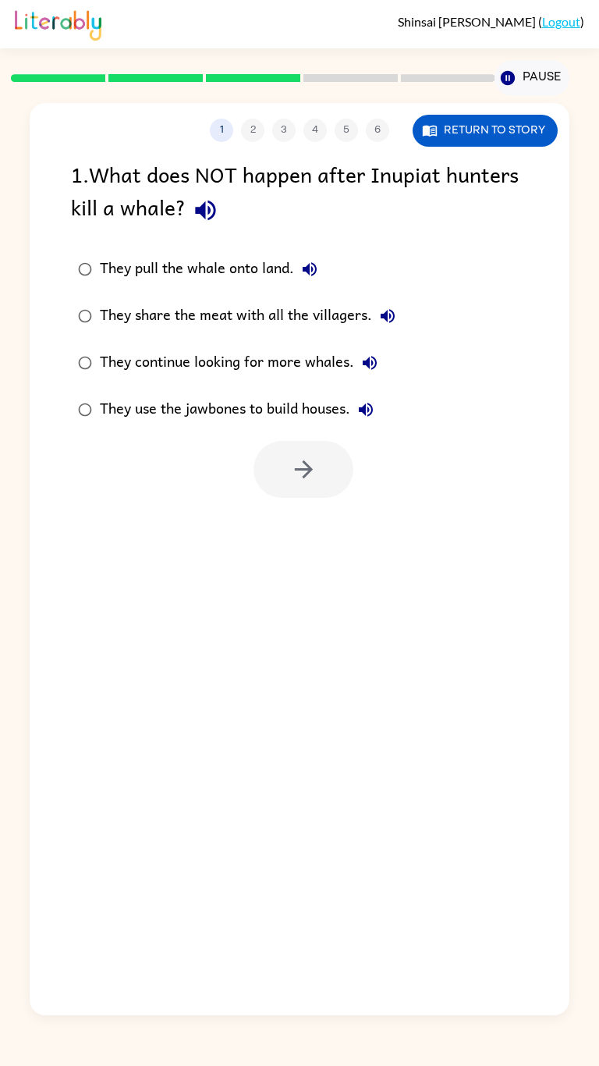
click at [101, 704] on div "1 2 3 4 5 6 Return to story 1 . What does NOT happen after Inupiat hunters kill…" at bounding box center [299, 559] width 539 height 912
click at [370, 646] on div "1 2 3 4 5 6 Return to story 1 . What does NOT happen after Inupiat hunters kill…" at bounding box center [299, 559] width 539 height 912
click at [257, 300] on div "They share the meat with all the villagers." at bounding box center [252, 315] width 304 height 31
click at [248, 300] on div "They share the meat with all the villagers." at bounding box center [252, 315] width 304 height 31
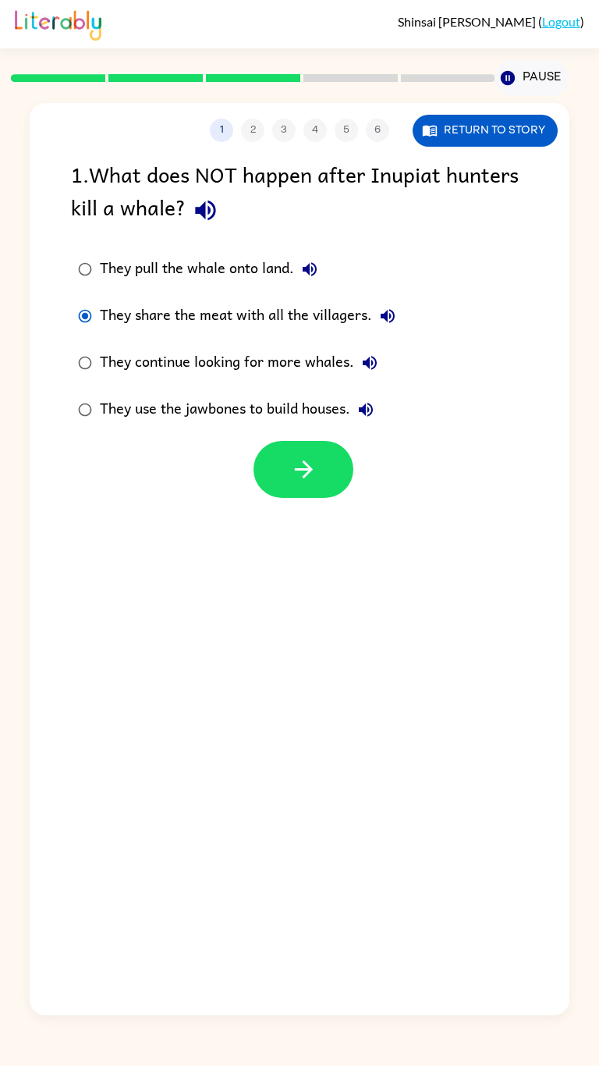
click at [233, 300] on div "They share the meat with all the villagers." at bounding box center [252, 315] width 304 height 31
click at [336, 441] on button "button" at bounding box center [304, 469] width 100 height 57
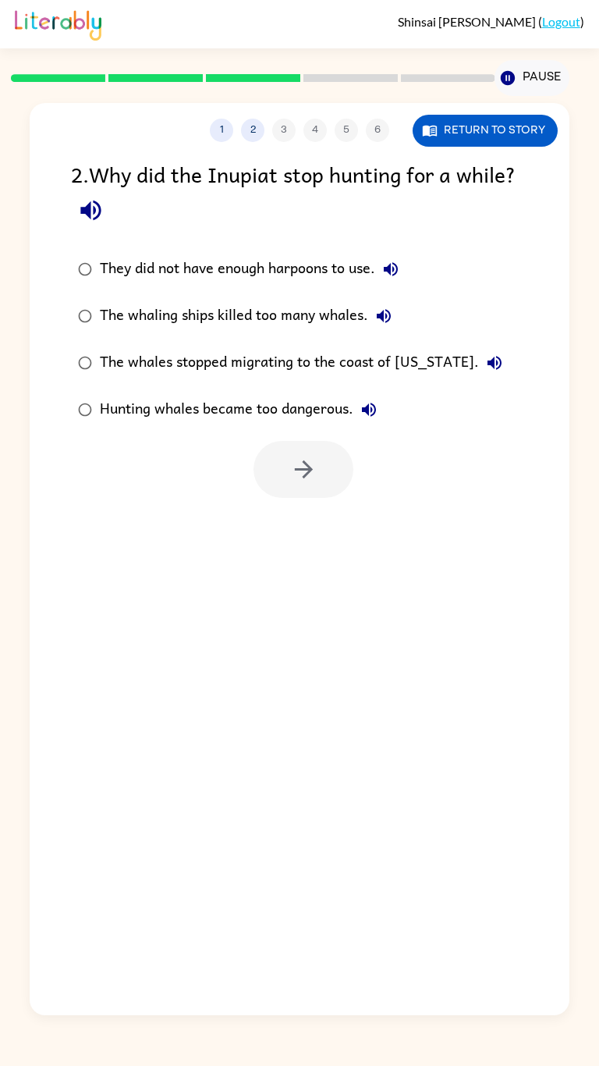
click at [327, 441] on div at bounding box center [304, 469] width 100 height 57
click at [331, 441] on div at bounding box center [304, 469] width 100 height 57
click at [379, 254] on button "They did not have enough harpoons to use." at bounding box center [390, 269] width 31 height 31
click at [360, 254] on div "They did not have enough harpoons to use." at bounding box center [253, 269] width 307 height 31
click at [388, 309] on icon "button" at bounding box center [384, 316] width 14 height 14
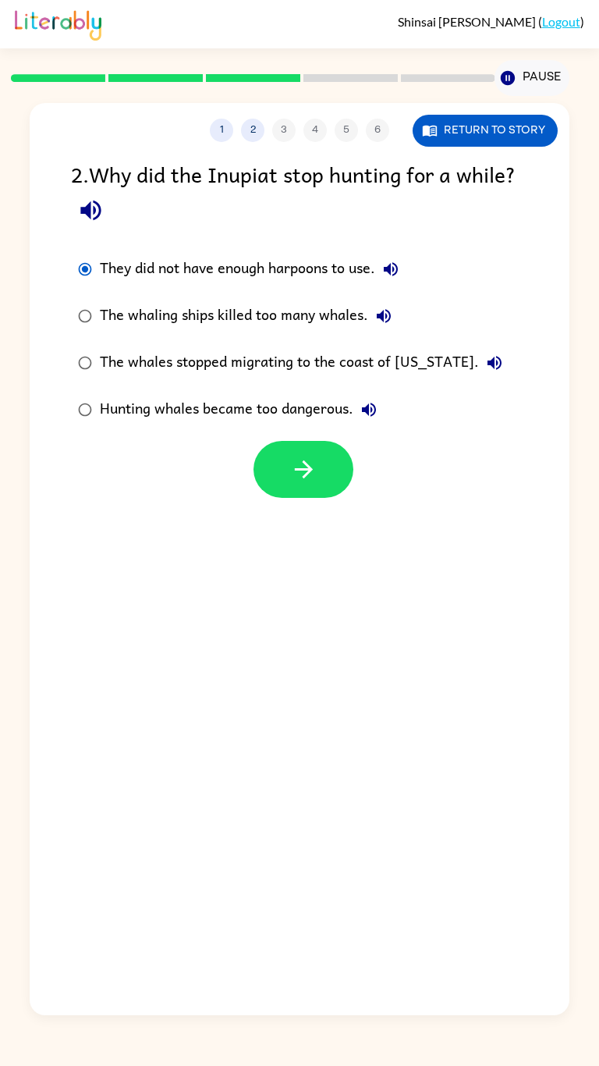
click at [421, 347] on div "The whales stopped migrating to the coast of Alaska." at bounding box center [305, 362] width 411 height 31
click at [479, 347] on button "The whales stopped migrating to the coast of Alaska." at bounding box center [494, 362] width 31 height 31
click at [486, 6] on div "Shinsai Miyamoto ( Logout )" at bounding box center [300, 24] width 570 height 48
click at [402, 386] on label "Hunting whales became too dangerous." at bounding box center [290, 409] width 456 height 47
click at [368, 400] on icon "button" at bounding box center [369, 409] width 19 height 19
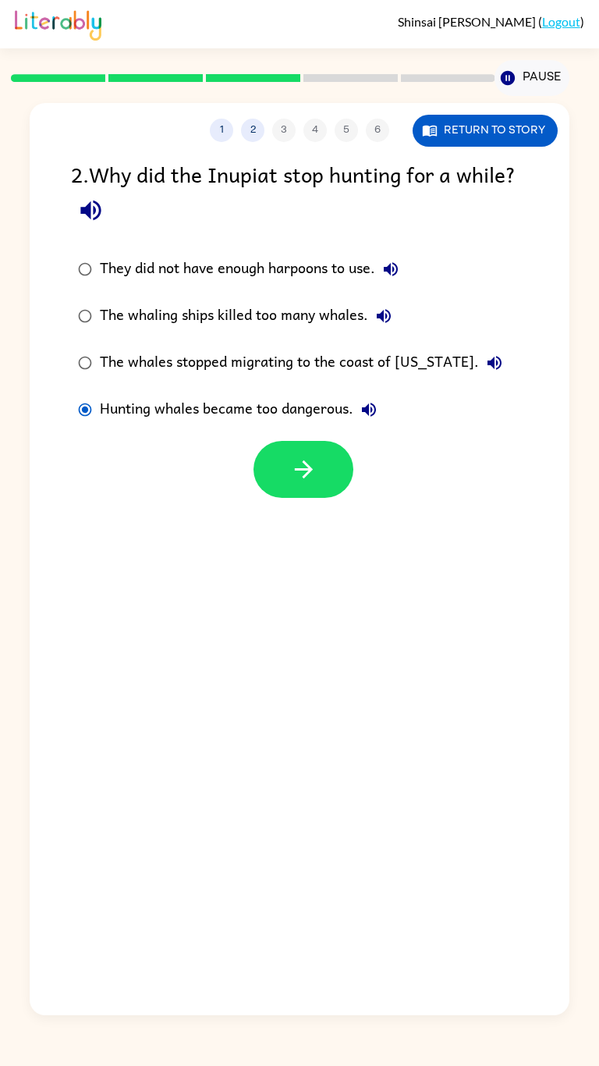
click at [485, 354] on icon "button" at bounding box center [494, 363] width 19 height 19
click at [399, 347] on div "The whales stopped migrating to the coast of Alaska." at bounding box center [305, 362] width 411 height 31
click at [272, 441] on button "button" at bounding box center [304, 469] width 100 height 57
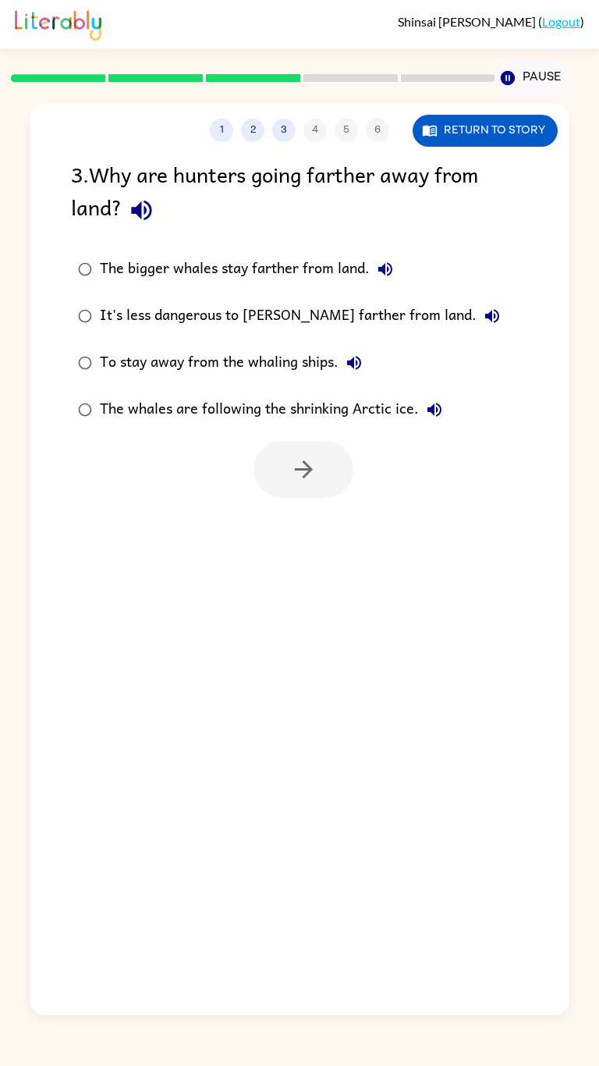
click at [357, 0] on div "Shinsai Miyamoto ( Logout )" at bounding box center [300, 24] width 570 height 48
click at [124, 190] on button "button" at bounding box center [142, 210] width 40 height 40
click at [131, 197] on icon "button" at bounding box center [141, 210] width 27 height 27
click at [135, 190] on button "button" at bounding box center [142, 210] width 40 height 40
click at [599, 988] on div "1 2 3 4 5 6 Return to story 3 . Why are hunters going farther away from land? T…" at bounding box center [299, 555] width 599 height 919
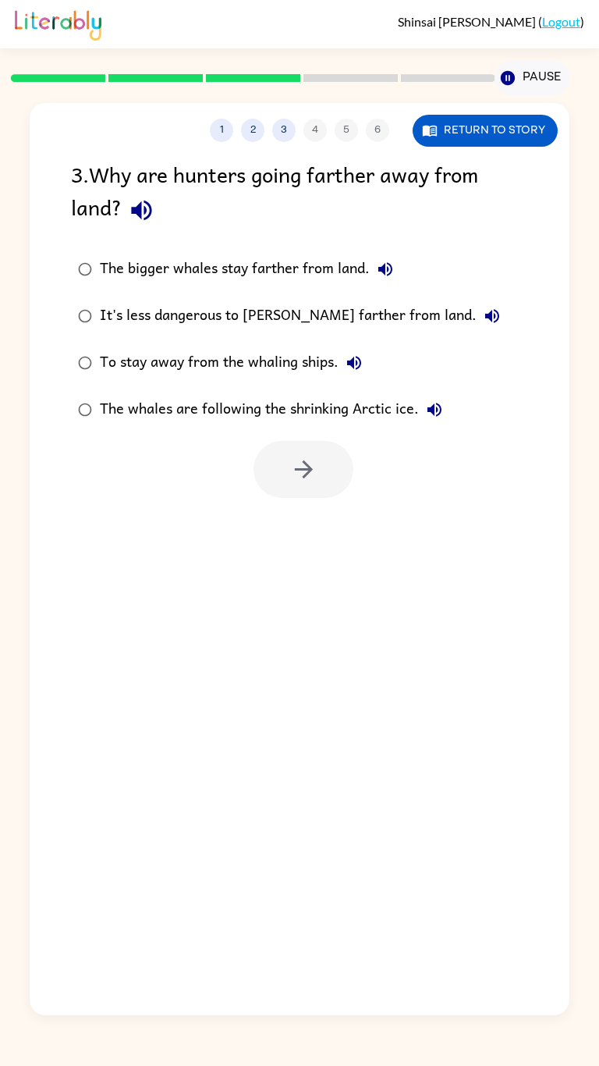
scroll to position [73, 0]
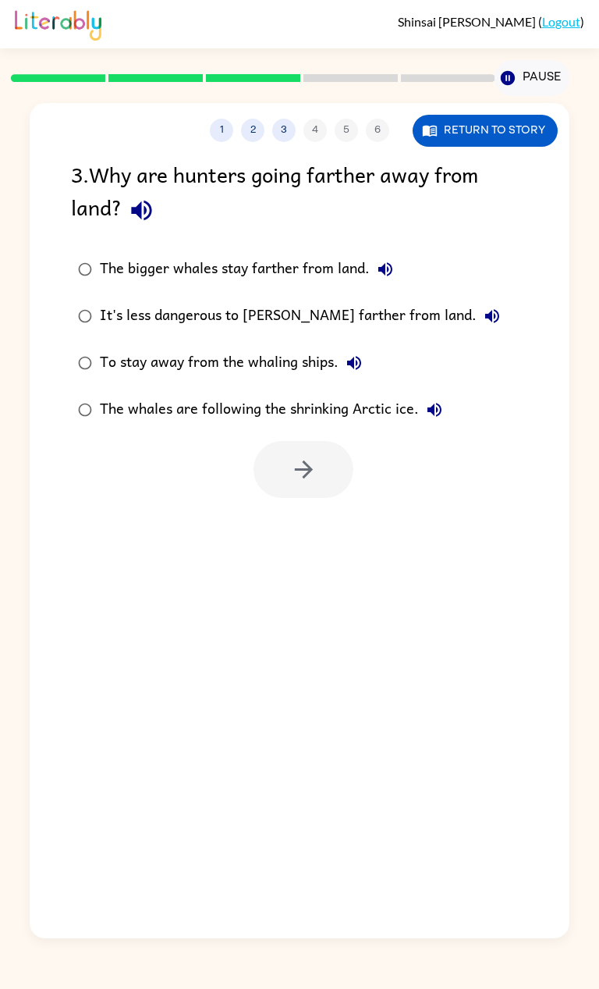
click at [400, 254] on div "The bigger whales stay farther from land." at bounding box center [250, 269] width 301 height 31
click at [399, 254] on button "The bigger whales stay farther from land." at bounding box center [385, 269] width 31 height 31
click at [385, 262] on icon "button" at bounding box center [386, 269] width 14 height 14
click at [382, 262] on icon "button" at bounding box center [386, 269] width 14 height 14
click at [388, 260] on icon "button" at bounding box center [385, 269] width 19 height 19
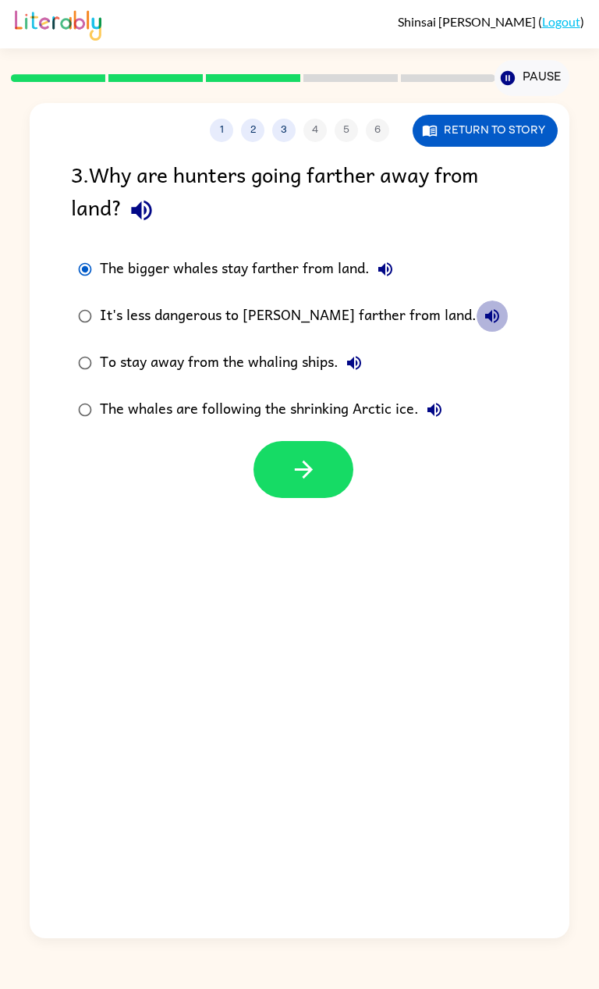
click at [483, 307] on icon "button" at bounding box center [492, 316] width 19 height 19
click at [357, 356] on icon "button" at bounding box center [354, 363] width 14 height 14
click at [433, 403] on icon "button" at bounding box center [435, 410] width 14 height 14
click at [393, 394] on div "The whales are following the shrinking Arctic ice." at bounding box center [275, 409] width 350 height 31
click at [318, 254] on div "The bigger whales stay farther from land." at bounding box center [250, 269] width 301 height 31
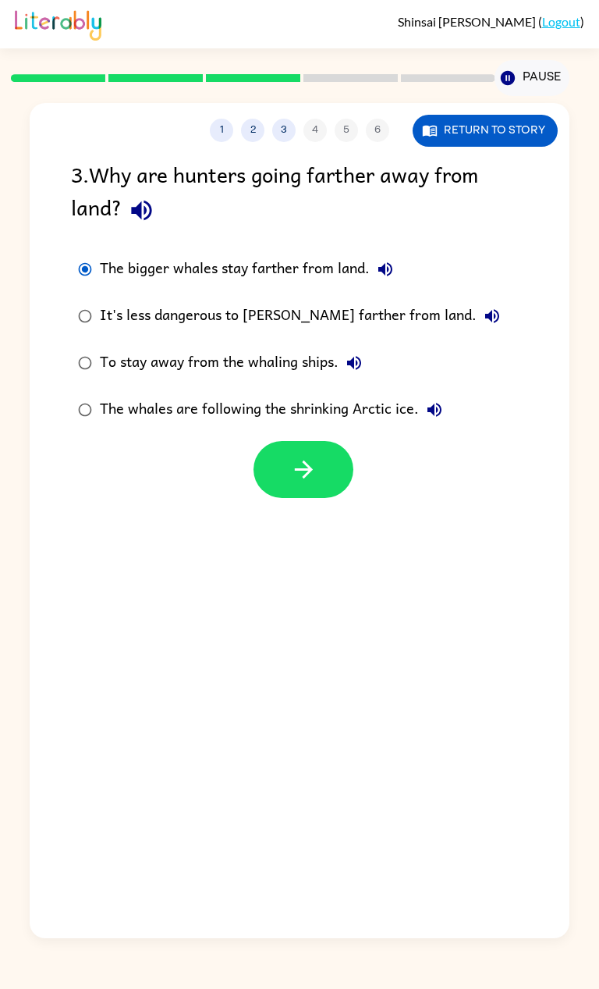
click at [290, 456] on icon "button" at bounding box center [303, 469] width 27 height 27
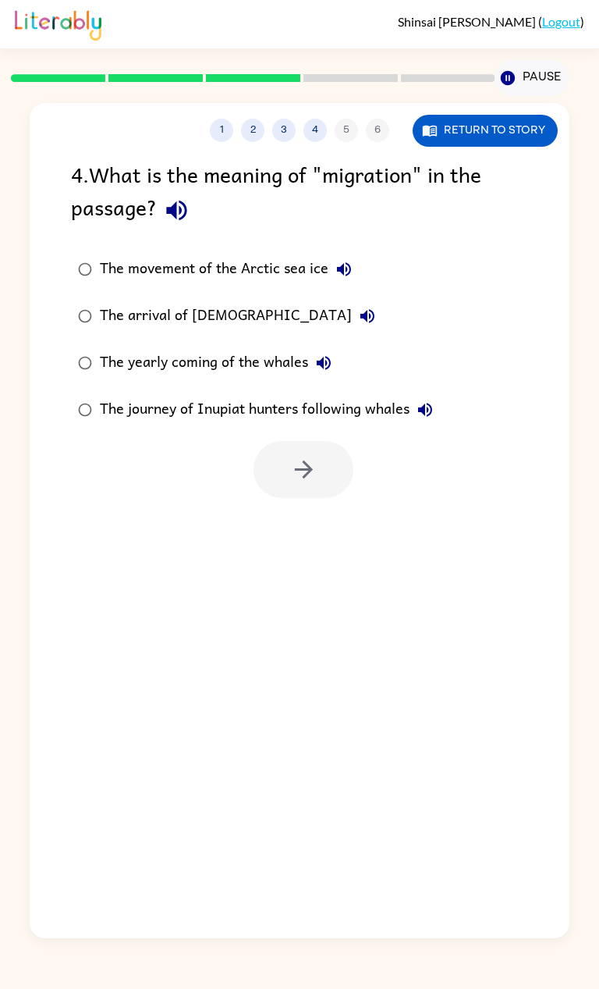
click at [341, 260] on icon "button" at bounding box center [344, 269] width 19 height 19
click at [187, 197] on icon "button" at bounding box center [176, 210] width 27 height 27
click at [180, 201] on icon "button" at bounding box center [177, 211] width 20 height 20
click at [177, 197] on icon "button" at bounding box center [176, 210] width 27 height 27
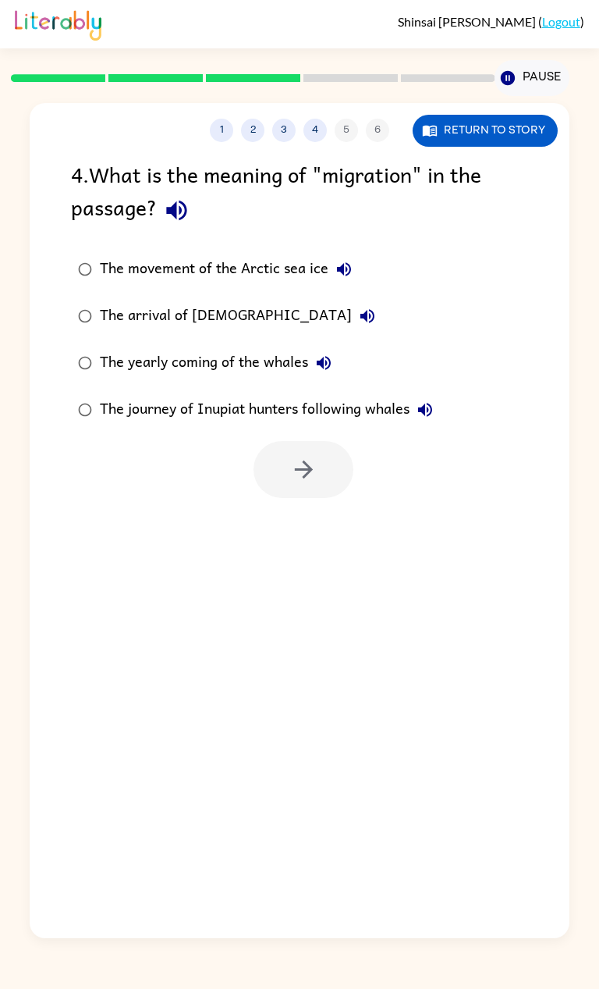
click at [356, 254] on button "The movement of the Arctic sea ice" at bounding box center [344, 269] width 31 height 31
click at [358, 307] on icon "button" at bounding box center [367, 316] width 19 height 19
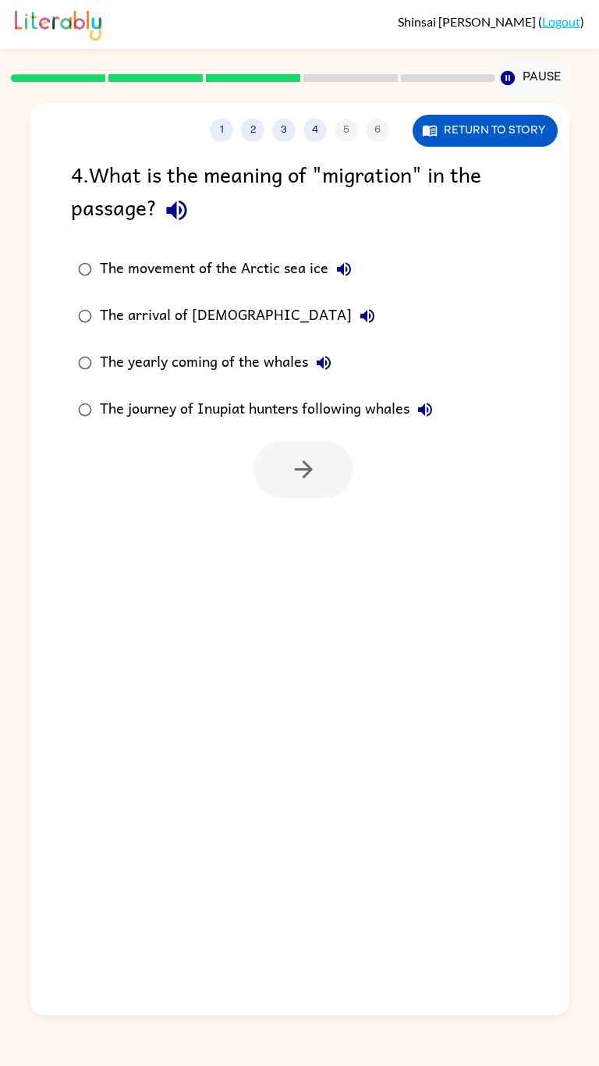
scroll to position [56, 0]
click at [311, 347] on button "The yearly coming of the whales" at bounding box center [323, 362] width 31 height 31
click at [329, 354] on icon "button" at bounding box center [324, 363] width 19 height 19
click at [333, 347] on button "The yearly coming of the whales" at bounding box center [323, 362] width 31 height 31
click at [425, 394] on button "The journey of Inupiat hunters following whales" at bounding box center [425, 409] width 31 height 31
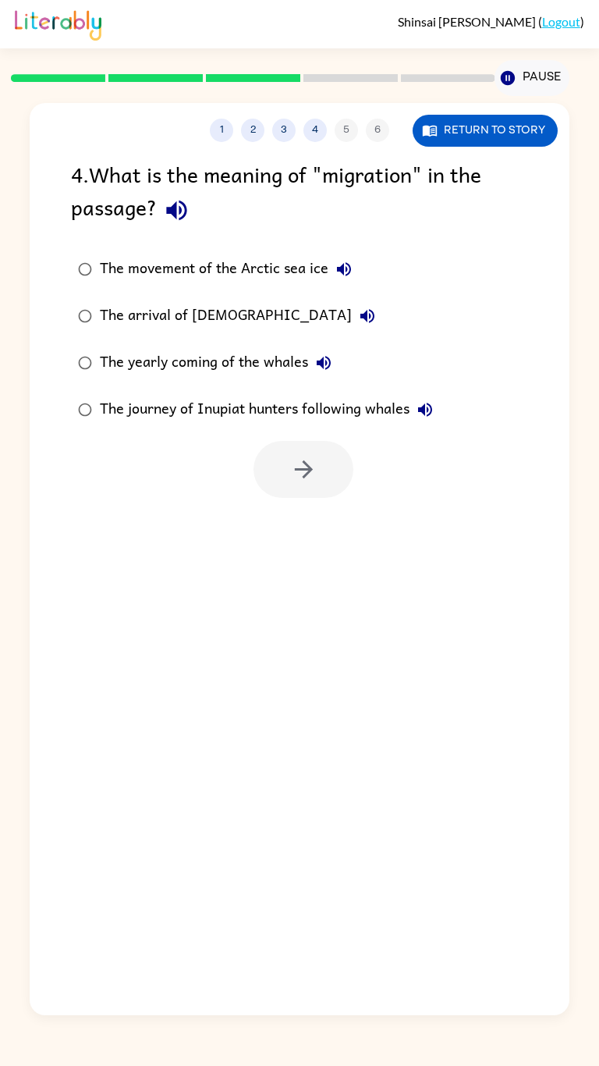
click at [287, 386] on label "The journey of Inupiat hunters following whales" at bounding box center [255, 409] width 386 height 47
click at [295, 456] on icon "button" at bounding box center [303, 469] width 27 height 27
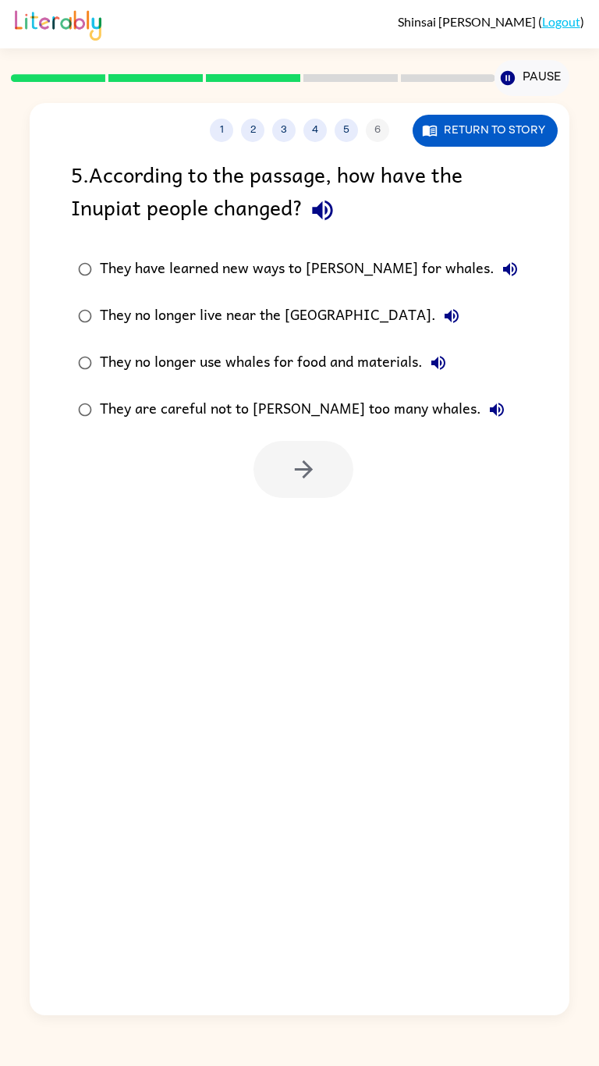
scroll to position [0, 0]
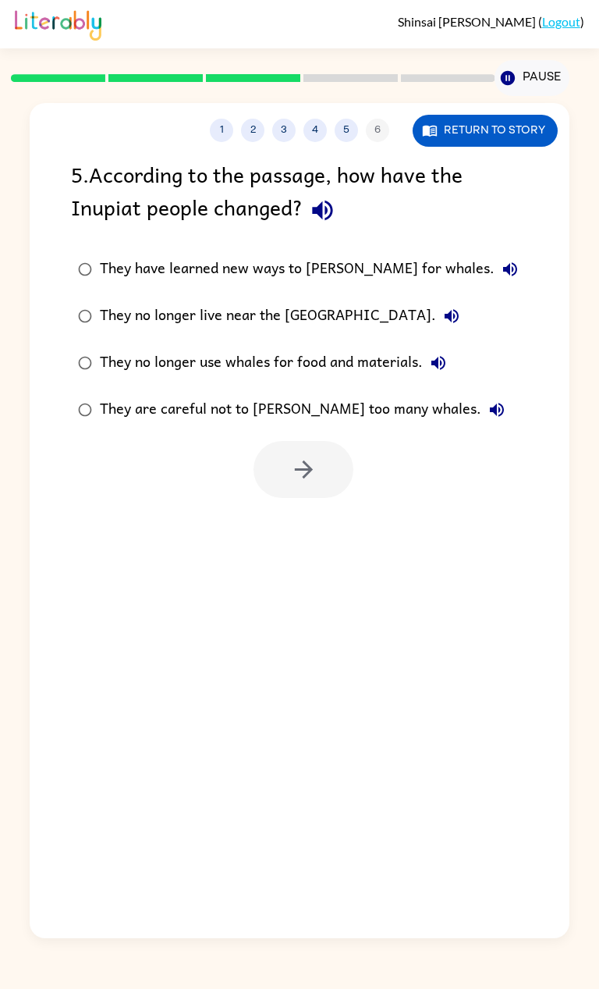
click at [272, 210] on div "5 . According to the passage, how have the Inupiat people changed?" at bounding box center [299, 194] width 457 height 73
click at [229, 367] on div "They no longer use whales for food and materials." at bounding box center [277, 362] width 354 height 31
click at [226, 347] on div "They no longer use whales for food and materials." at bounding box center [277, 362] width 354 height 31
click at [240, 277] on div "They have learned new ways to hunt for whales." at bounding box center [313, 269] width 426 height 31
click at [200, 383] on label "They no longer use whales for food and materials." at bounding box center [297, 363] width 471 height 47
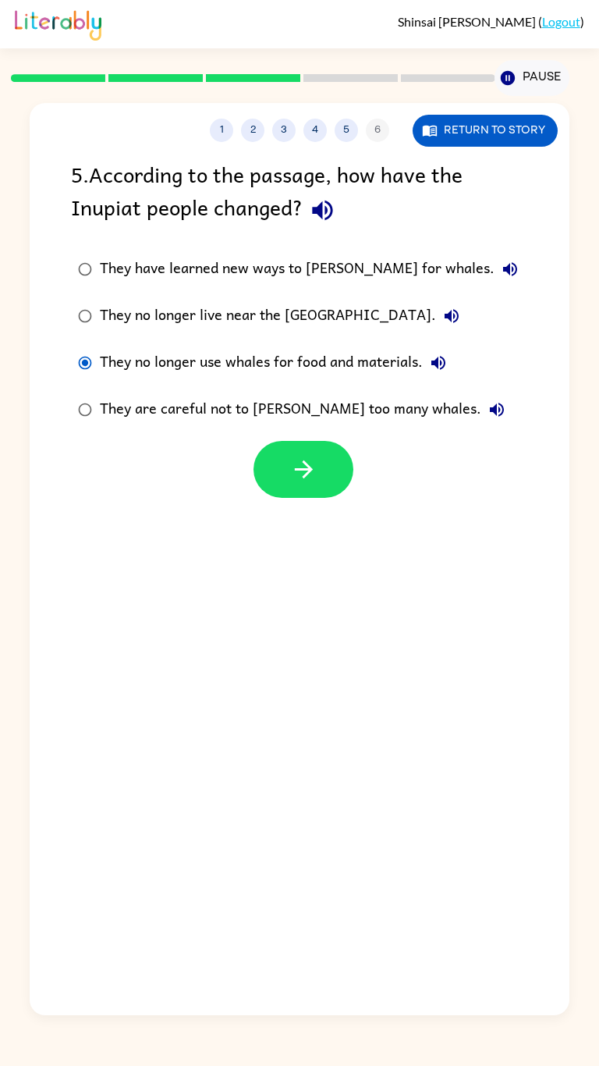
click at [195, 362] on div "They no longer use whales for food and materials." at bounding box center [277, 362] width 354 height 31
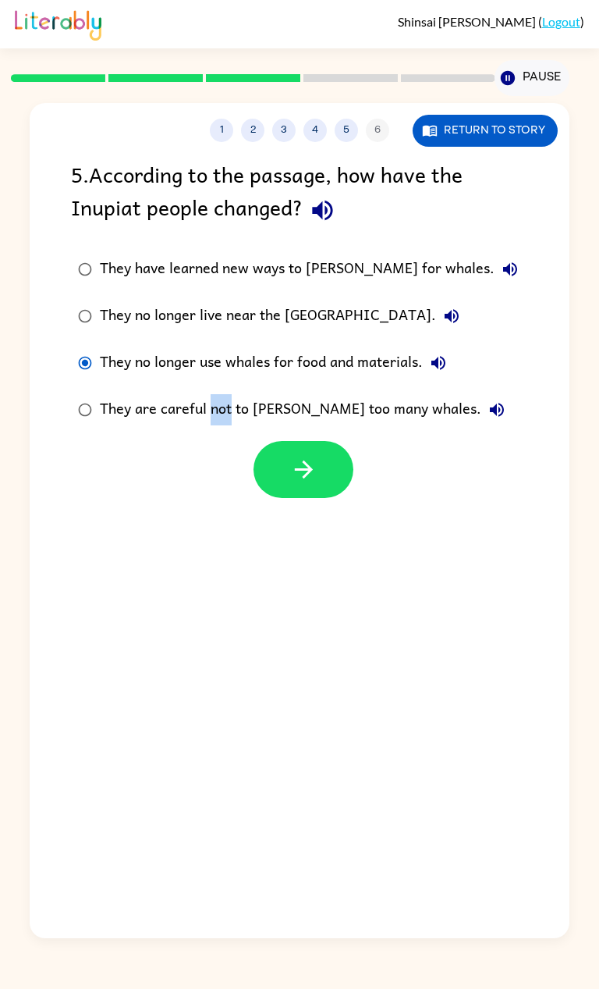
click at [291, 457] on icon "button" at bounding box center [303, 469] width 27 height 27
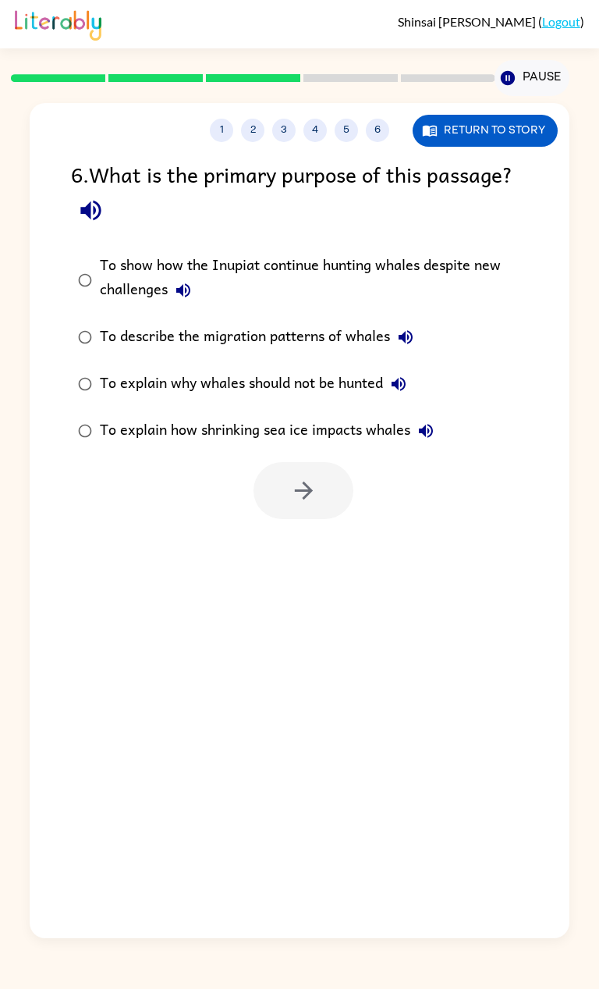
click at [207, 425] on div "To explain how shrinking sea ice impacts whales" at bounding box center [271, 430] width 342 height 31
click at [346, 538] on div "1 2 3 4 5 6 Return to story 6 . What is the primary purpose of this passage? To…" at bounding box center [299, 520] width 539 height 835
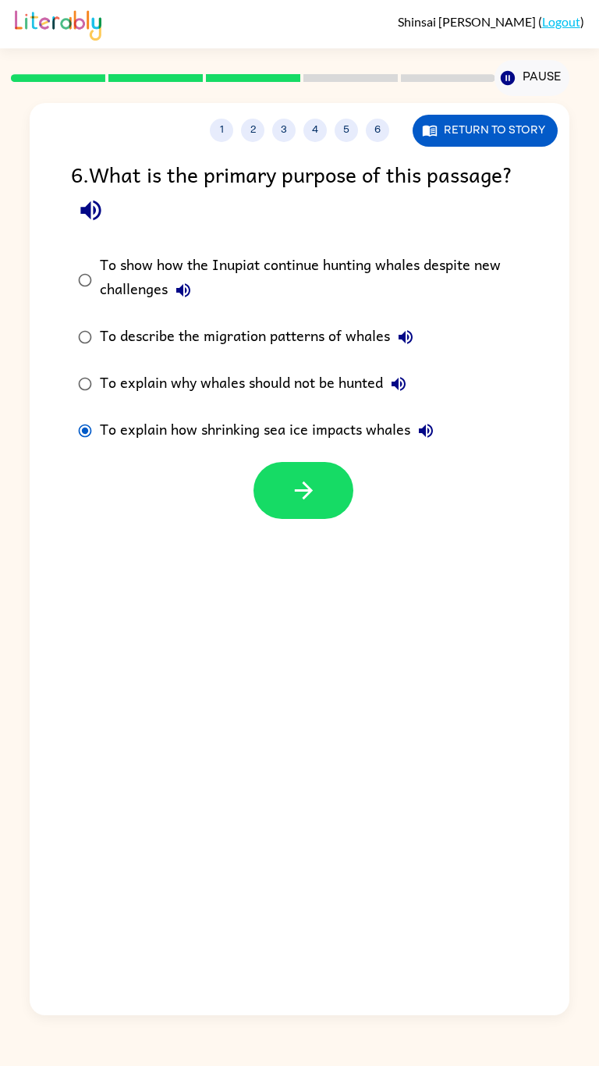
scroll to position [39, 0]
click at [302, 462] on button "button" at bounding box center [304, 490] width 100 height 57
click at [329, 462] on div at bounding box center [304, 490] width 100 height 57
click at [327, 462] on div at bounding box center [304, 490] width 100 height 57
click at [314, 462] on div at bounding box center [304, 490] width 100 height 57
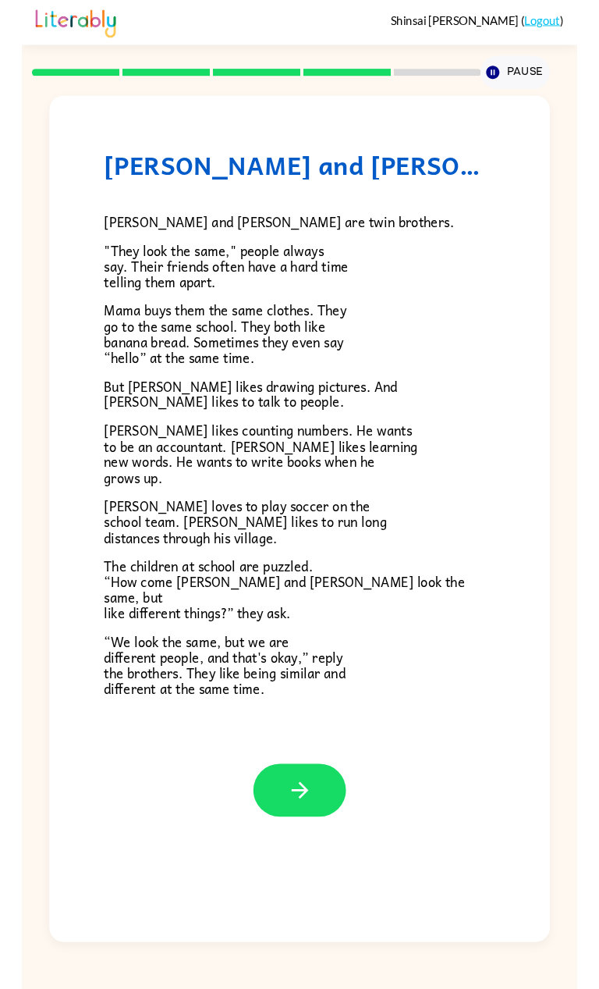
scroll to position [32, 0]
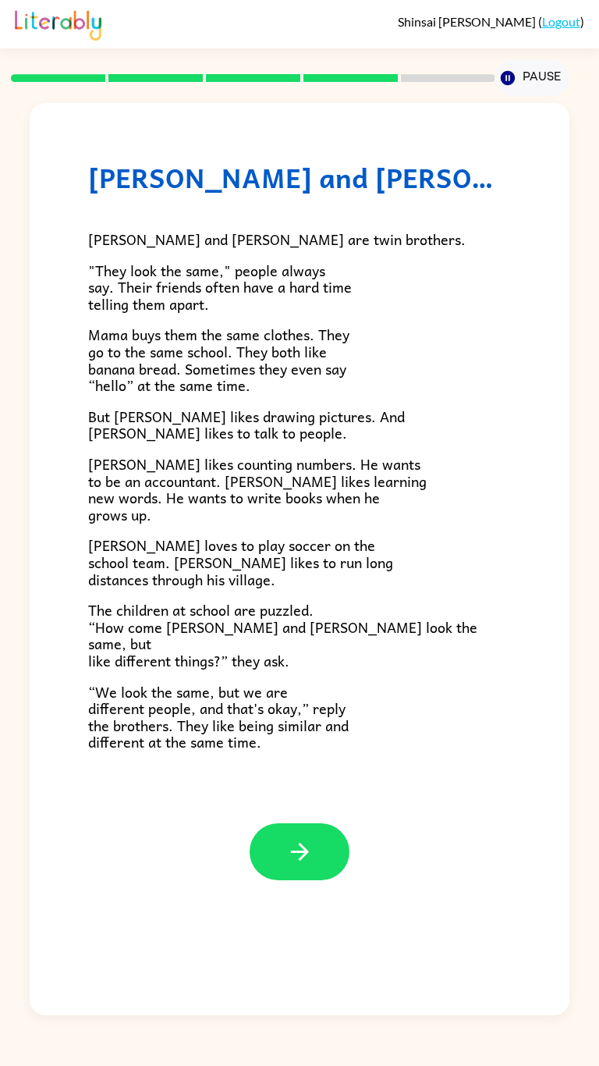
click at [262, 828] on div at bounding box center [300, 851] width 100 height 57
click at [273, 828] on button "button" at bounding box center [300, 851] width 100 height 57
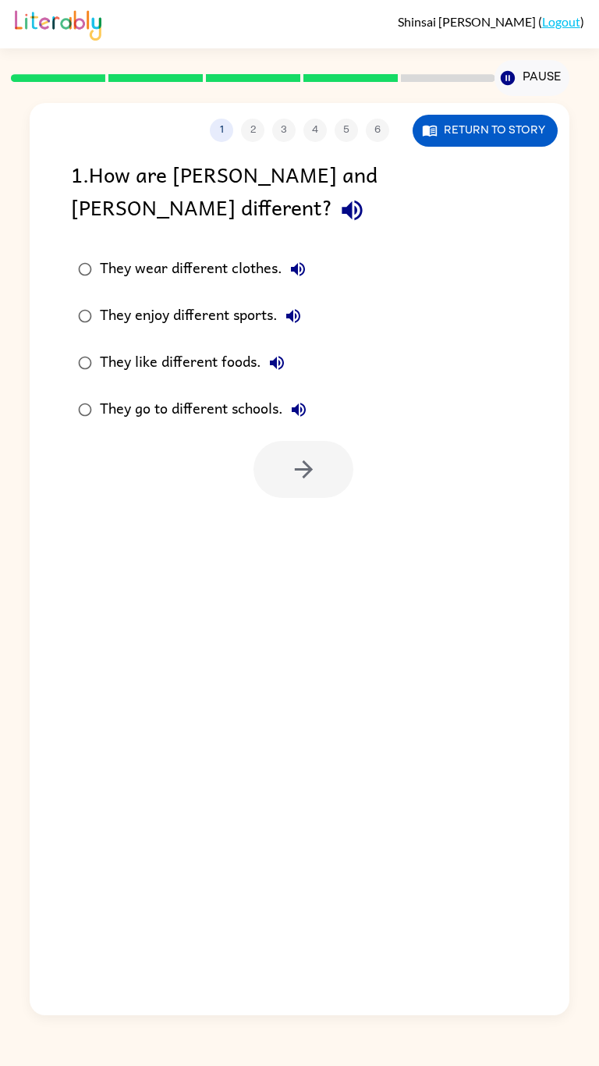
click at [284, 830] on div "1 2 3 4 5 6 Return to story 1 . How are Zane and Zeke different? They wear diff…" at bounding box center [299, 559] width 539 height 912
click at [499, 115] on button "Return to story" at bounding box center [485, 131] width 145 height 32
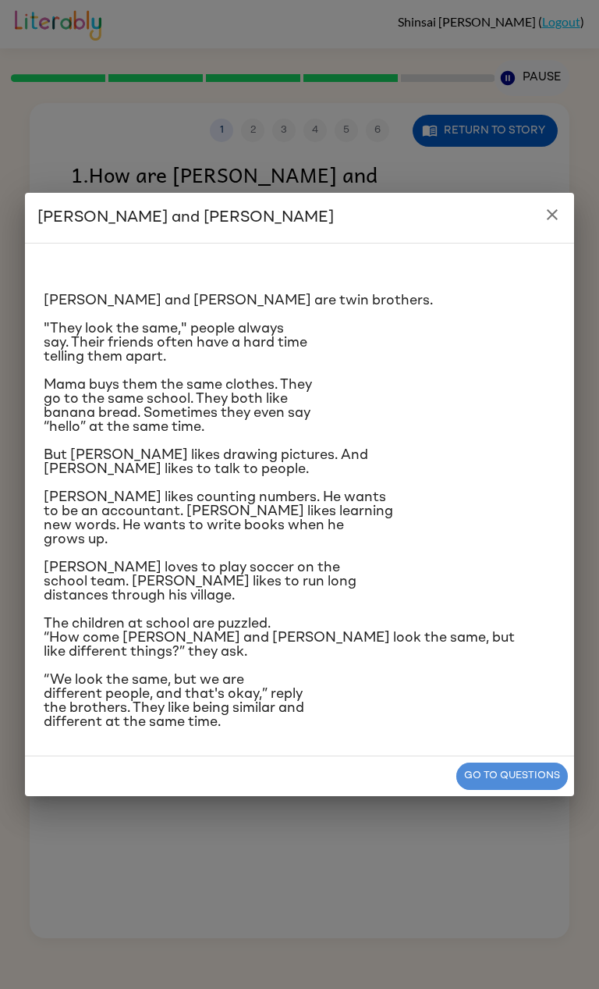
click at [483, 787] on button "Go to questions" at bounding box center [513, 776] width 112 height 27
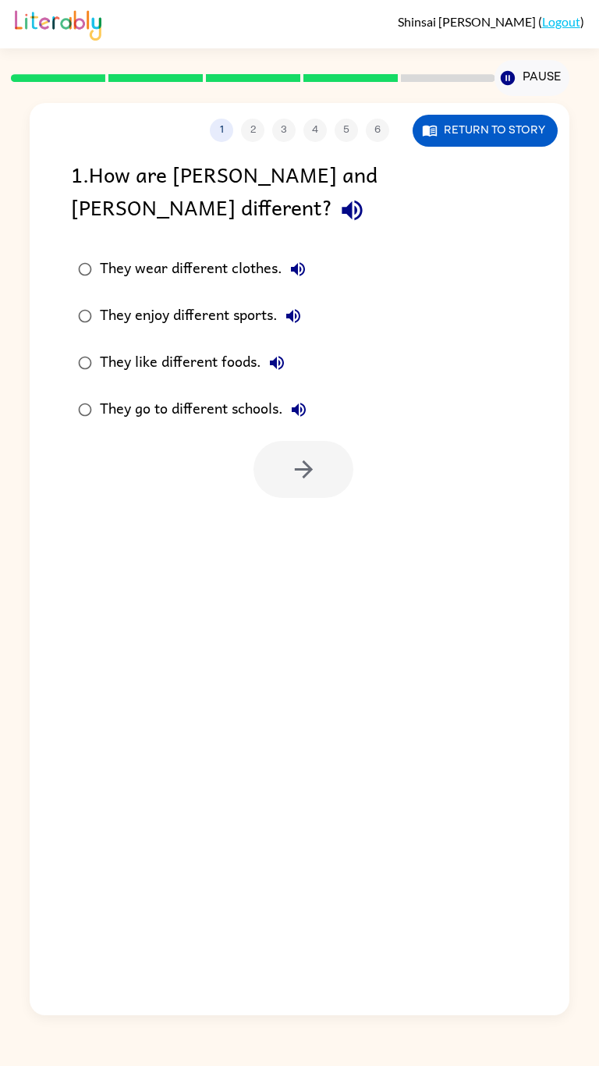
scroll to position [0, 0]
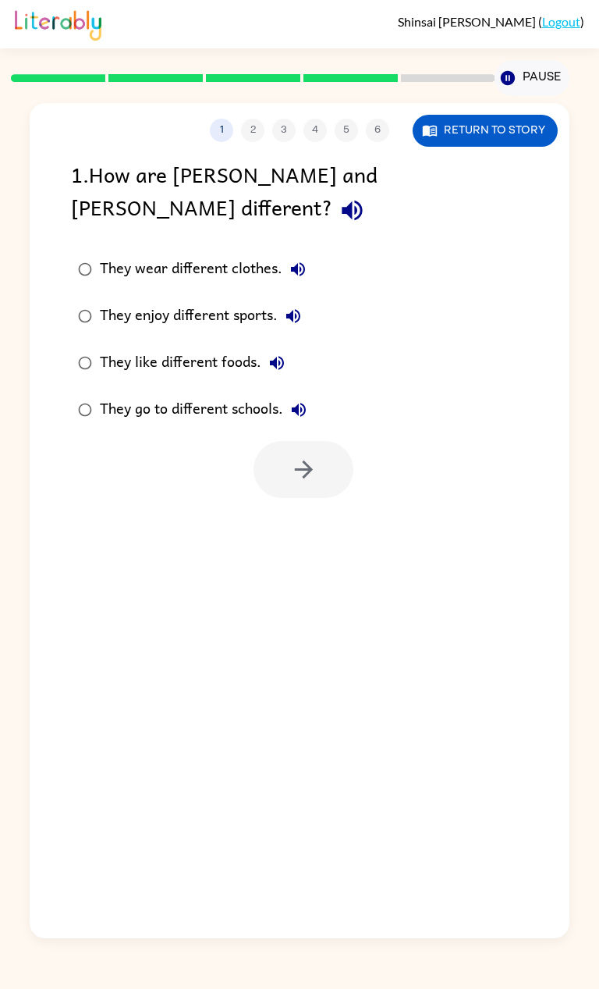
click at [247, 293] on label "They enjoy different sports." at bounding box center [192, 316] width 260 height 47
click at [329, 441] on button "button" at bounding box center [304, 469] width 100 height 57
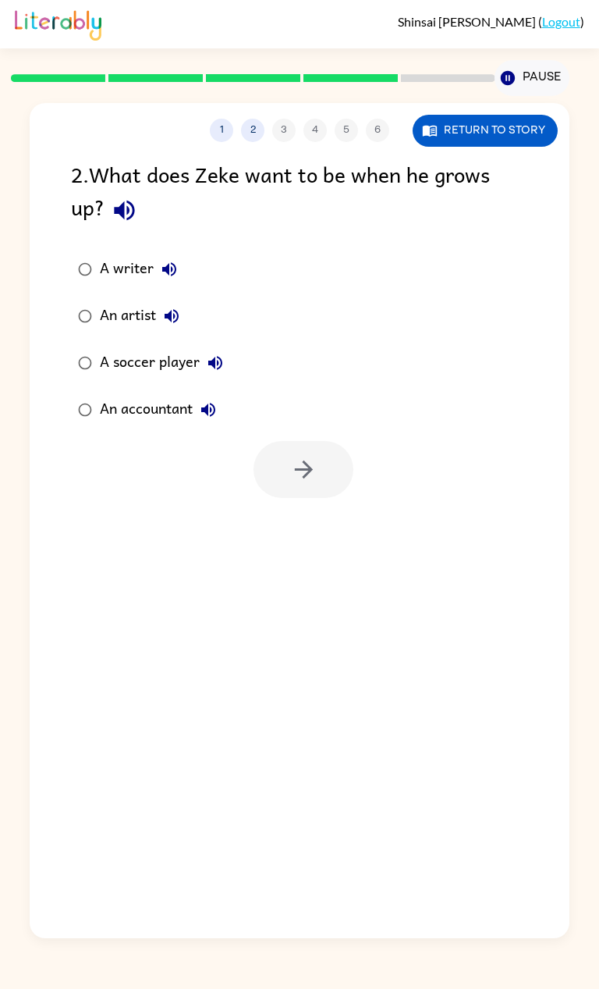
click at [330, 203] on div "2 . What does Zeke want to be when he grows up?" at bounding box center [299, 194] width 457 height 73
click at [463, 101] on div at bounding box center [252, 78] width 465 height 55
click at [491, 141] on button "Return to story" at bounding box center [485, 131] width 145 height 32
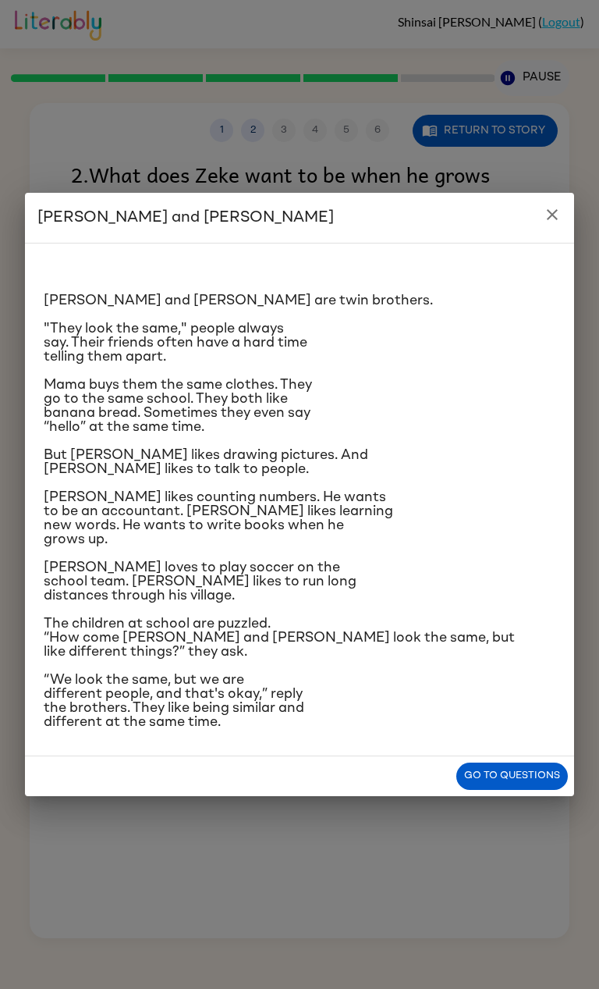
click at [502, 137] on div "Zane and Zeke Zane and Zeke are twin brothers. "They look the same," people alw…" at bounding box center [299, 494] width 599 height 989
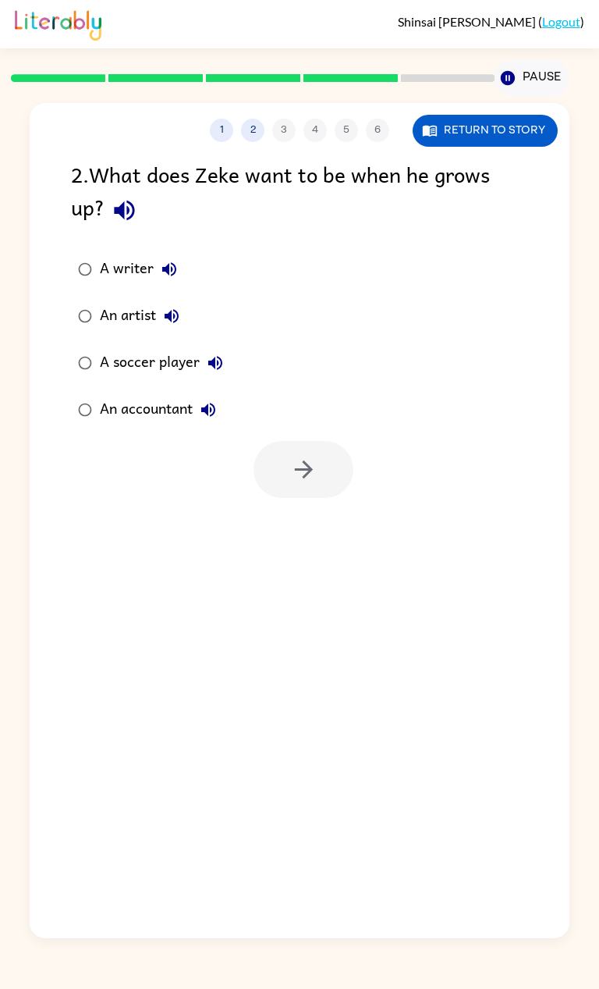
click at [487, 168] on div "2 . What does Zeke want to be when he grows up?" at bounding box center [299, 194] width 457 height 73
click at [492, 130] on button "Return to story" at bounding box center [485, 131] width 145 height 32
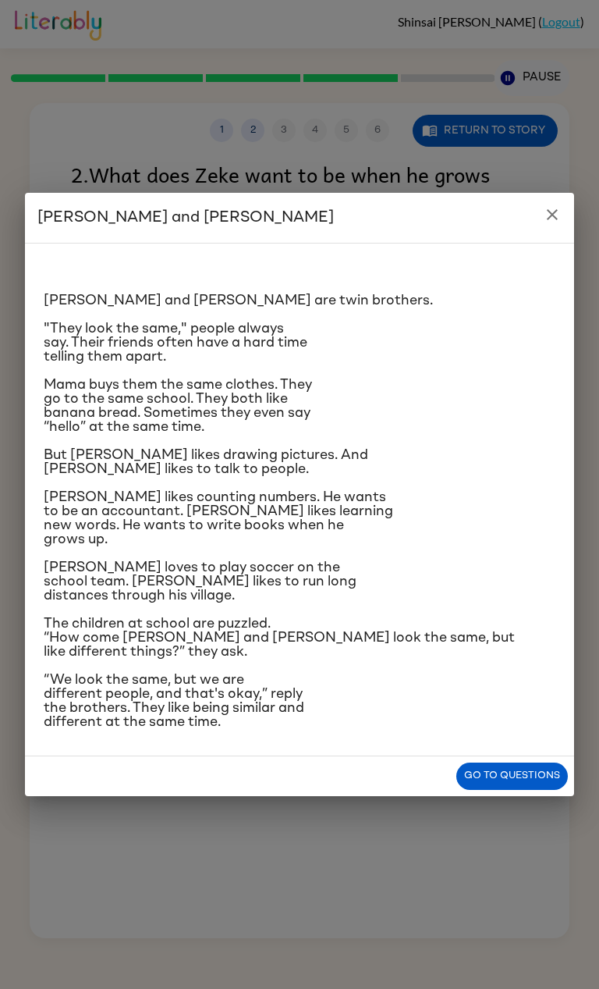
click at [552, 211] on icon "close" at bounding box center [552, 214] width 19 height 19
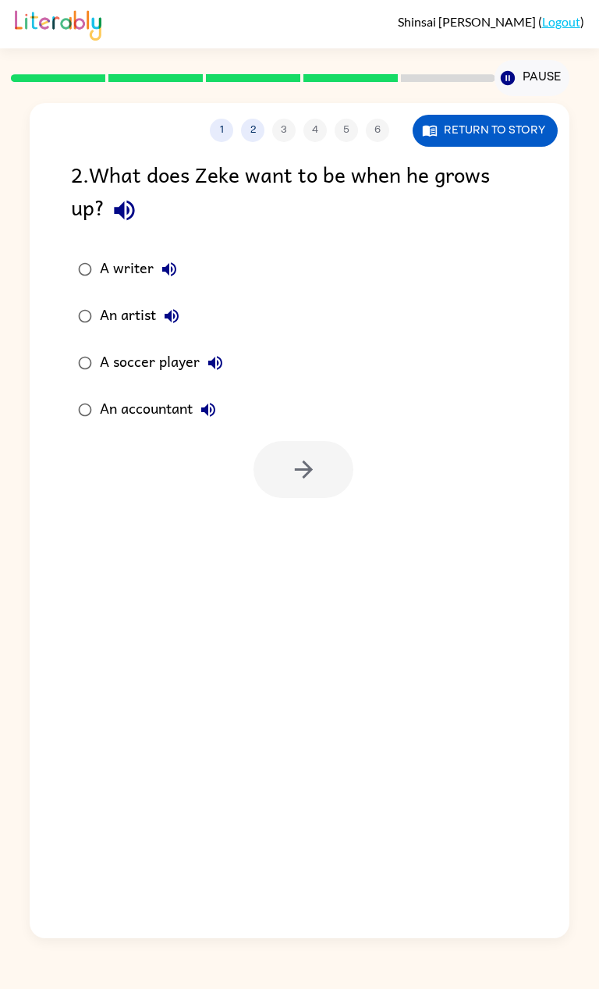
click at [192, 379] on div "A soccer player" at bounding box center [165, 362] width 131 height 31
click at [187, 339] on label "An artist" at bounding box center [150, 316] width 176 height 47
click at [165, 319] on icon "button" at bounding box center [171, 316] width 19 height 19
click at [185, 380] on label "A soccer player" at bounding box center [150, 363] width 176 height 47
click at [299, 485] on button "button" at bounding box center [304, 469] width 100 height 57
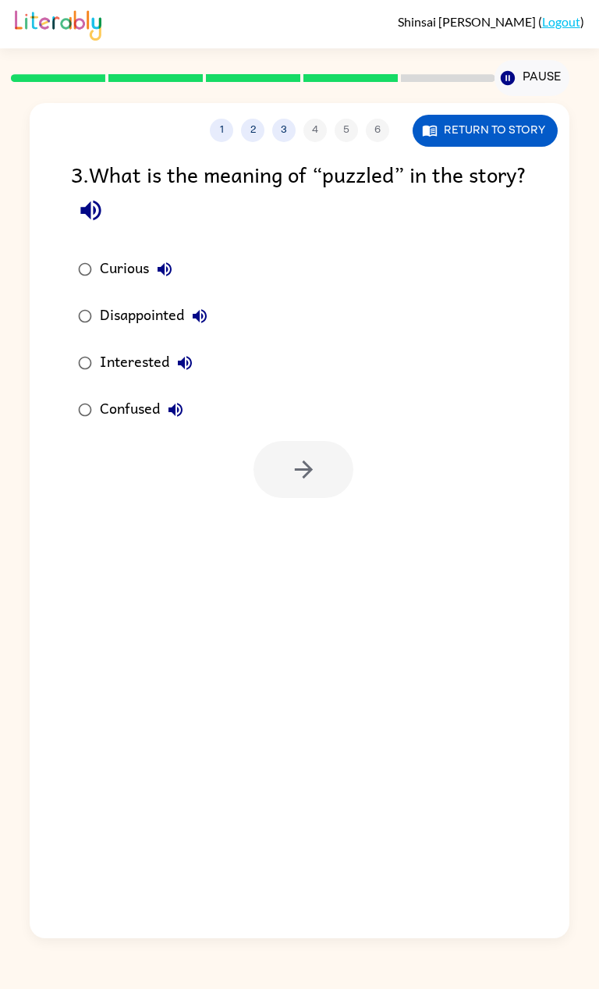
click at [66, 359] on label "Interested" at bounding box center [142, 363] width 161 height 47
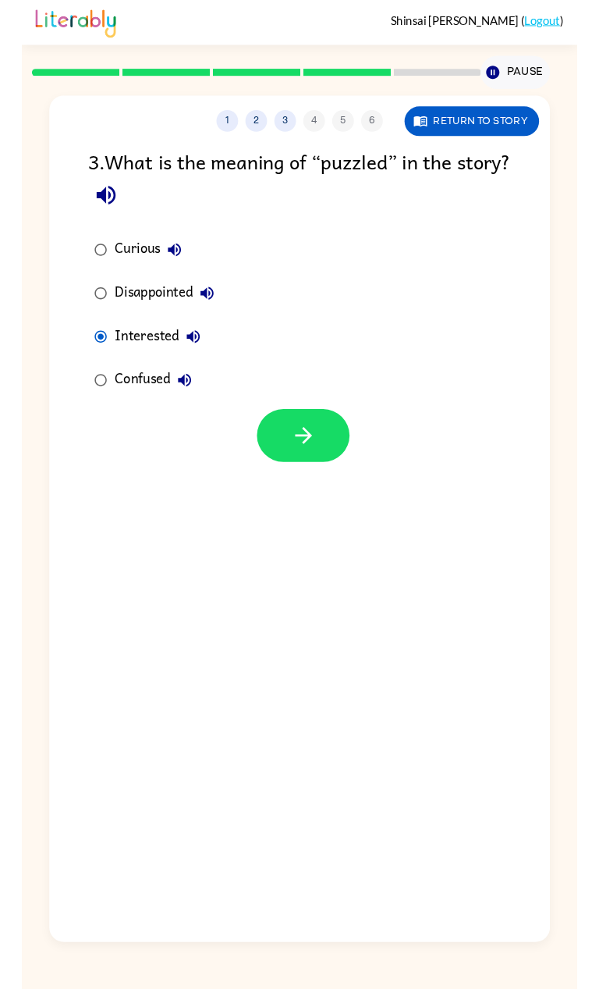
scroll to position [2, 0]
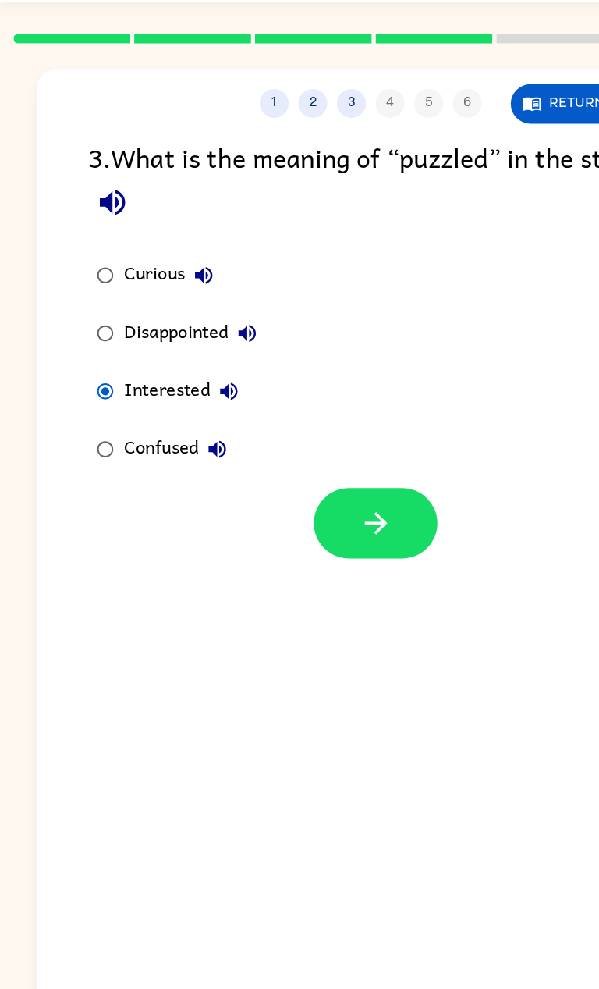
click at [311, 493] on button "button" at bounding box center [304, 469] width 100 height 57
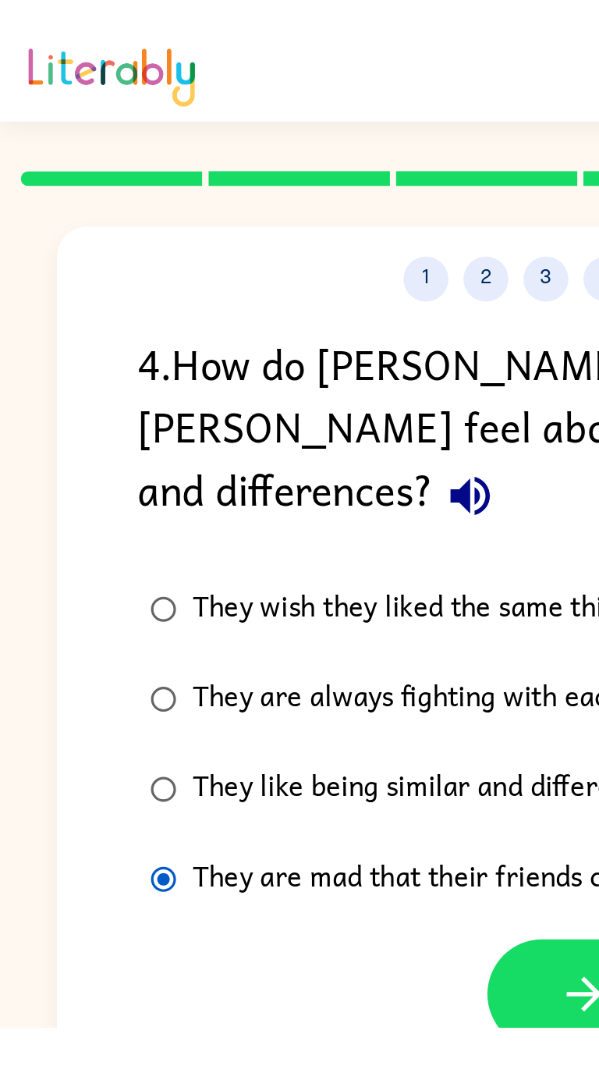
scroll to position [0, 0]
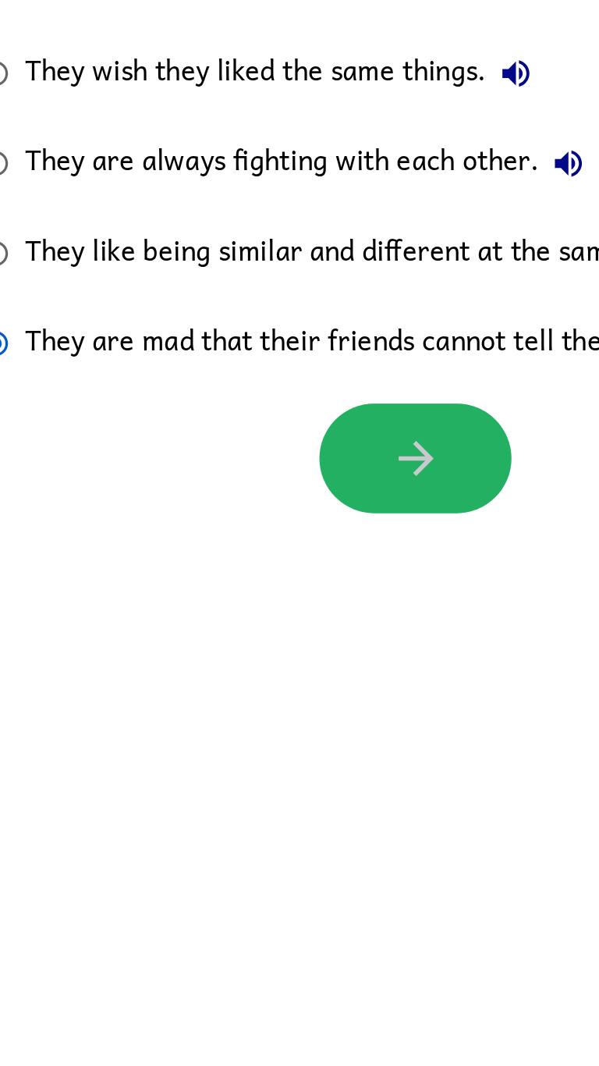
click at [315, 489] on icon "button" at bounding box center [303, 502] width 27 height 27
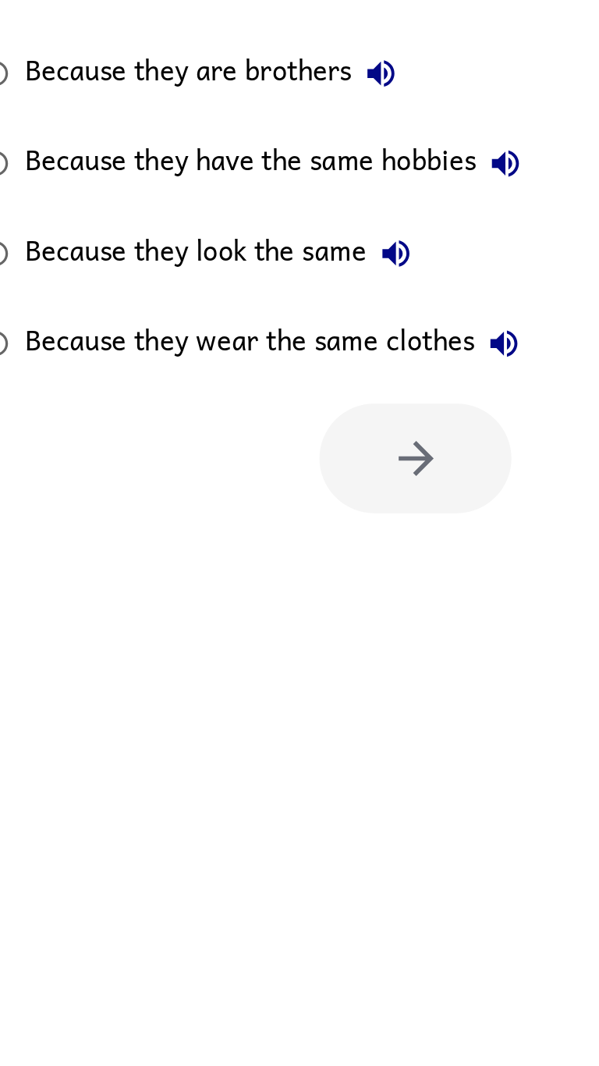
click at [318, 474] on div at bounding box center [304, 502] width 100 height 57
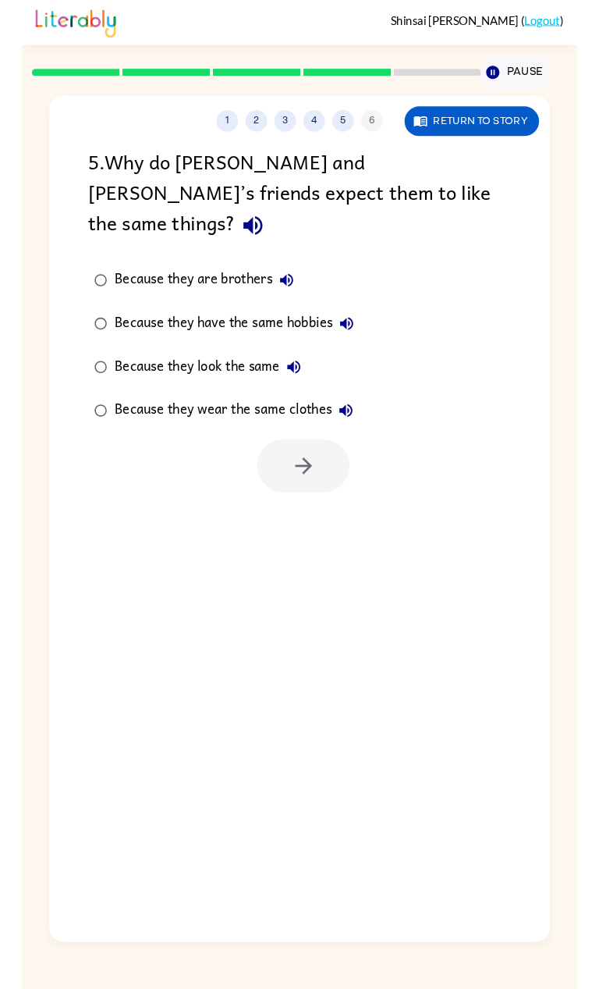
scroll to position [21, 0]
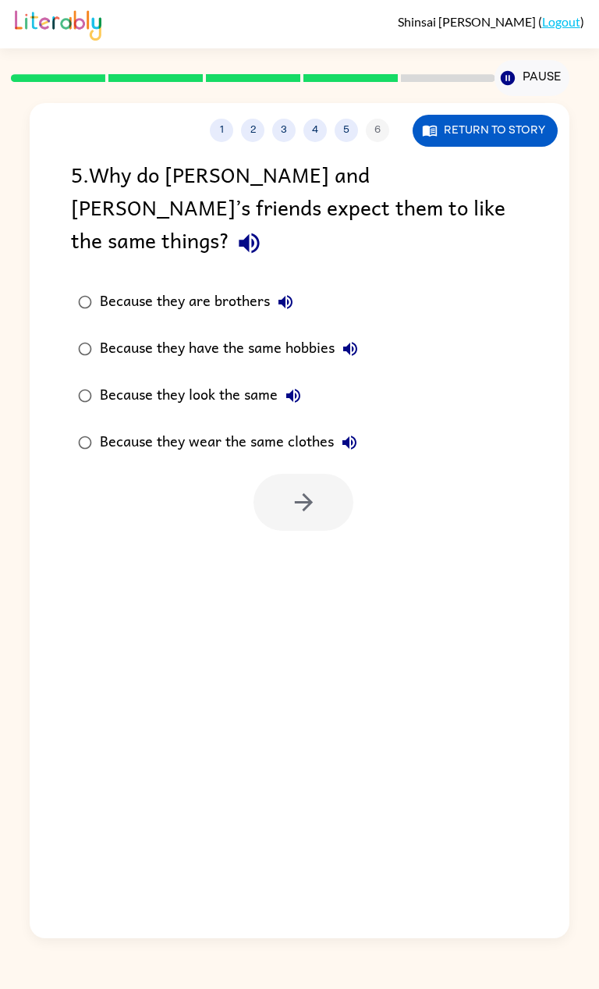
click at [528, 323] on div "Because they are brothers Because they have the same hobbies Because they look …" at bounding box center [320, 372] width 498 height 187
click at [237, 333] on div "Because they have the same hobbies" at bounding box center [233, 348] width 266 height 31
click at [268, 419] on label "Because they wear the same clothes" at bounding box center [217, 442] width 311 height 47
click at [309, 474] on button "button" at bounding box center [304, 502] width 100 height 57
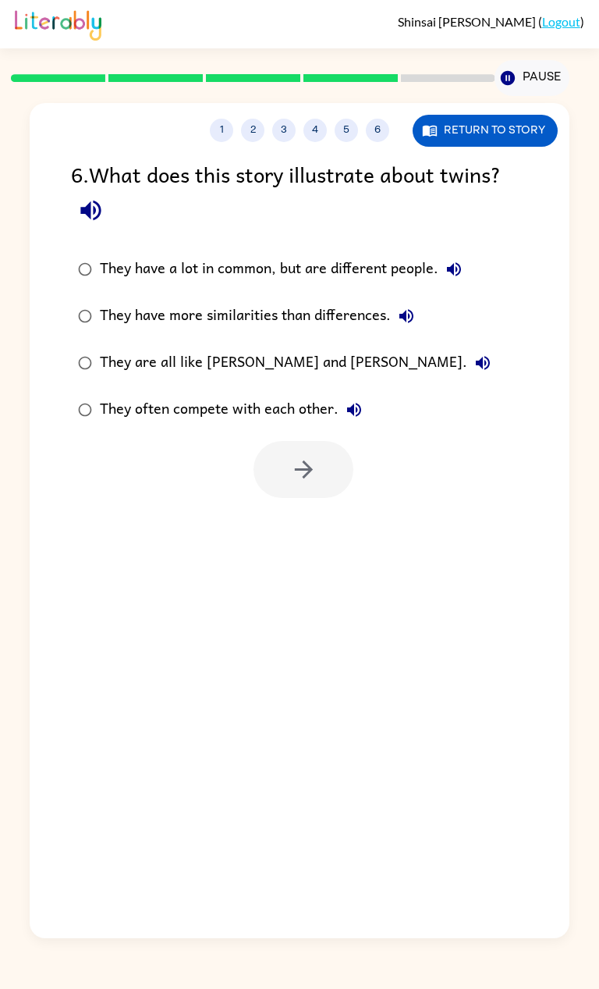
click at [321, 463] on div at bounding box center [304, 469] width 100 height 57
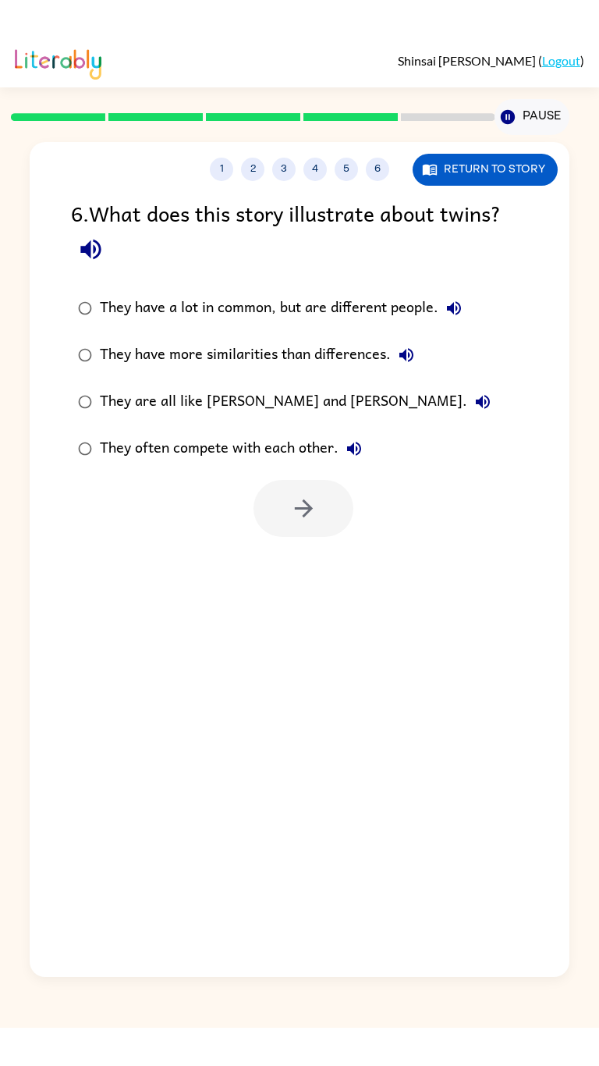
scroll to position [0, 0]
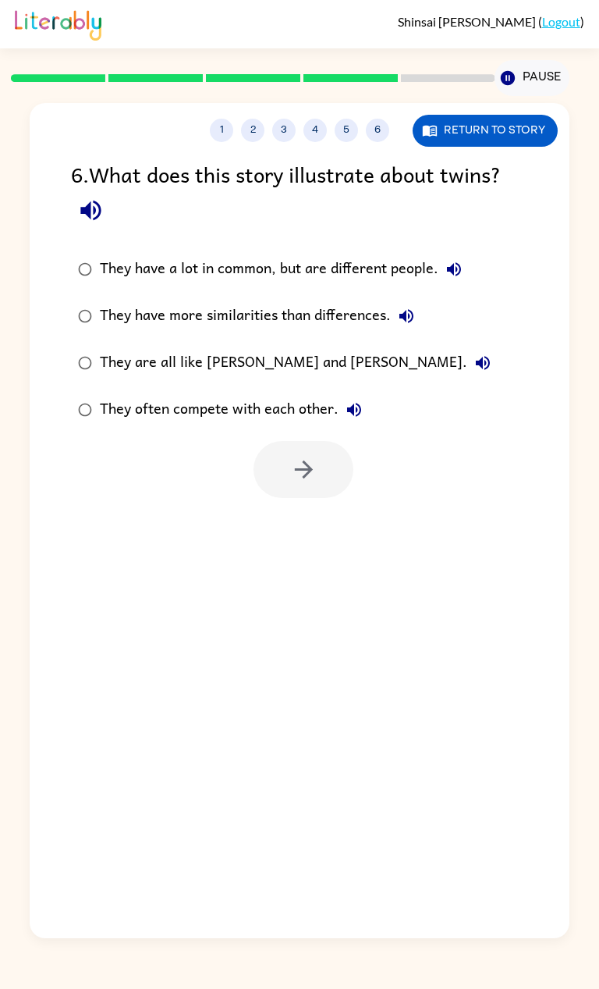
click at [162, 388] on label "They often compete with each other." at bounding box center [284, 409] width 444 height 47
click at [331, 494] on button "button" at bounding box center [304, 469] width 100 height 57
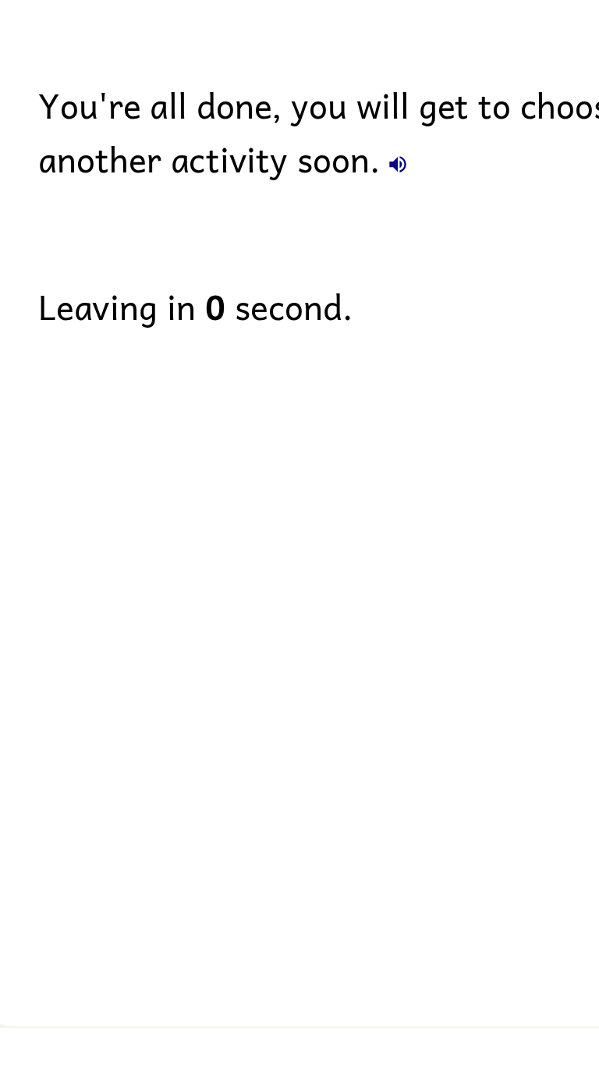
scroll to position [11, 0]
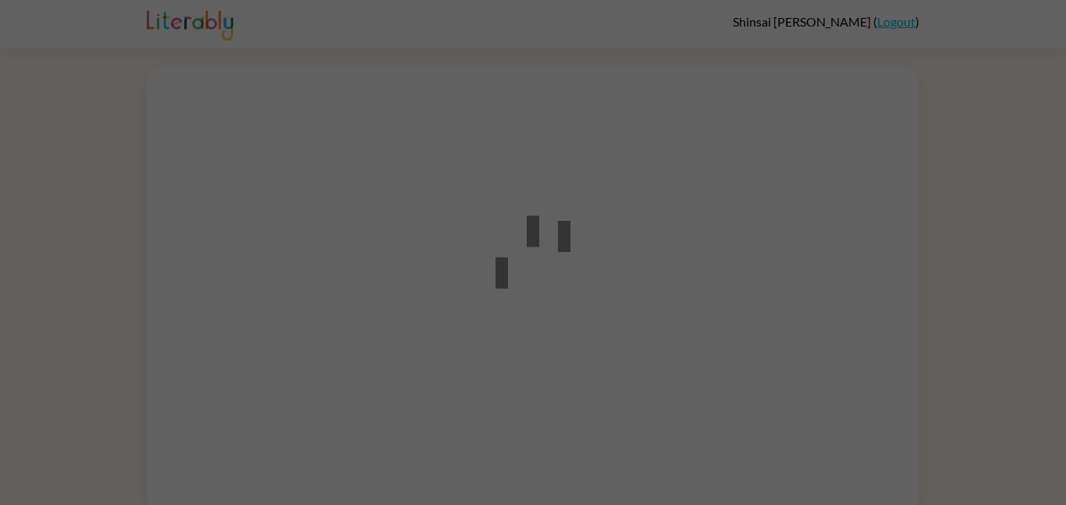
click at [720, 416] on div at bounding box center [533, 252] width 1066 height 505
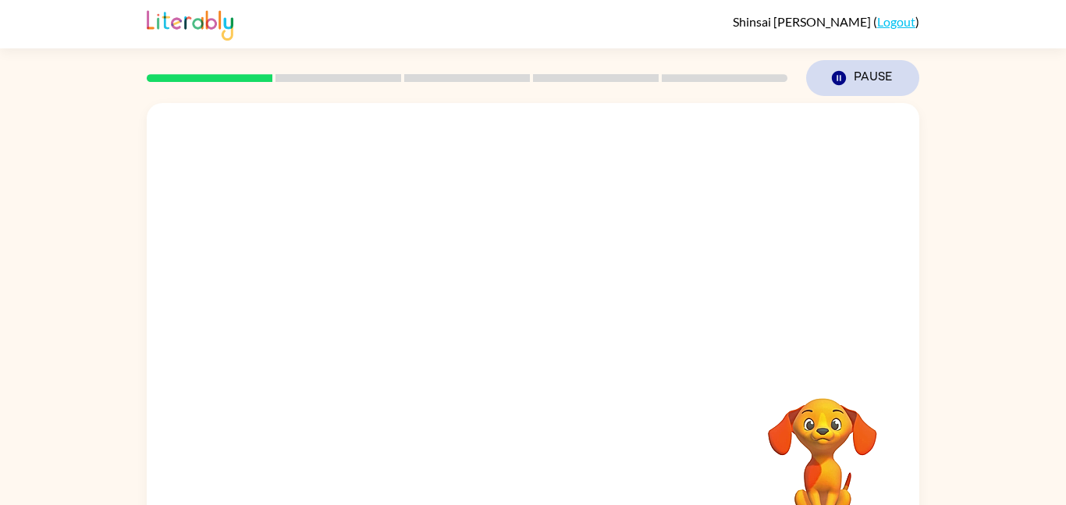
click at [866, 66] on button "Pause Pause" at bounding box center [862, 78] width 113 height 36
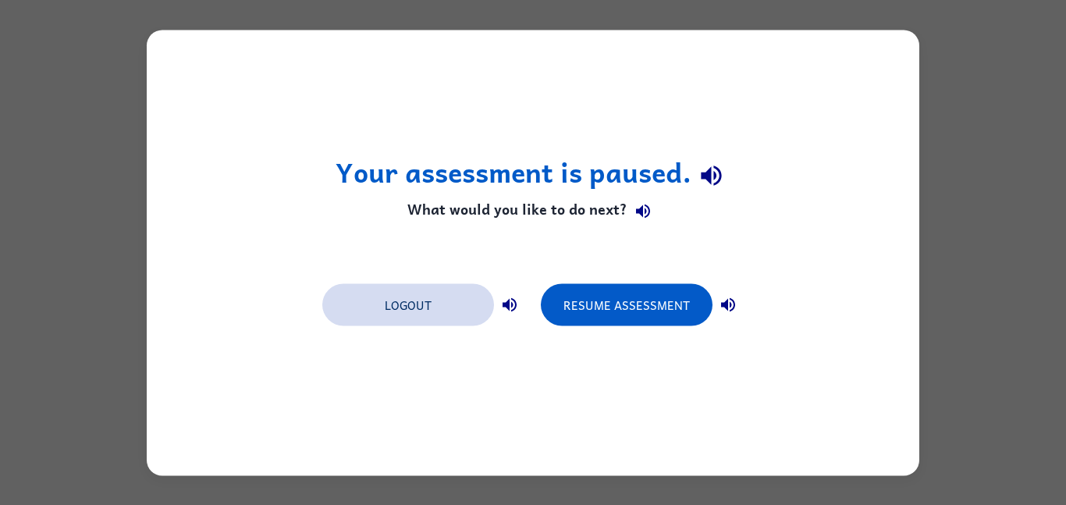
click at [446, 315] on button "Logout" at bounding box center [408, 304] width 172 height 42
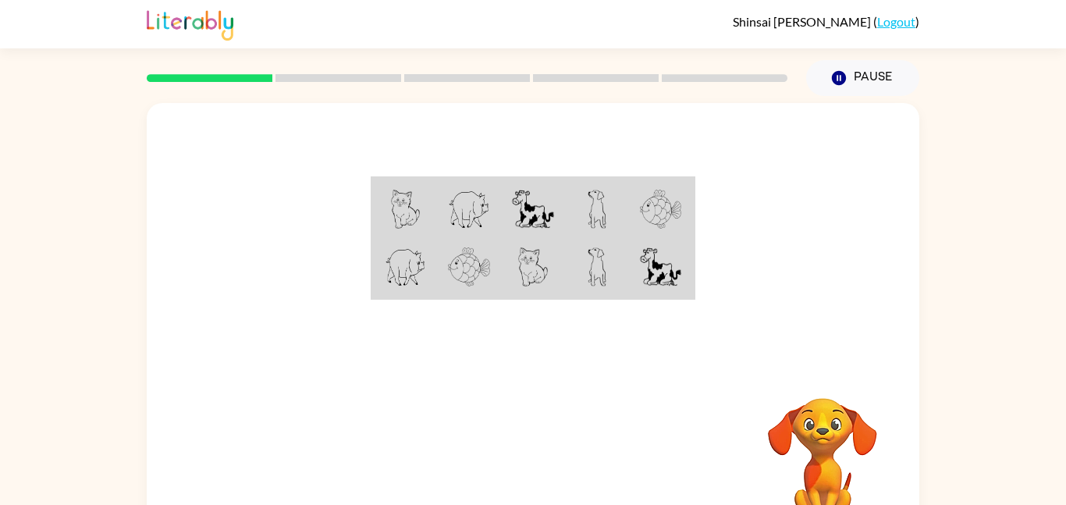
click at [899, 22] on link "Logout" at bounding box center [896, 21] width 38 height 15
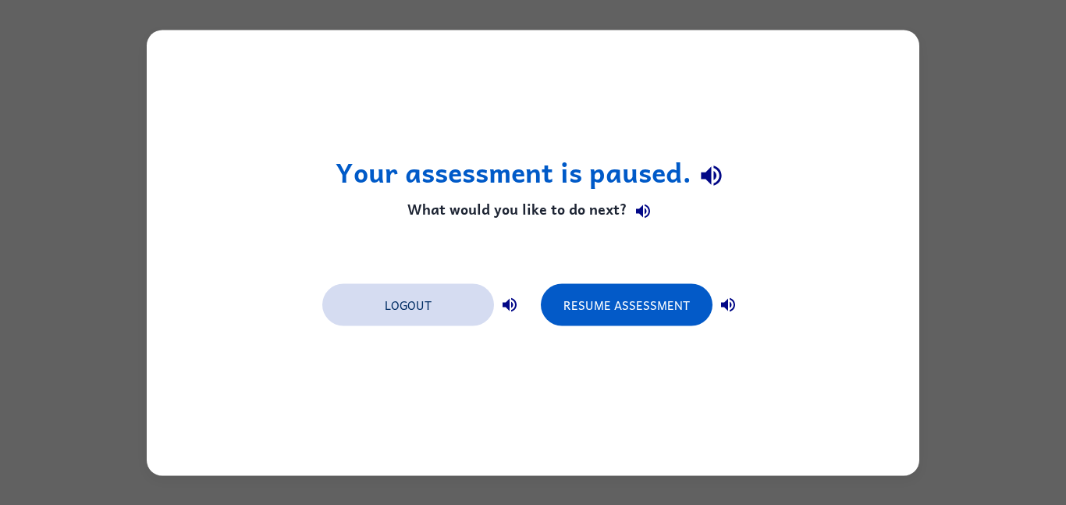
click at [407, 321] on button "Logout" at bounding box center [408, 304] width 172 height 42
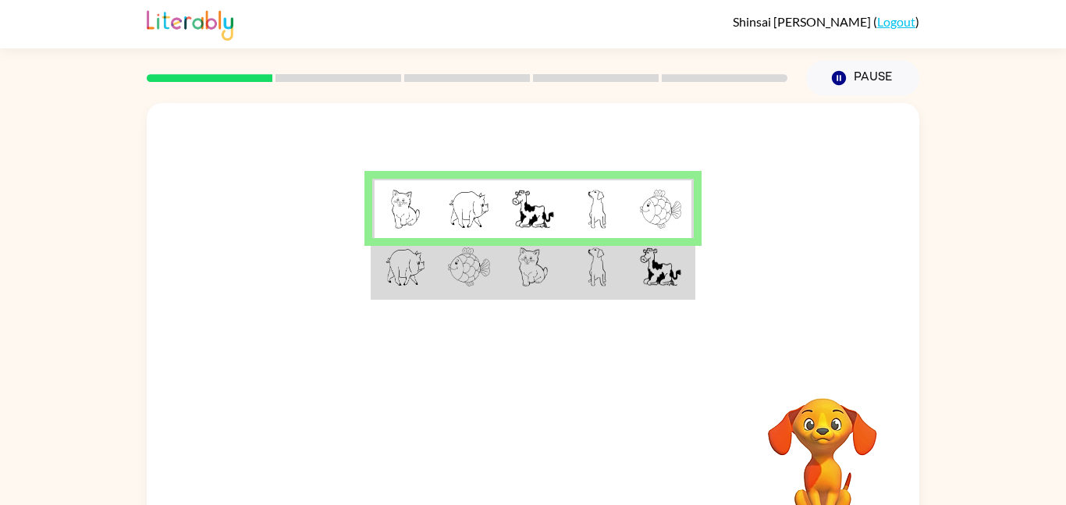
click at [819, 288] on div at bounding box center [533, 234] width 773 height 262
click at [819, 287] on div at bounding box center [533, 234] width 773 height 262
click at [831, 290] on div at bounding box center [533, 234] width 773 height 262
click at [531, 231] on td at bounding box center [533, 209] width 64 height 60
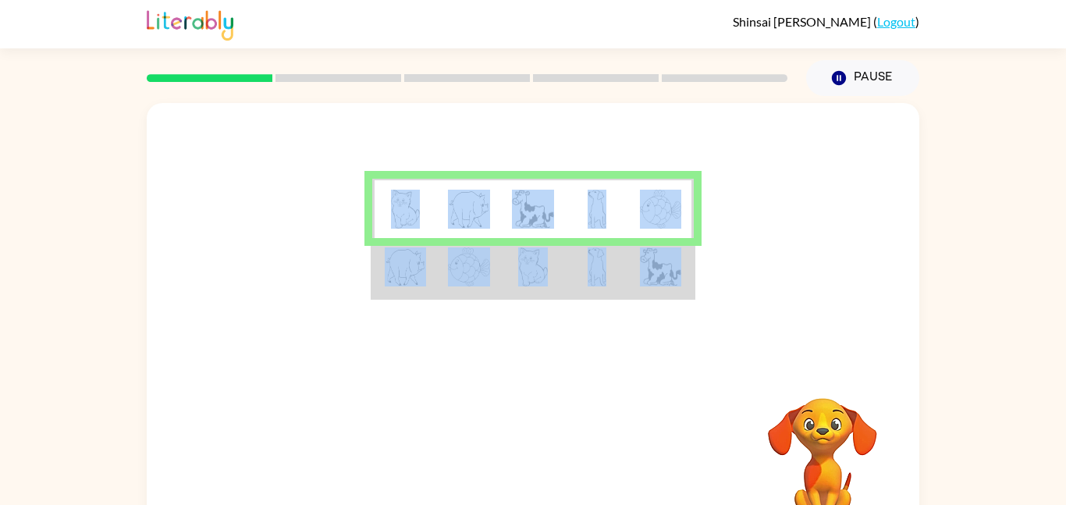
click at [507, 286] on td at bounding box center [533, 268] width 64 height 60
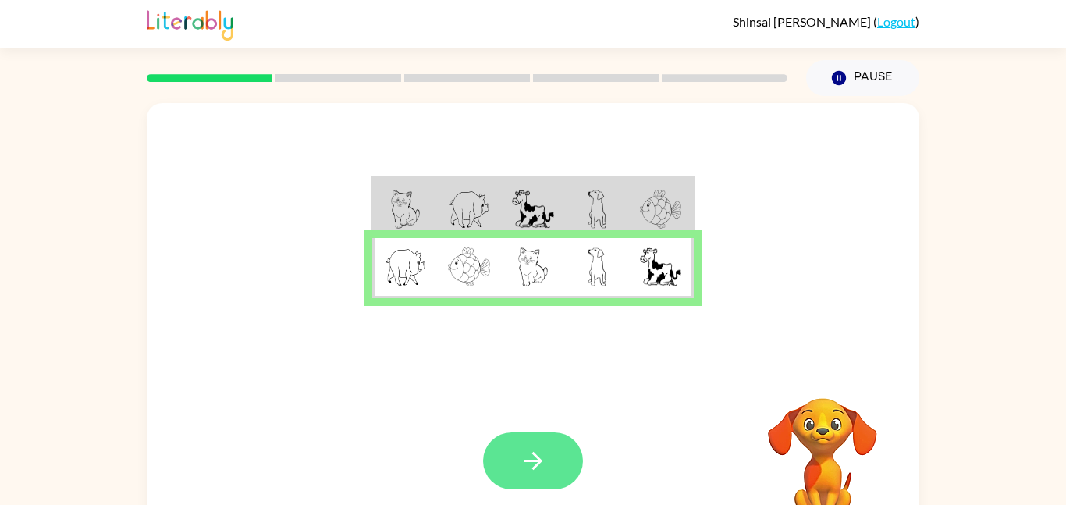
click at [501, 449] on button "button" at bounding box center [533, 460] width 100 height 57
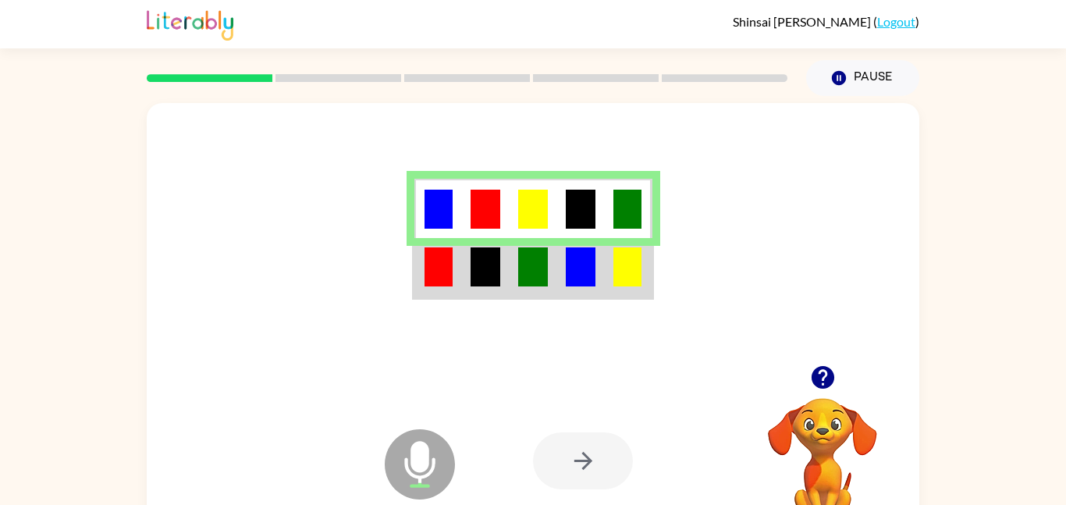
click at [477, 265] on img at bounding box center [486, 266] width 30 height 39
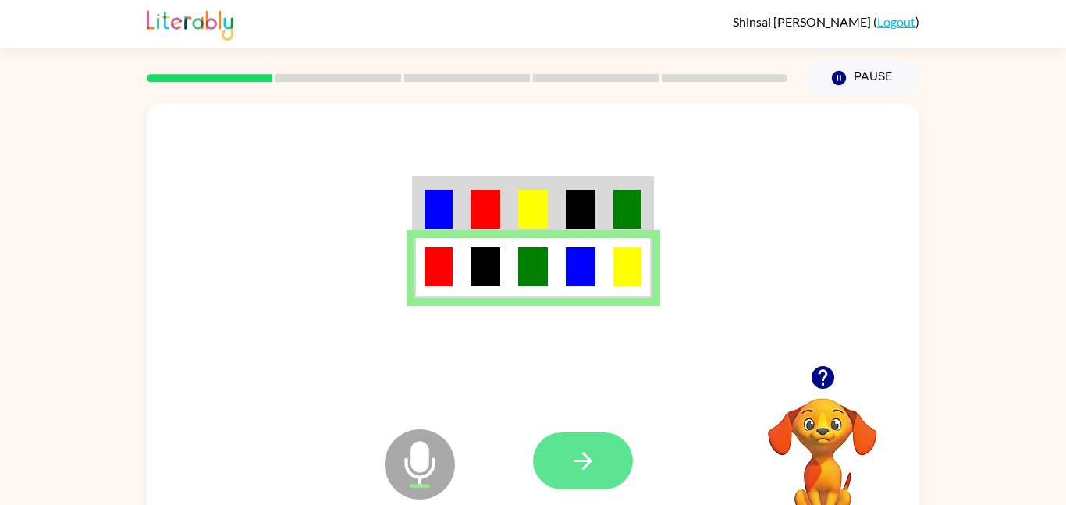
click at [588, 460] on icon "button" at bounding box center [583, 461] width 18 height 18
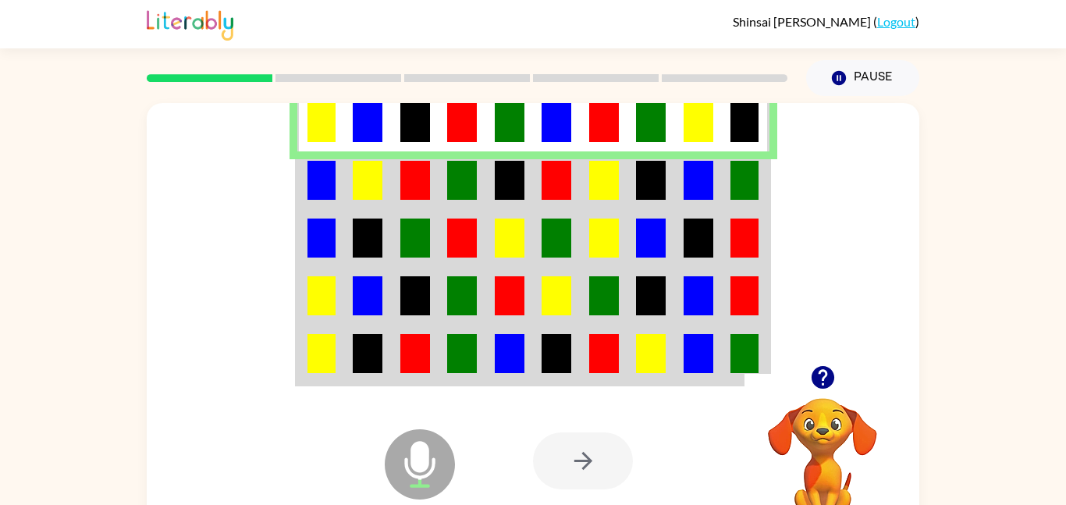
click at [361, 169] on img at bounding box center [368, 180] width 30 height 39
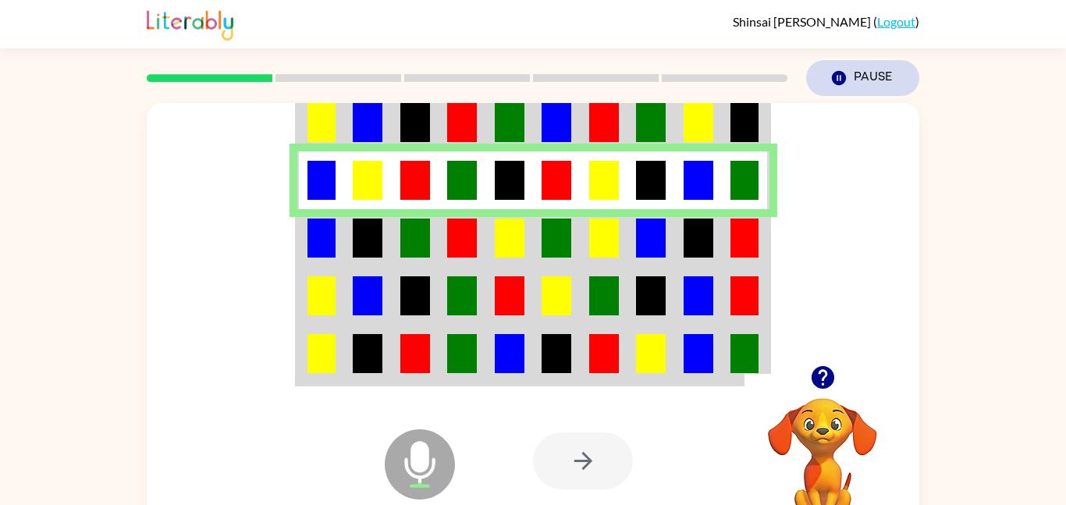
click at [885, 87] on button "Pause Pause" at bounding box center [862, 78] width 113 height 36
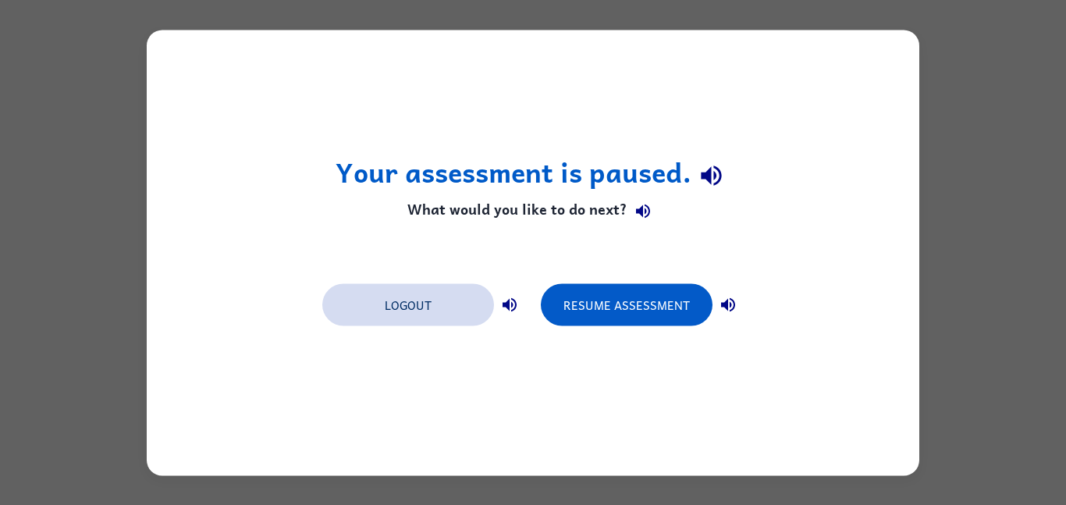
click at [415, 299] on button "Logout" at bounding box center [408, 304] width 172 height 42
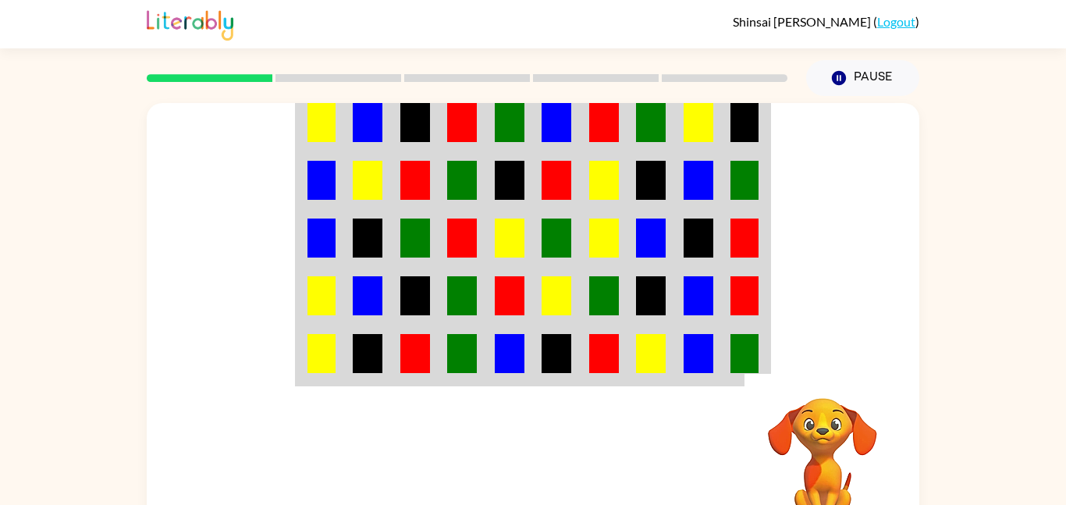
click at [905, 27] on link "Logout" at bounding box center [896, 21] width 38 height 15
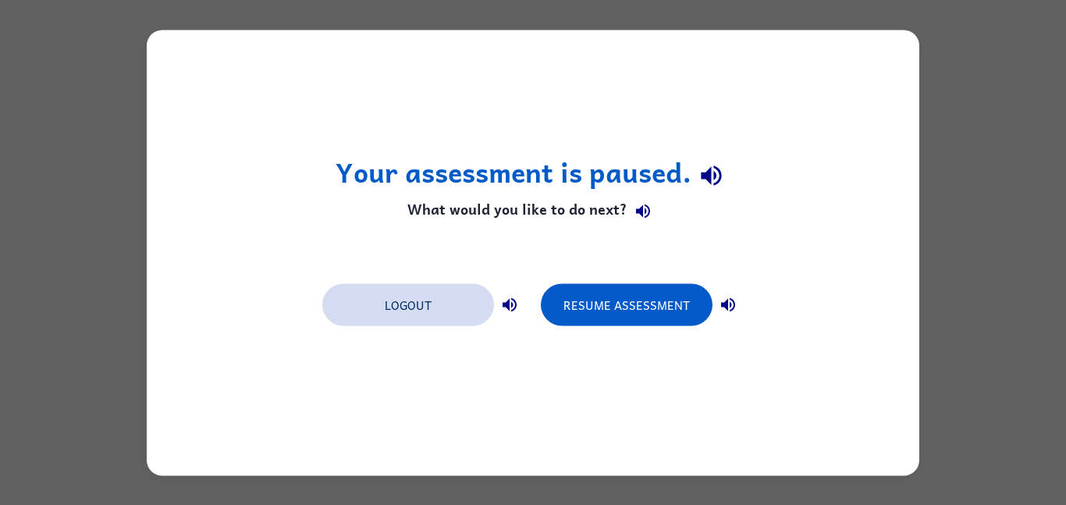
click at [414, 309] on button "Logout" at bounding box center [408, 304] width 172 height 42
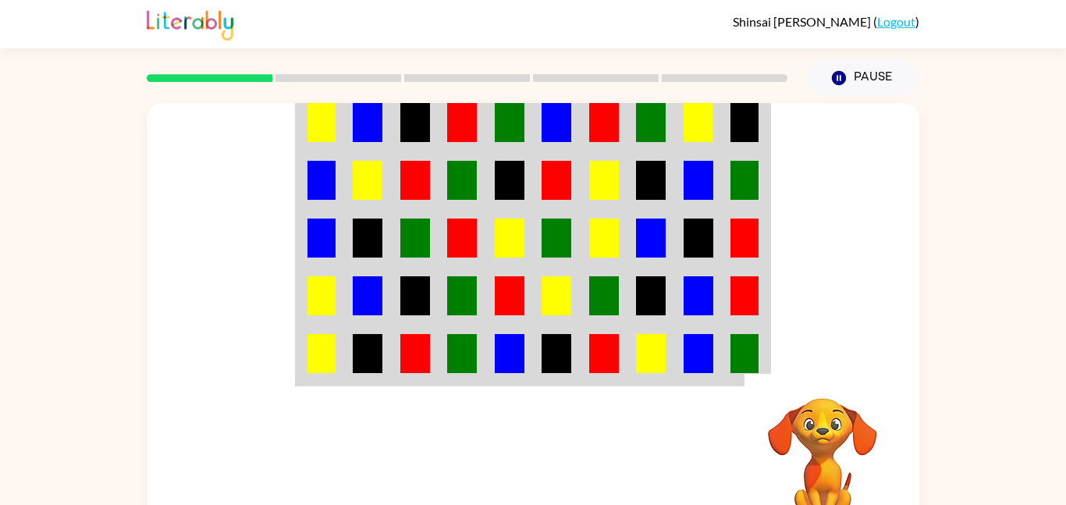
click at [894, 25] on link "Logout" at bounding box center [896, 21] width 38 height 15
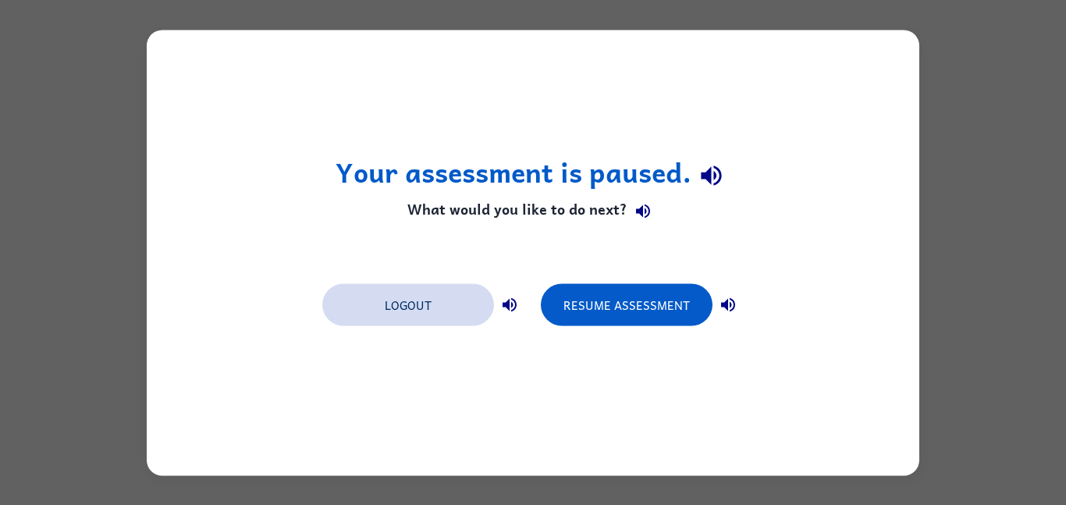
click at [400, 298] on button "Logout" at bounding box center [408, 304] width 172 height 42
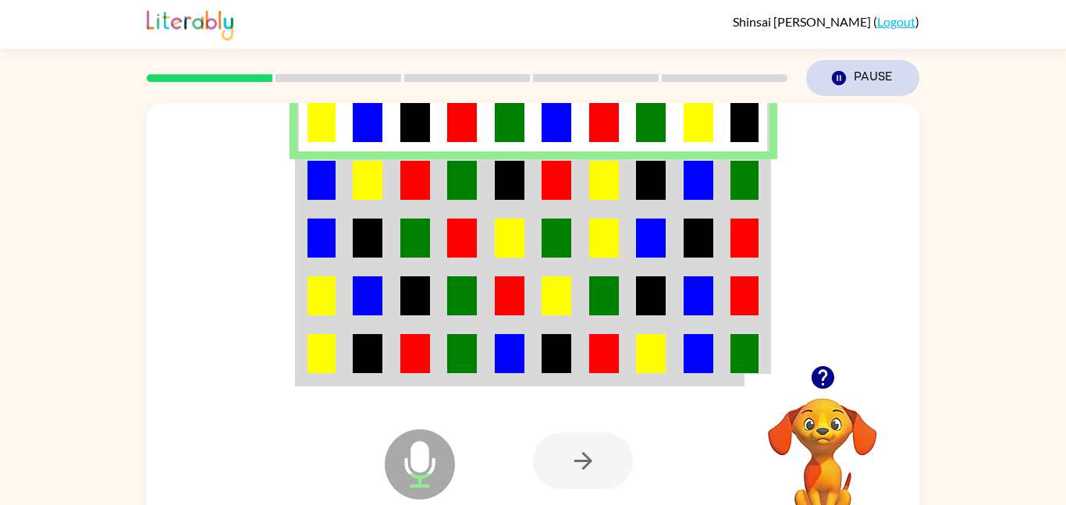
click at [859, 80] on button "Pause Pause" at bounding box center [862, 78] width 113 height 36
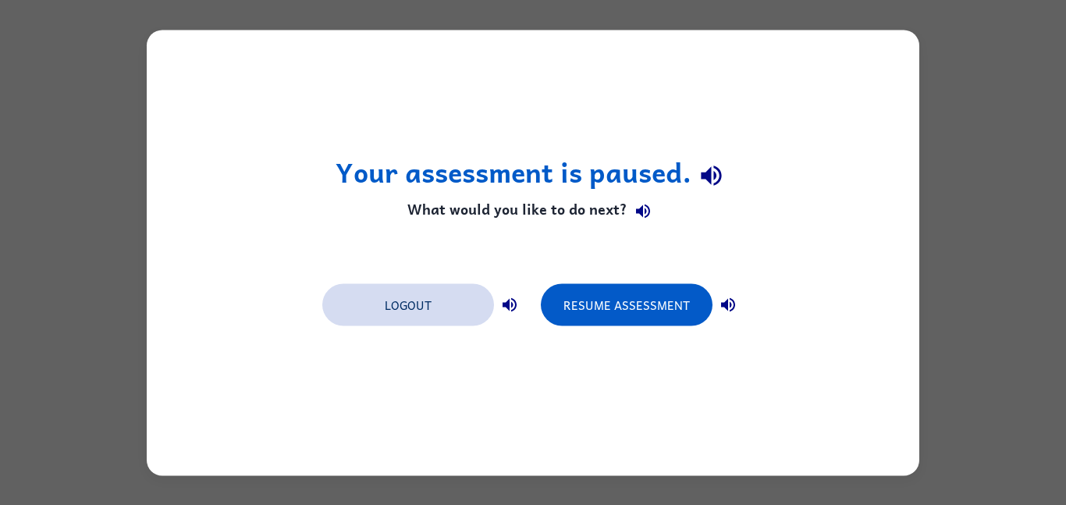
click at [425, 317] on button "Logout" at bounding box center [408, 304] width 172 height 42
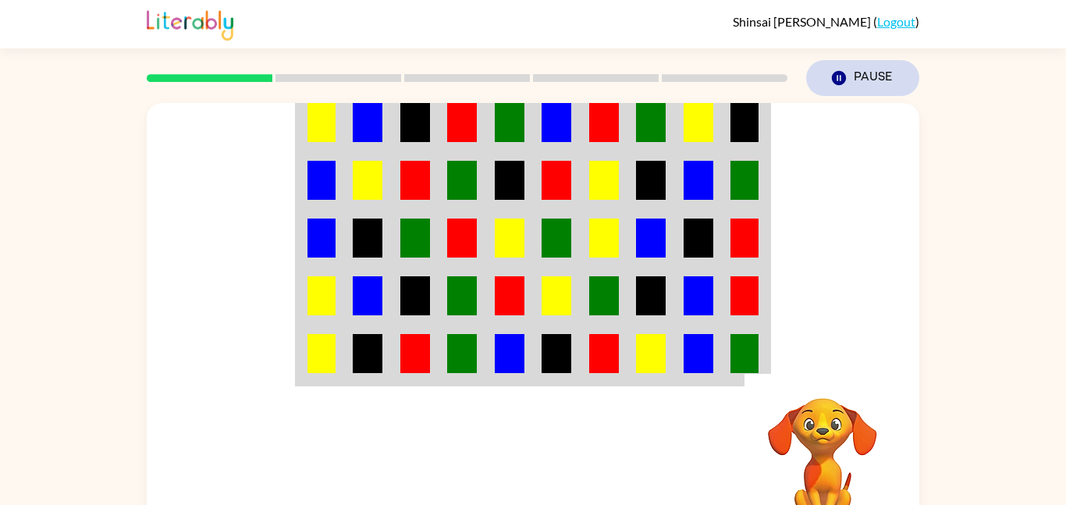
click at [862, 87] on button "Pause Pause" at bounding box center [862, 78] width 113 height 36
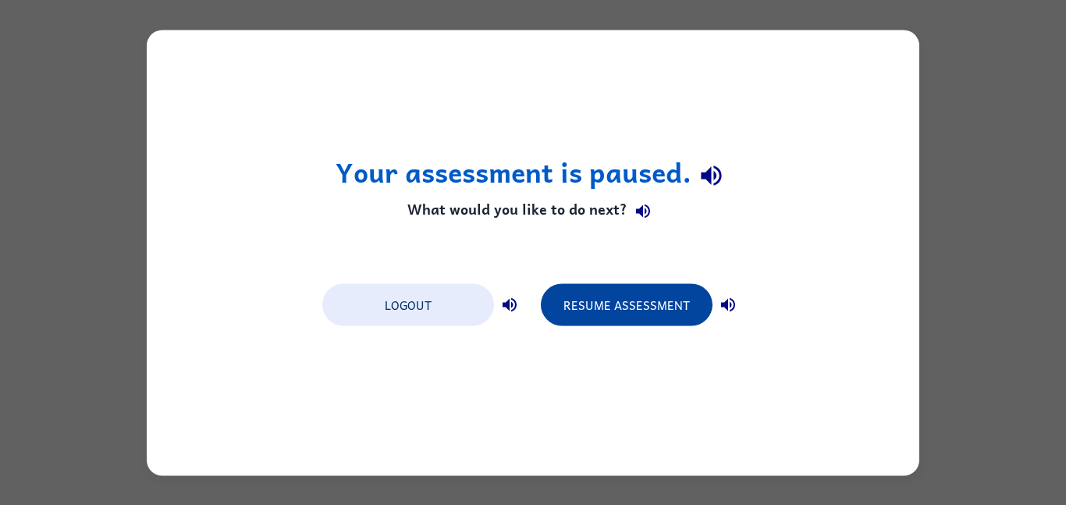
click at [646, 306] on button "Resume Assessment" at bounding box center [627, 304] width 172 height 42
click at [655, 298] on button "Resume Assessment" at bounding box center [627, 304] width 172 height 42
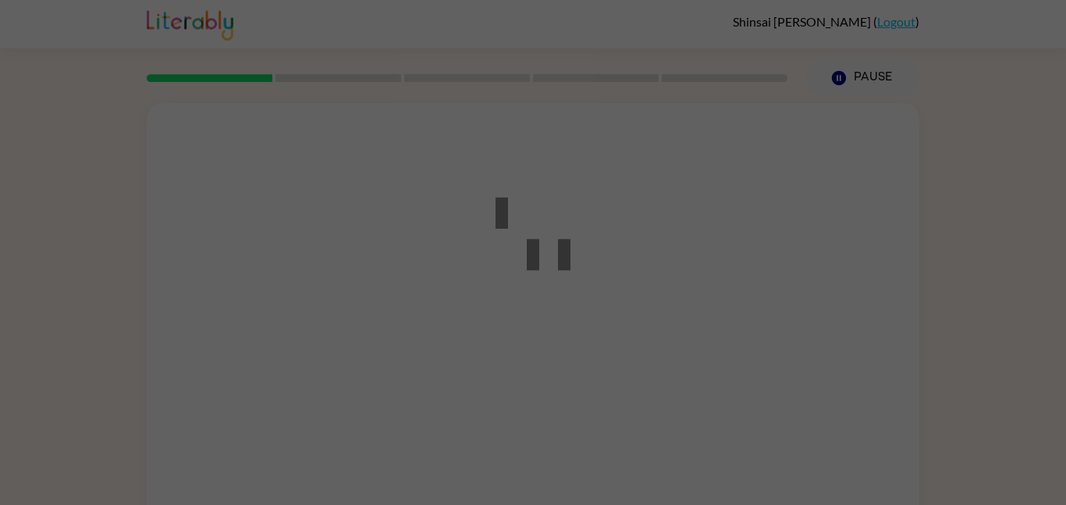
click at [662, 286] on div at bounding box center [533, 252] width 1066 height 505
click at [657, 311] on div at bounding box center [533, 252] width 1066 height 505
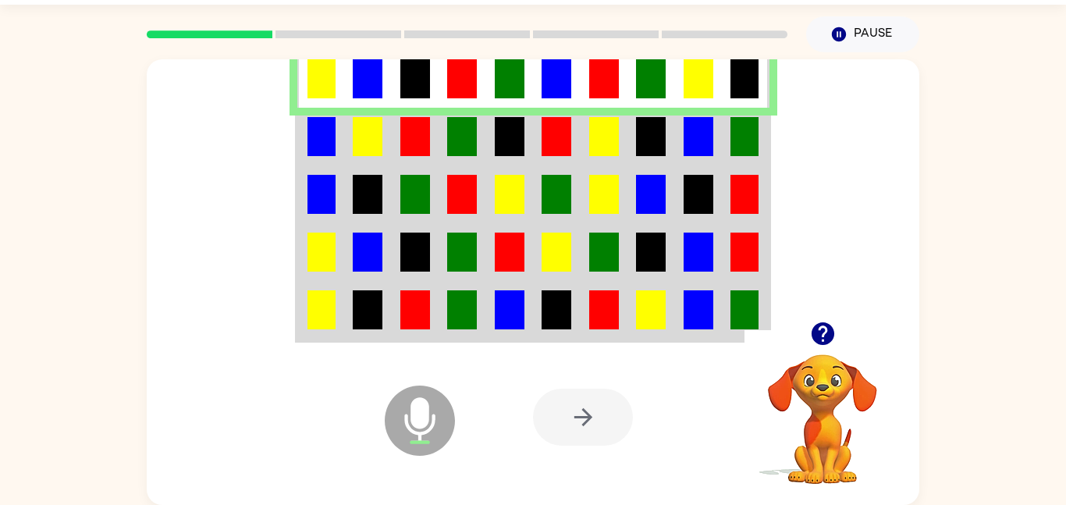
scroll to position [37, 0]
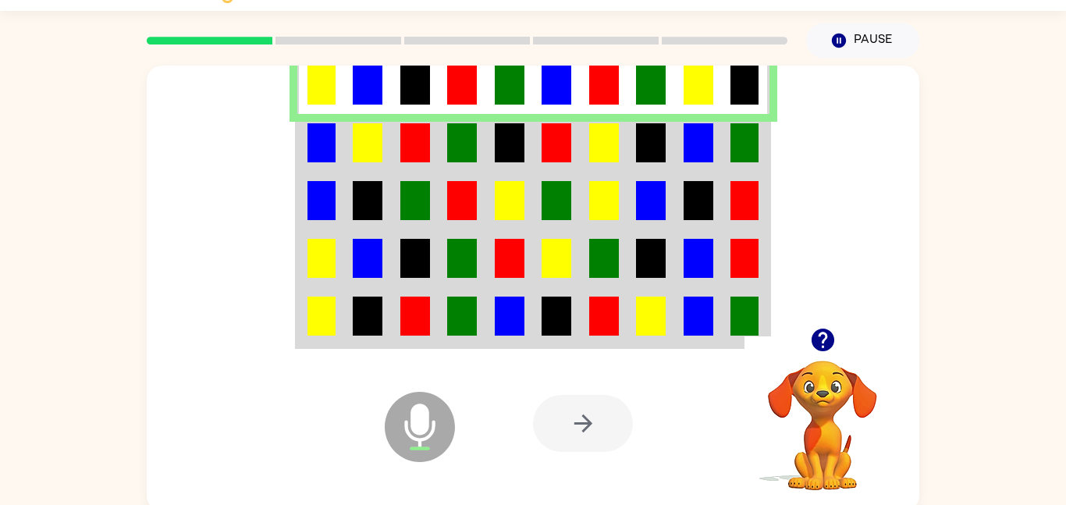
click at [350, 158] on td at bounding box center [368, 143] width 48 height 58
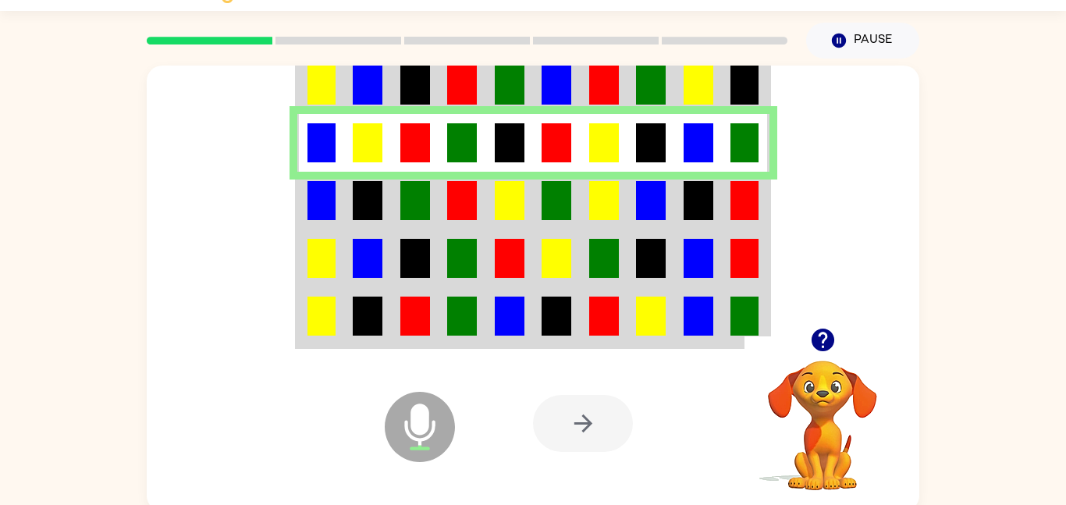
click at [430, 189] on td at bounding box center [416, 201] width 48 height 58
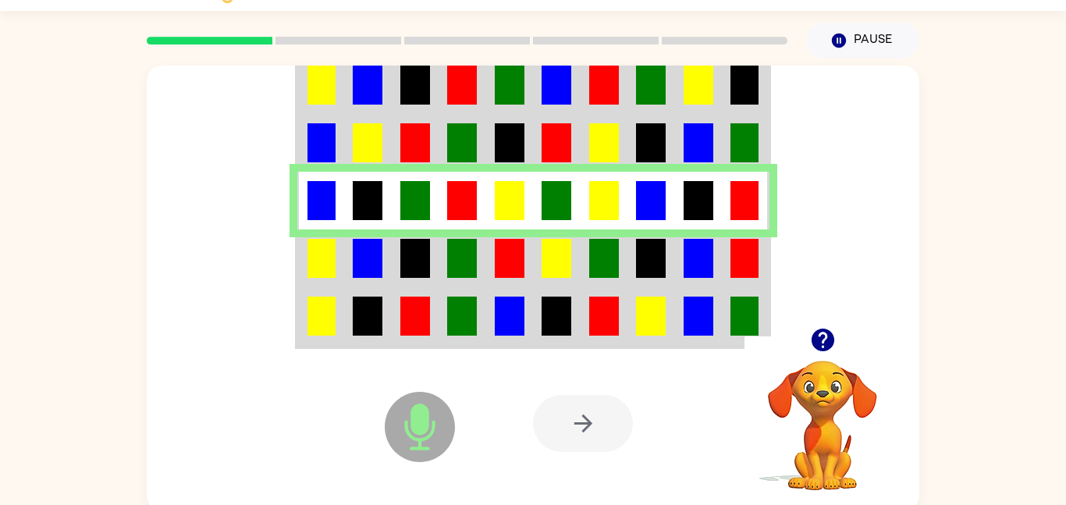
click at [361, 273] on img at bounding box center [368, 258] width 30 height 39
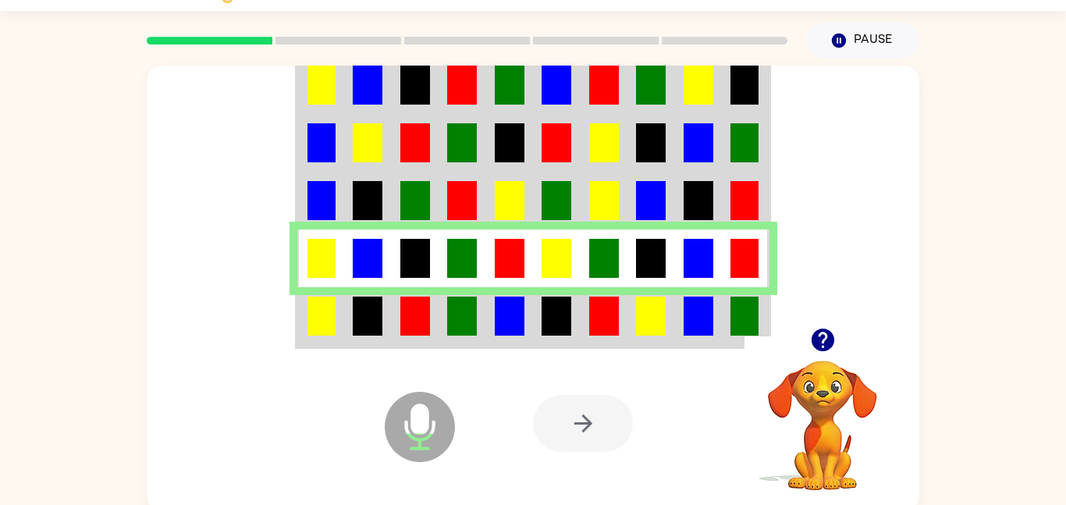
click at [448, 331] on img at bounding box center [462, 316] width 30 height 39
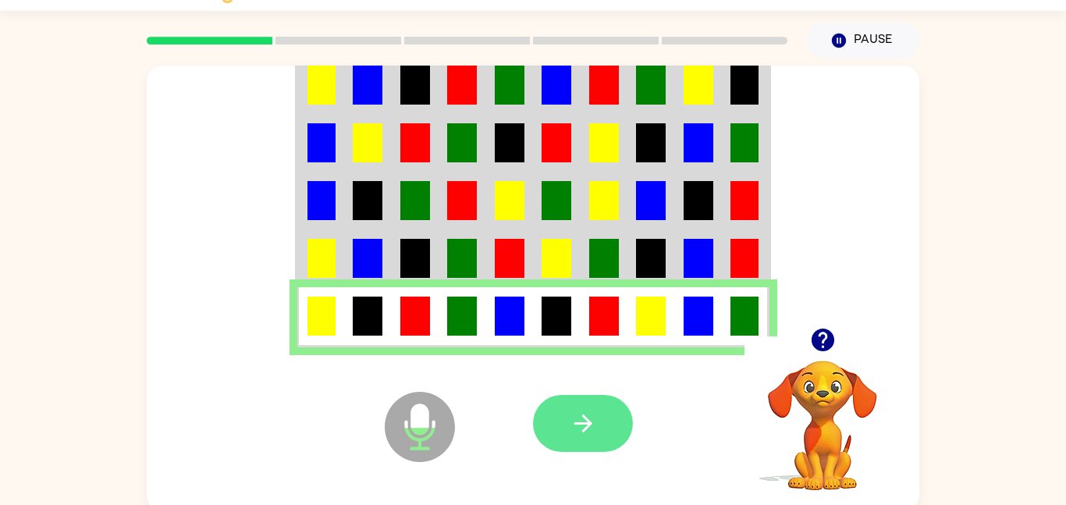
click at [553, 435] on button "button" at bounding box center [583, 423] width 100 height 57
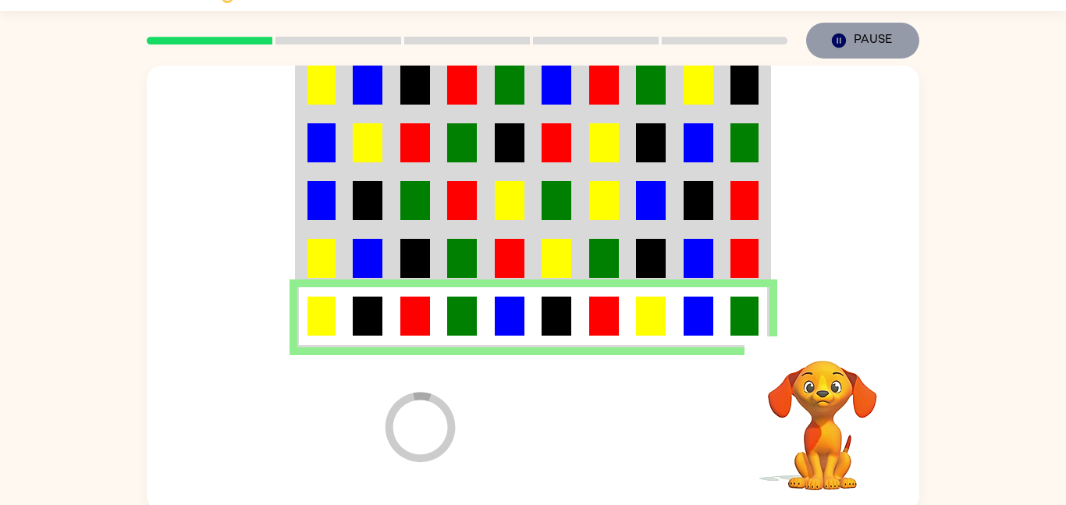
click at [881, 58] on button "Pause Pause" at bounding box center [862, 41] width 113 height 36
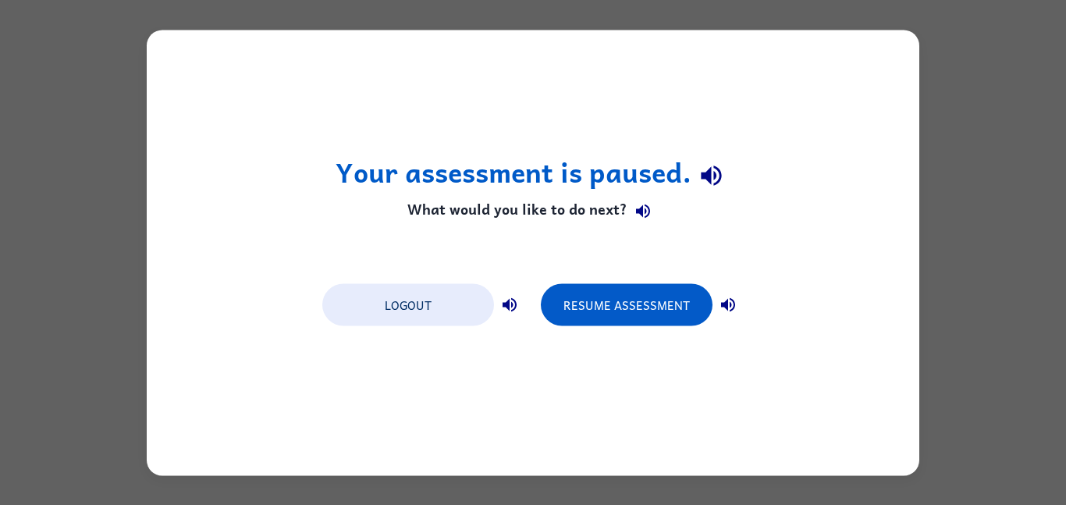
scroll to position [0, 0]
click at [119, 4] on div "Your assessment is paused. What would you like to do next? Logout Resume Assess…" at bounding box center [533, 252] width 1066 height 505
